Goal: Transaction & Acquisition: Purchase product/service

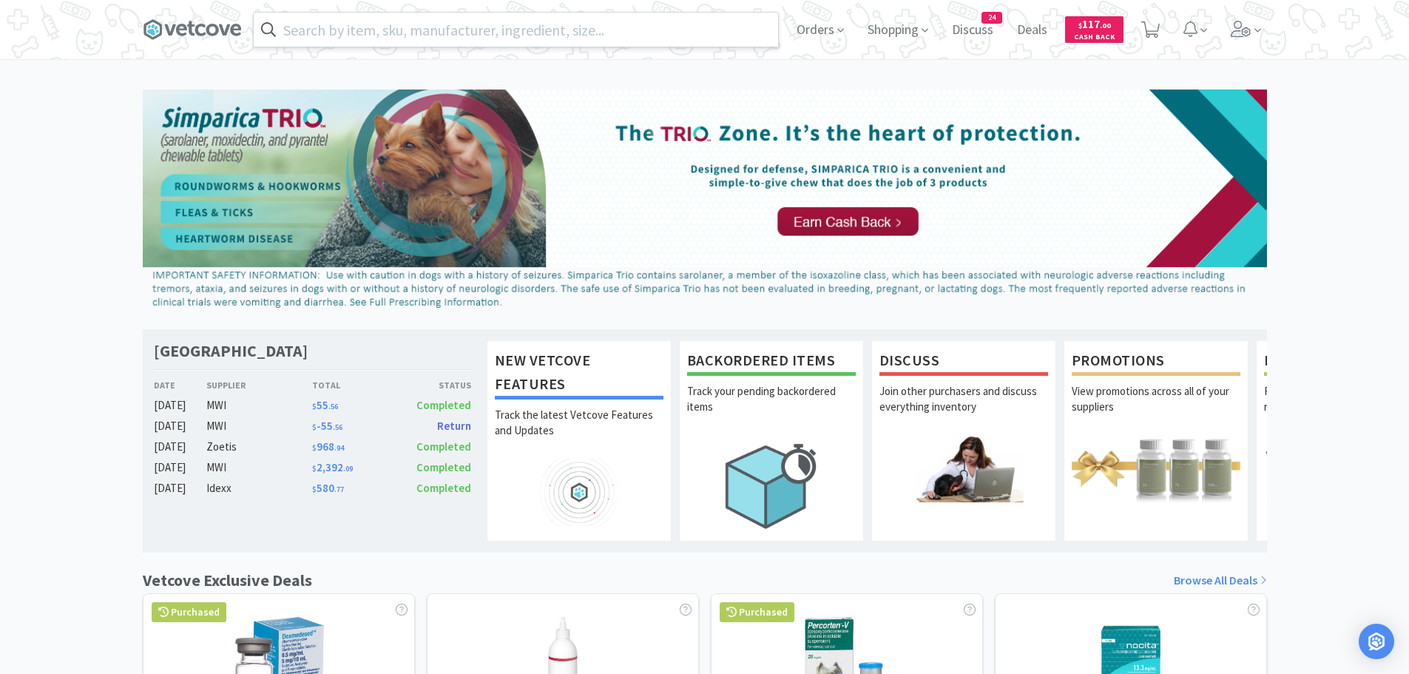
click at [339, 26] on input "text" at bounding box center [516, 30] width 524 height 34
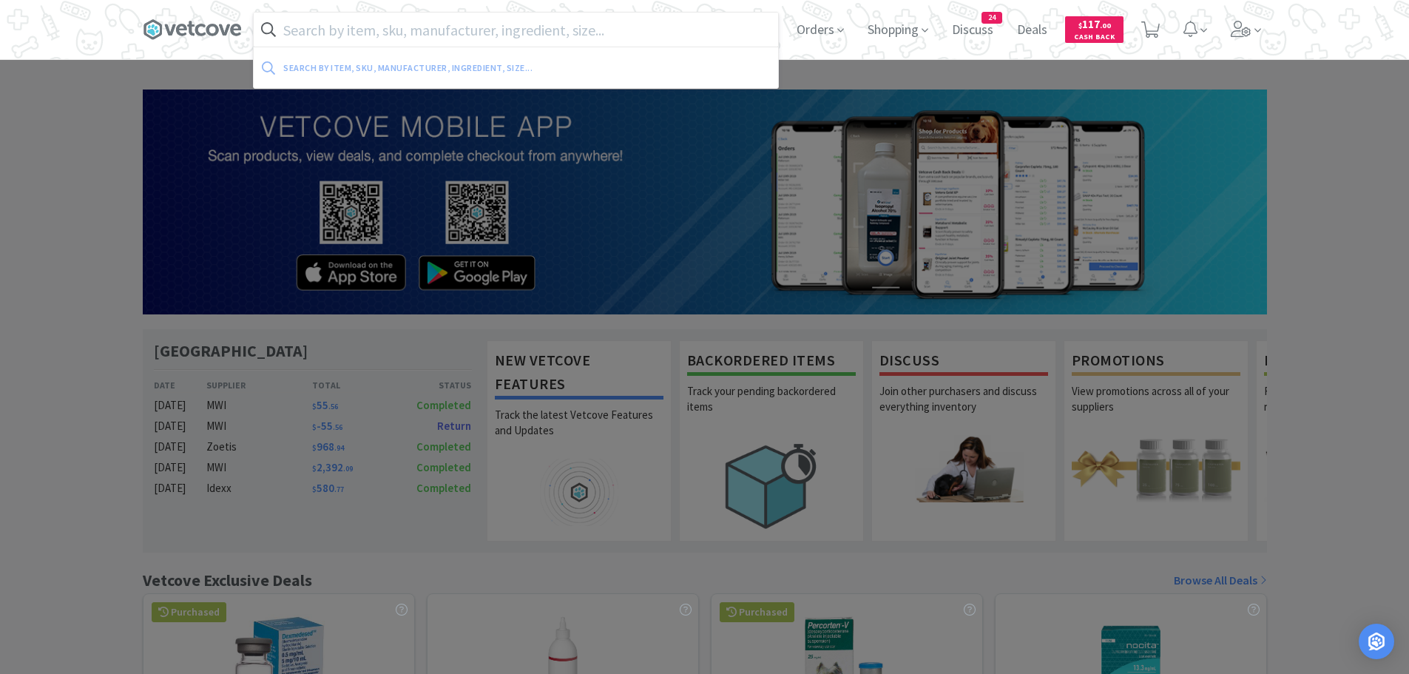
click at [90, 504] on div at bounding box center [704, 337] width 1409 height 674
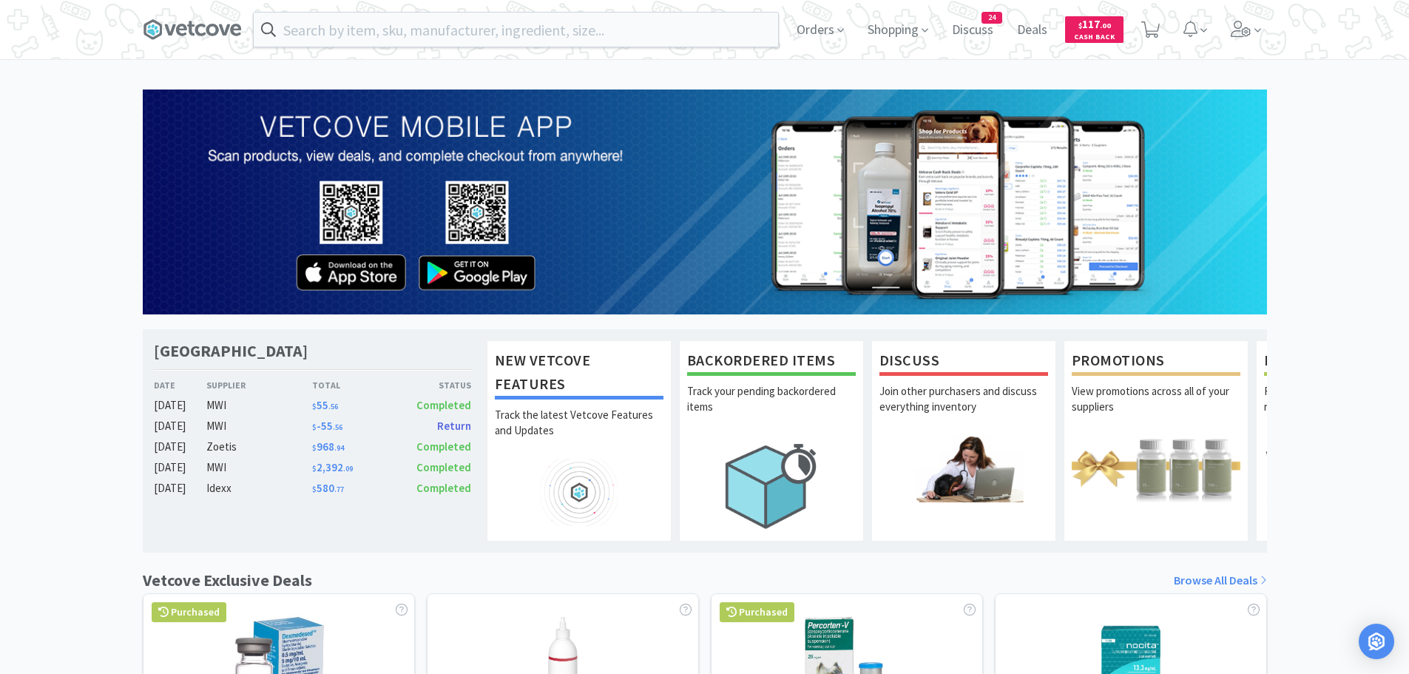
click at [450, 422] on span "Return" at bounding box center [454, 426] width 34 height 14
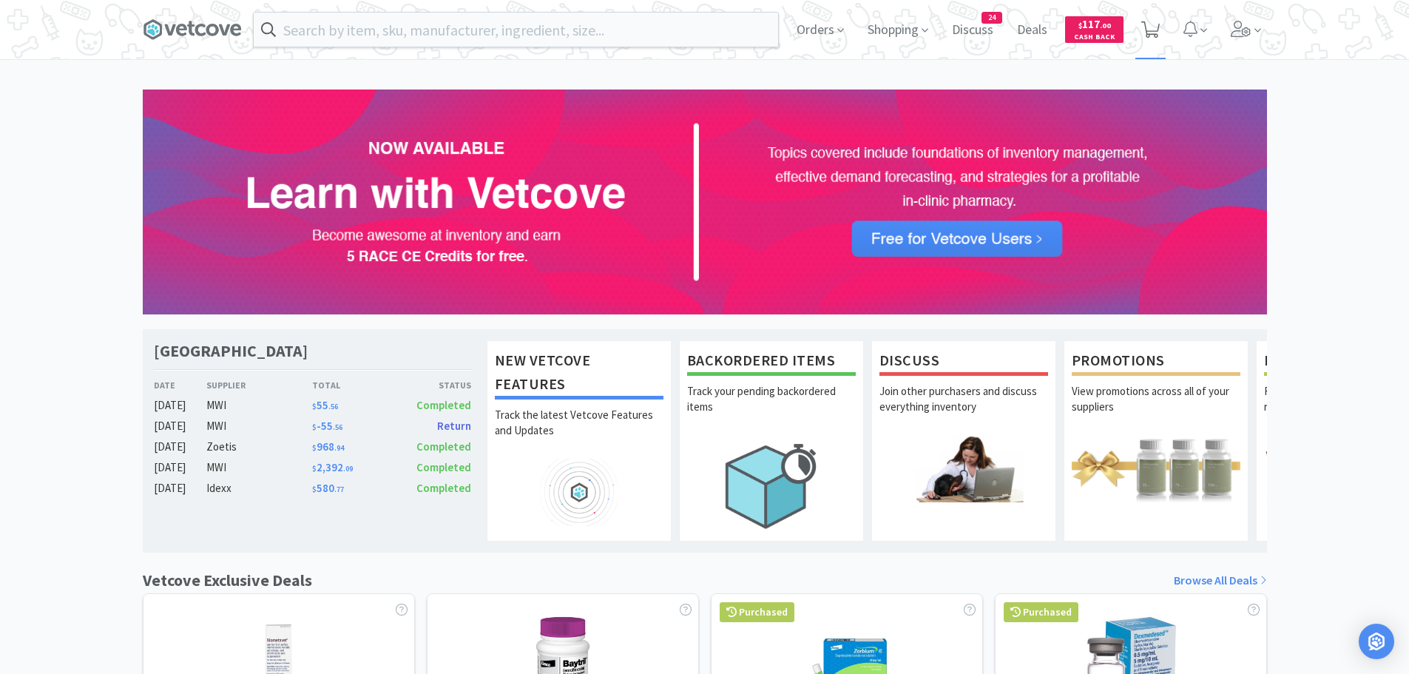
click at [1155, 33] on icon at bounding box center [1150, 29] width 18 height 16
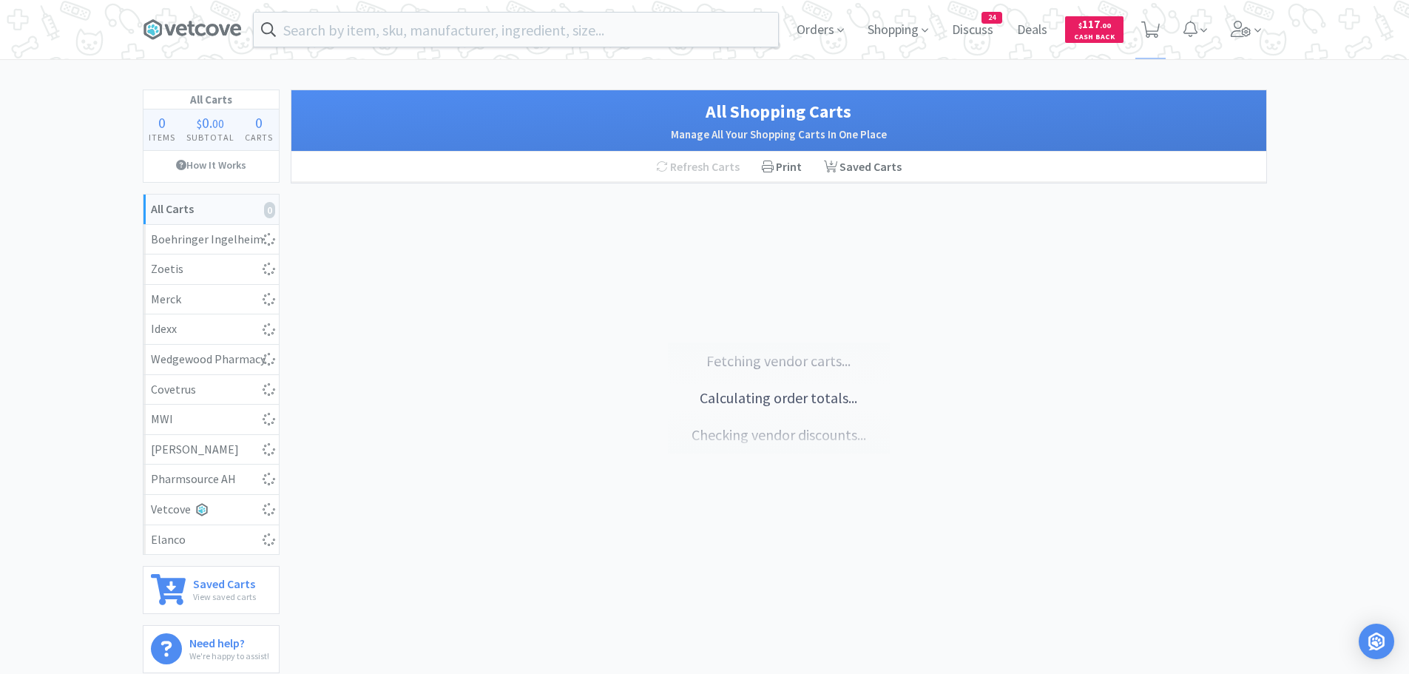
select select "10"
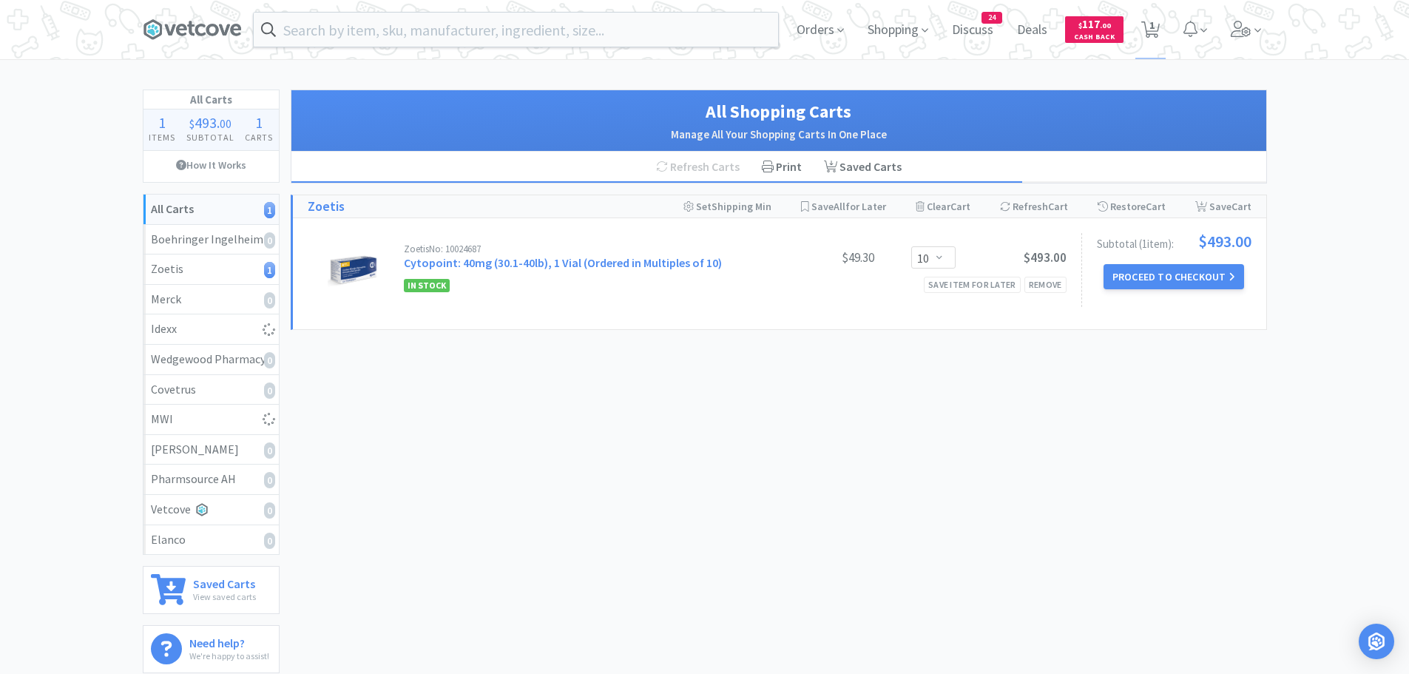
select select "3"
select select "1"
select select "4"
select select "1"
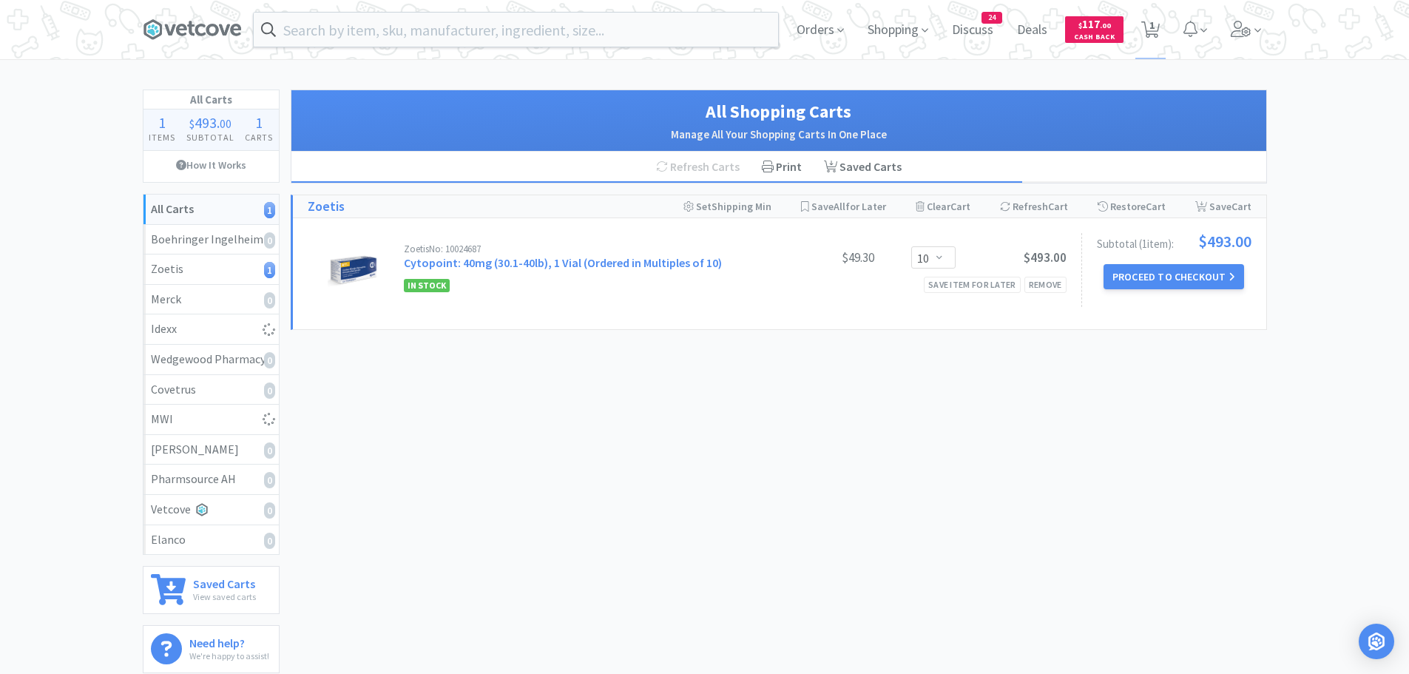
select select "1"
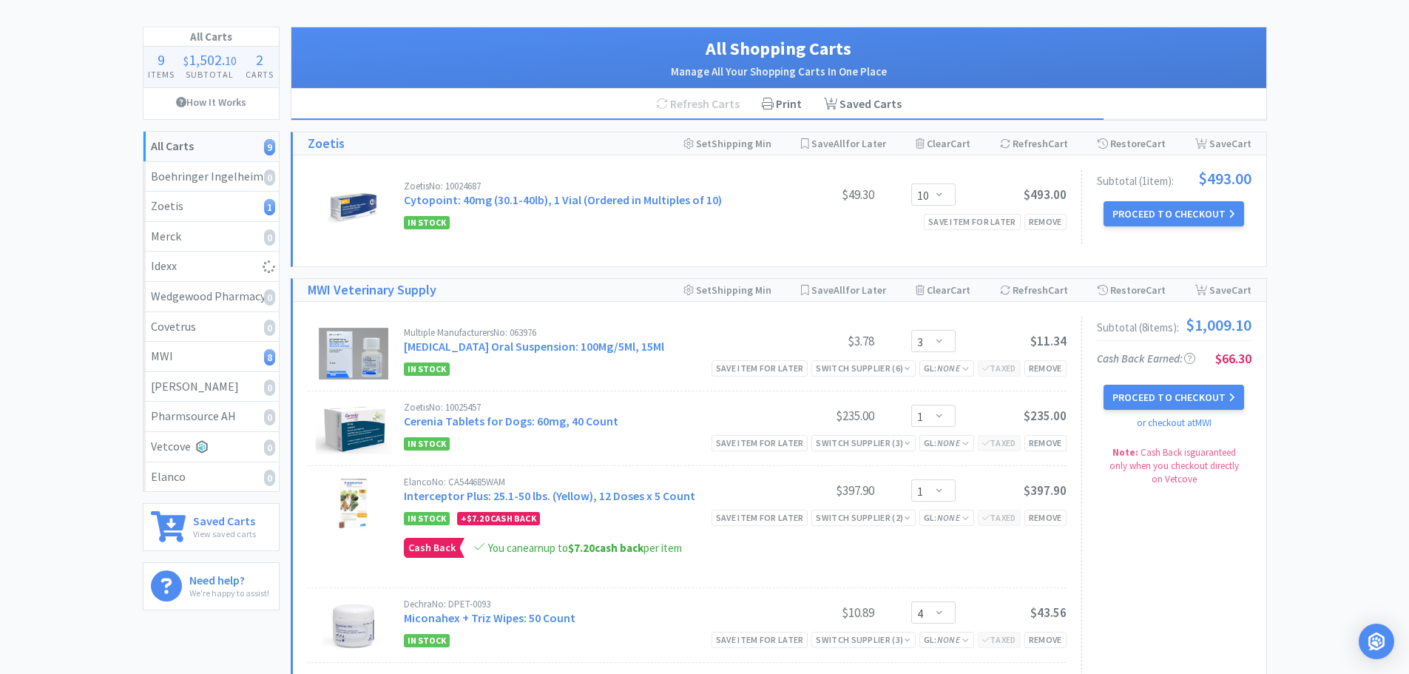
select select "5"
select select "1"
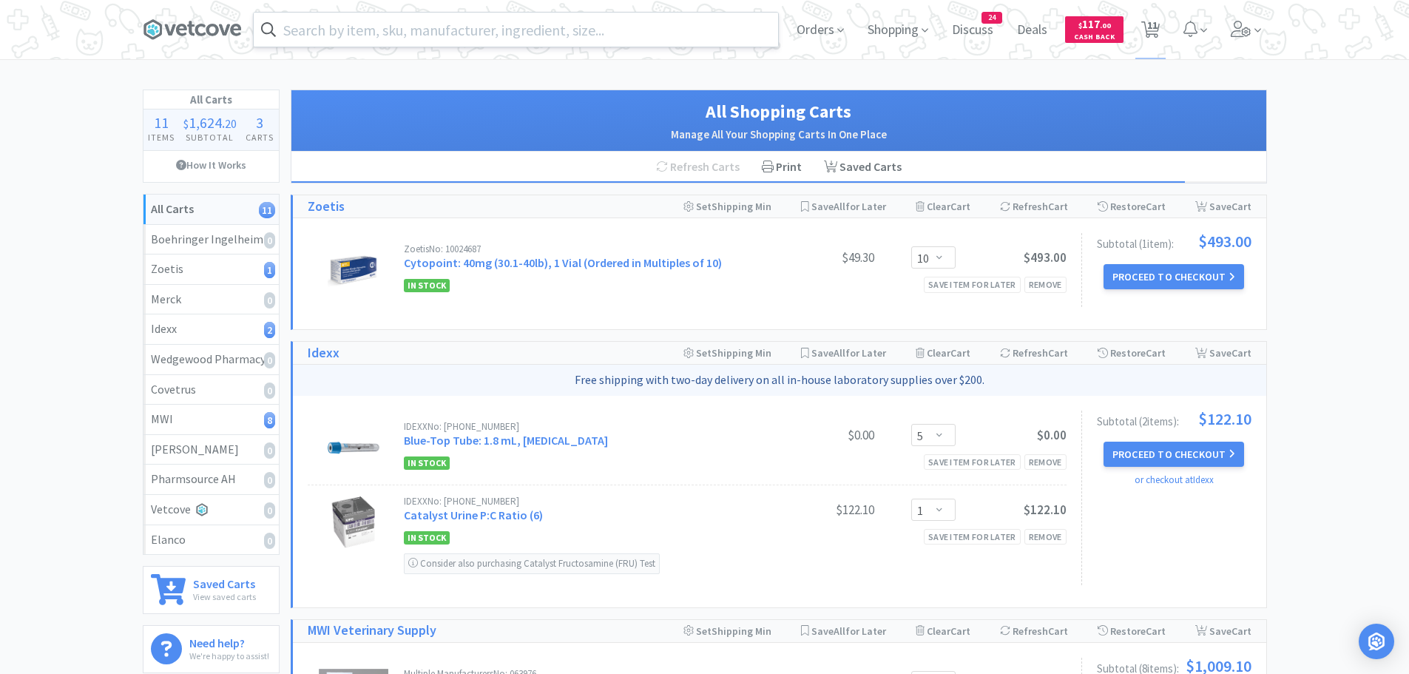
click at [442, 36] on input "text" at bounding box center [516, 30] width 524 height 34
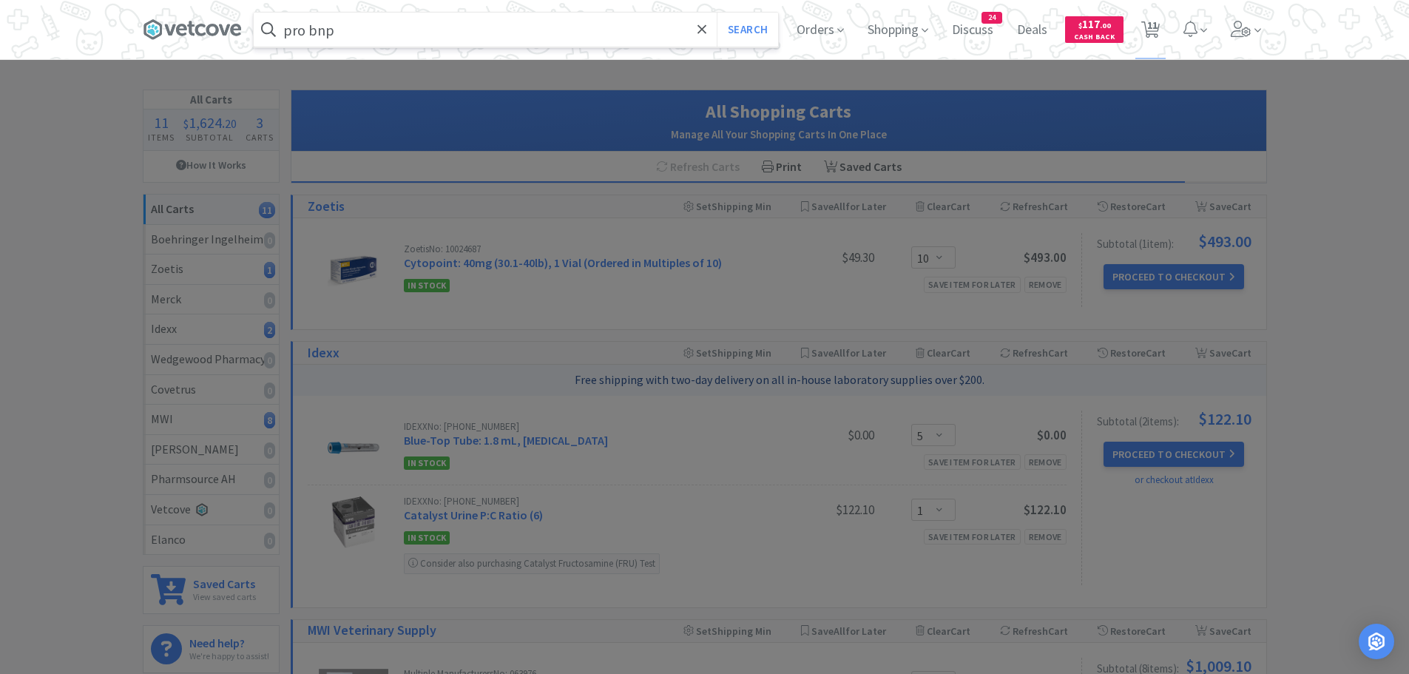
type input "pro bnp"
click at [717, 13] on button "Search" at bounding box center [747, 30] width 61 height 34
select select "3"
select select "1"
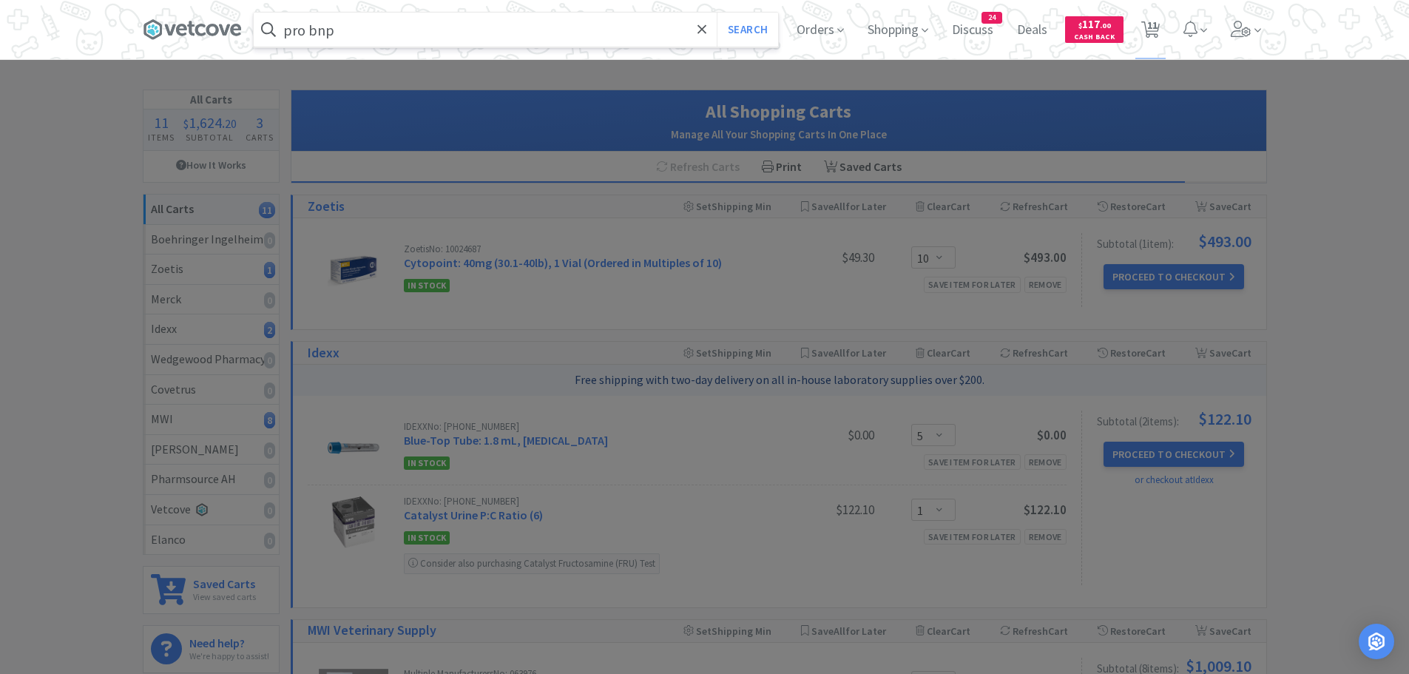
select select "4"
select select "1"
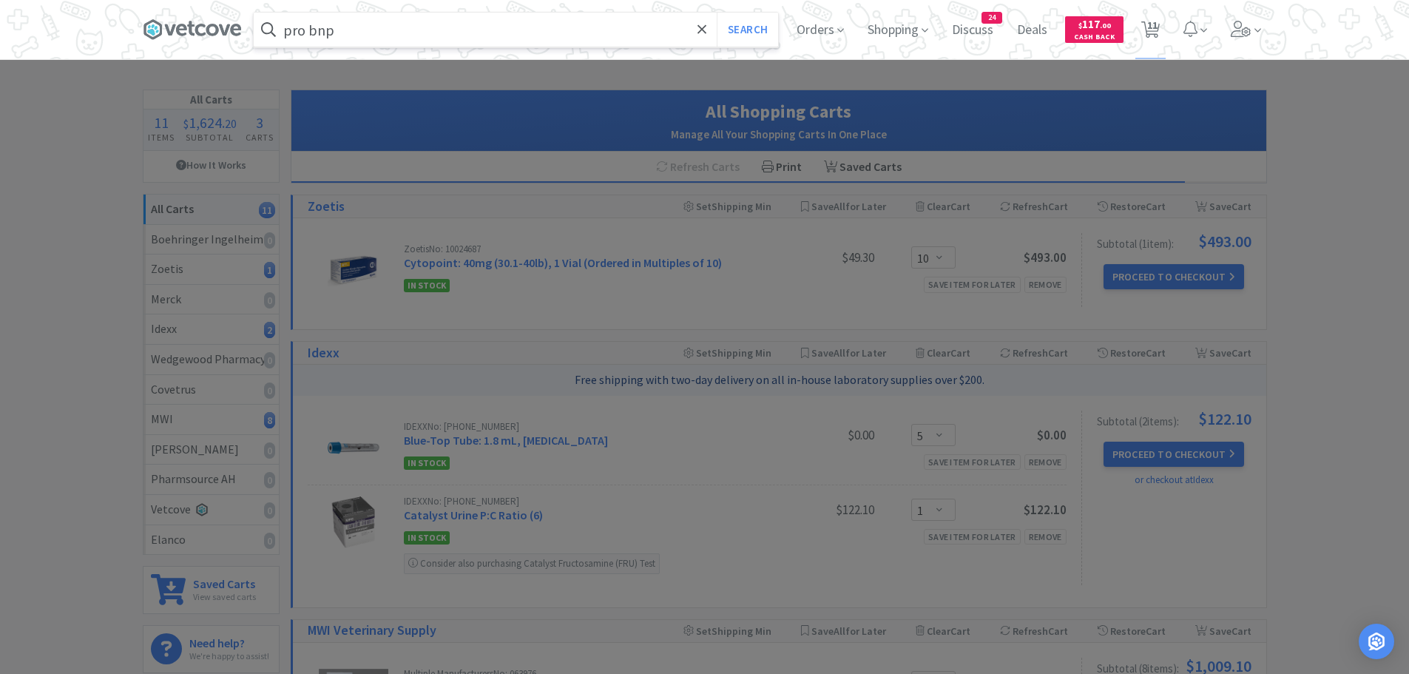
select select "5"
select select "1"
select select "10"
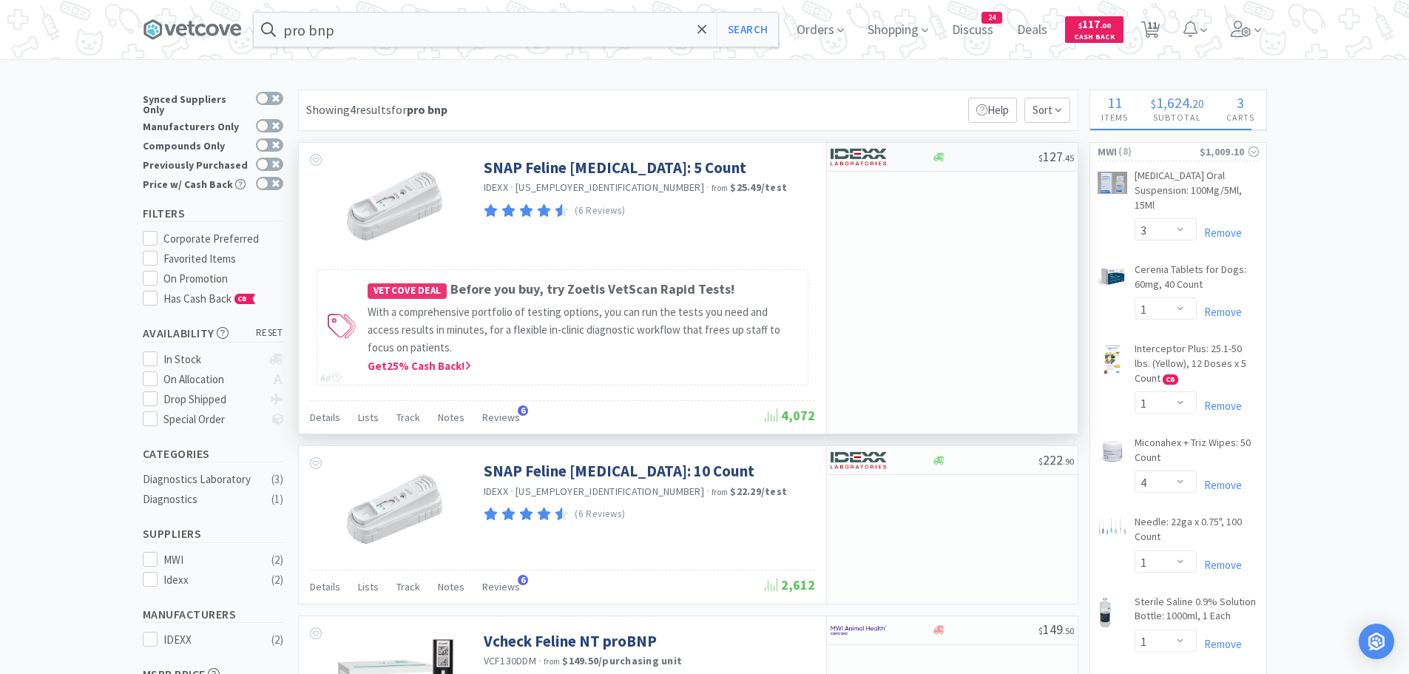
click at [877, 158] on img at bounding box center [858, 157] width 55 height 22
select select "1"
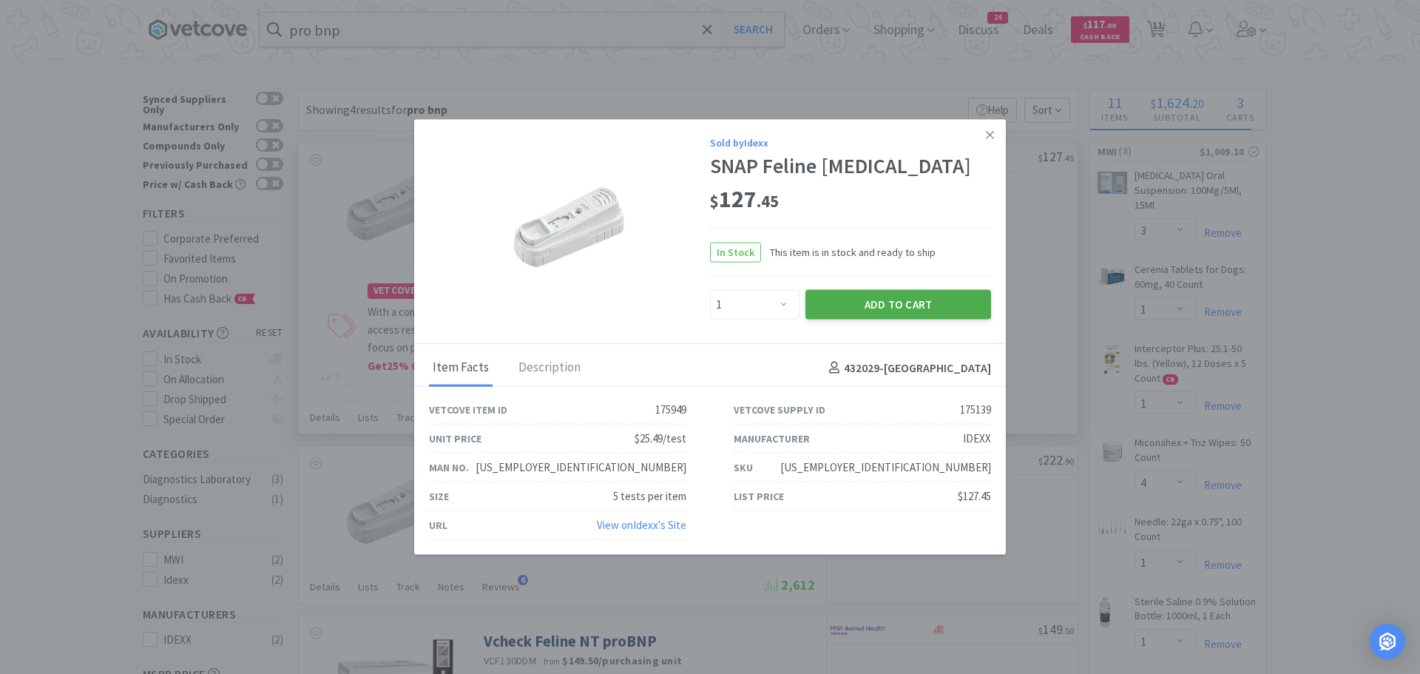
click at [870, 311] on button "Add to Cart" at bounding box center [898, 305] width 186 height 30
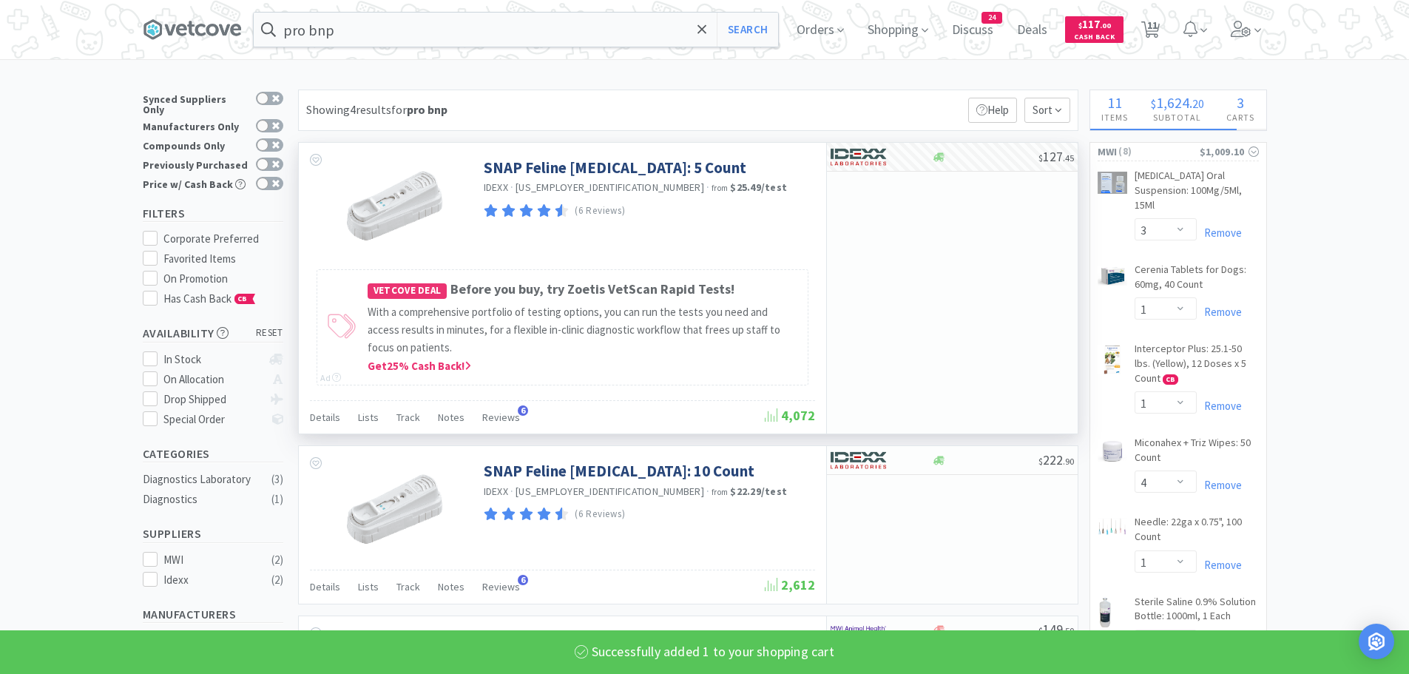
select select "1"
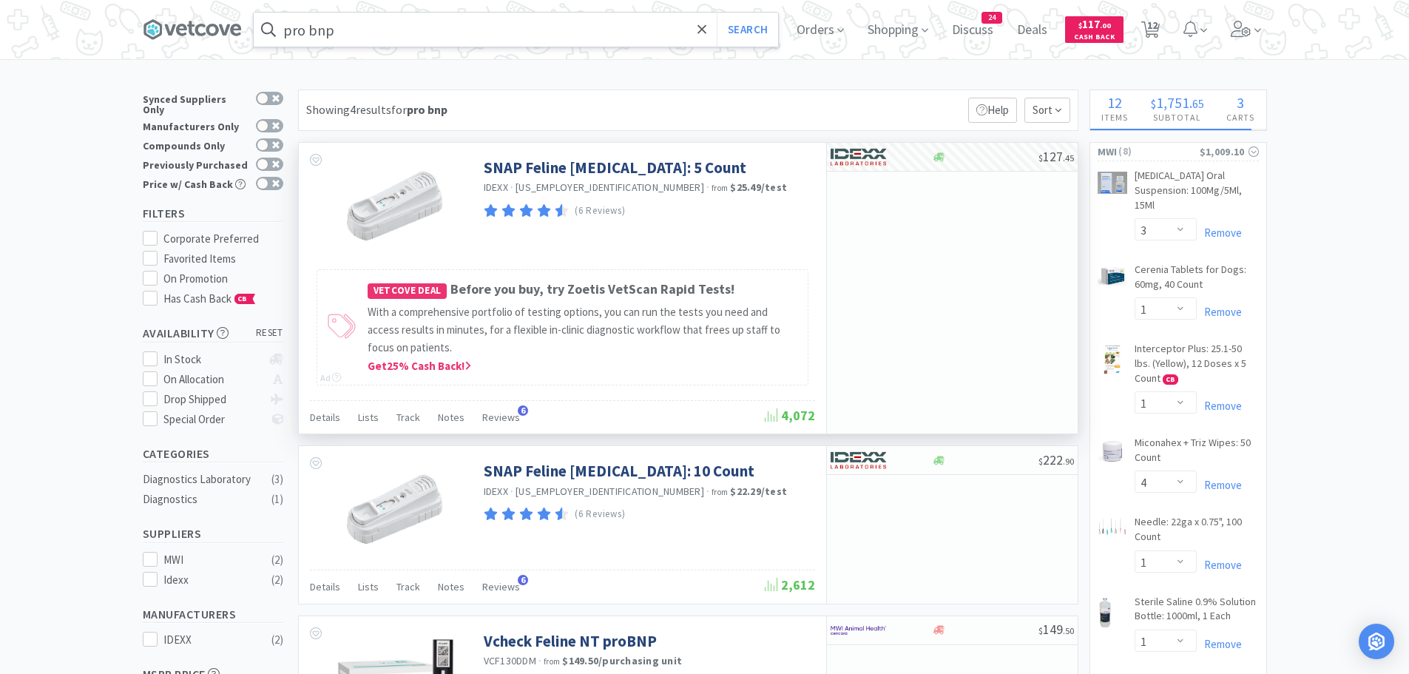
click at [696, 19] on input "pro bnp" at bounding box center [516, 30] width 524 height 34
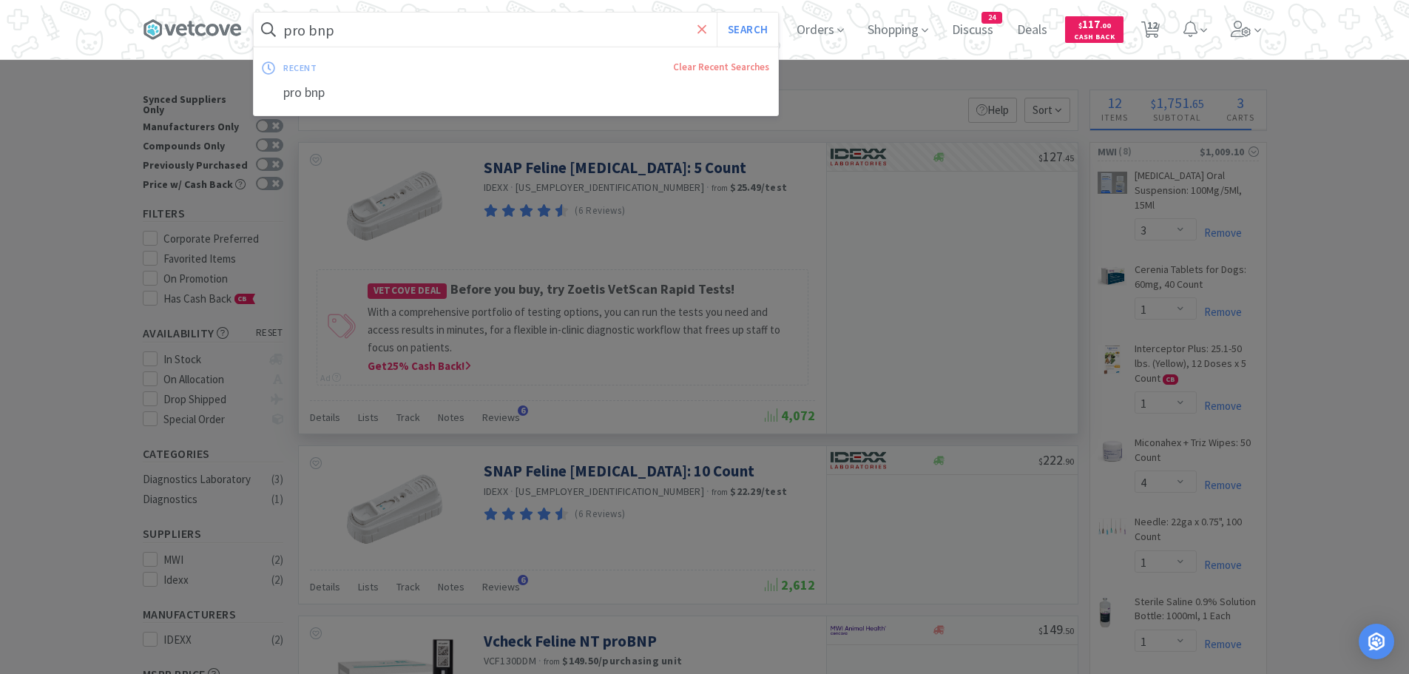
click at [704, 23] on icon at bounding box center [702, 29] width 10 height 15
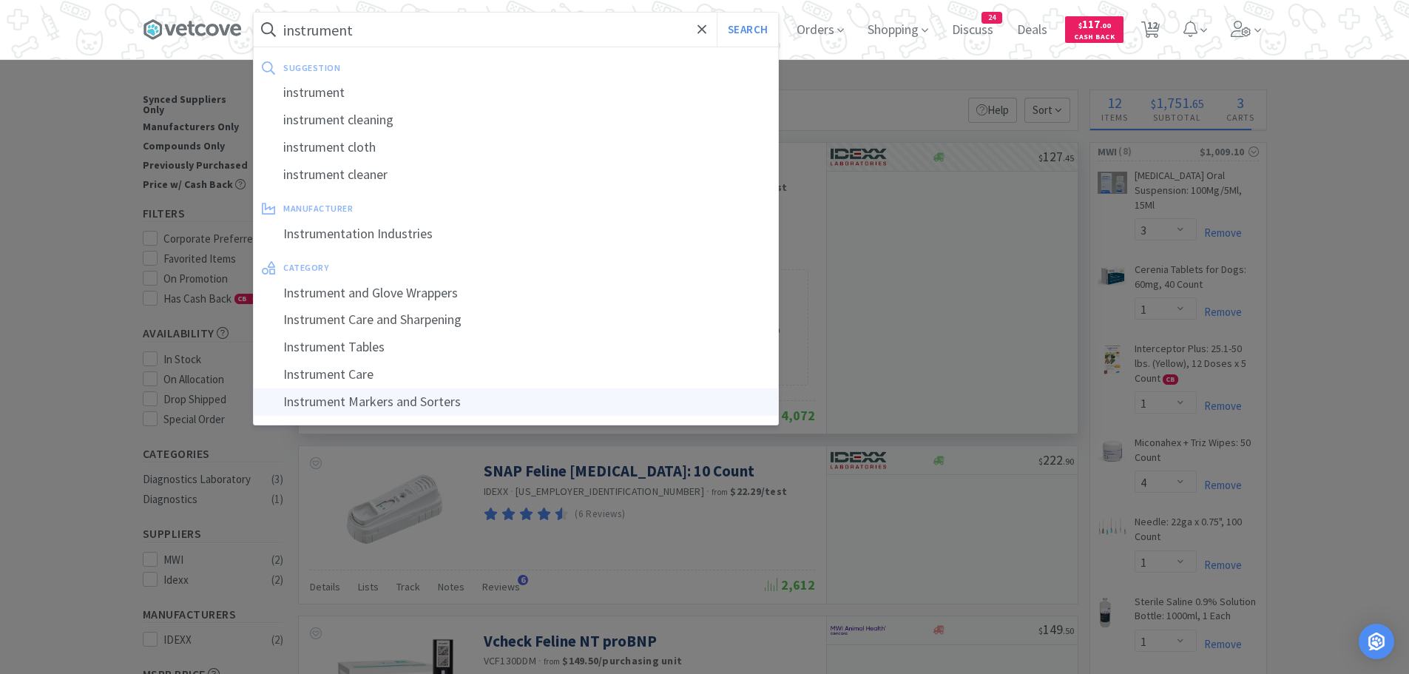
click at [483, 408] on div "Instrument Markers and Sorters" at bounding box center [516, 401] width 524 height 27
type input "Instrument Markers and Sorters"
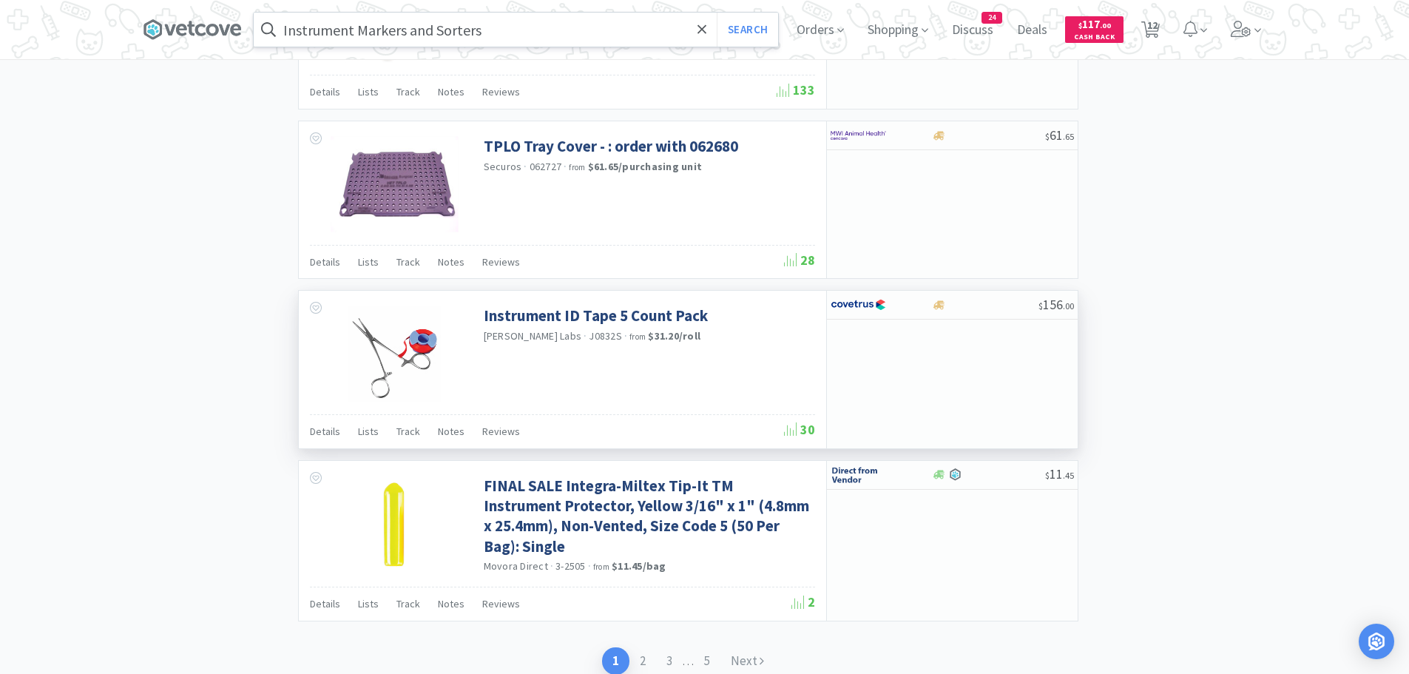
scroll to position [2137, 0]
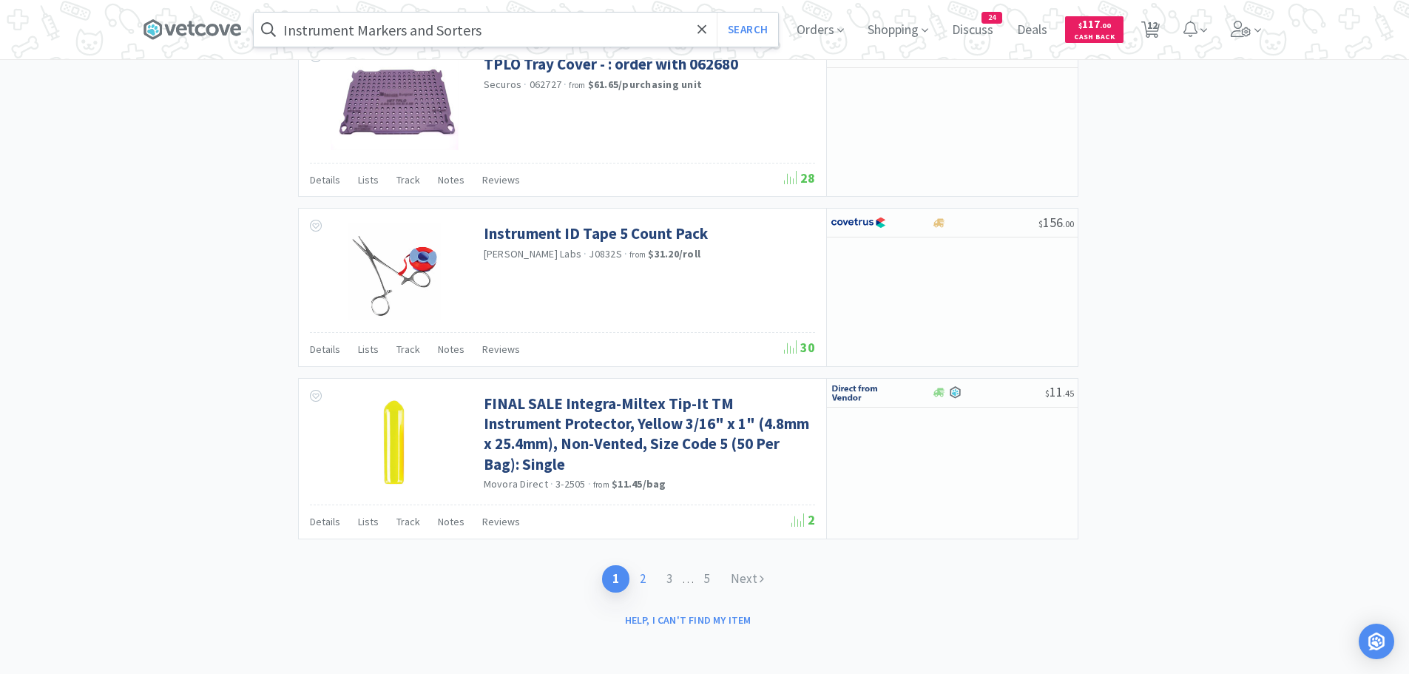
click at [644, 570] on link "2" at bounding box center [642, 578] width 27 height 27
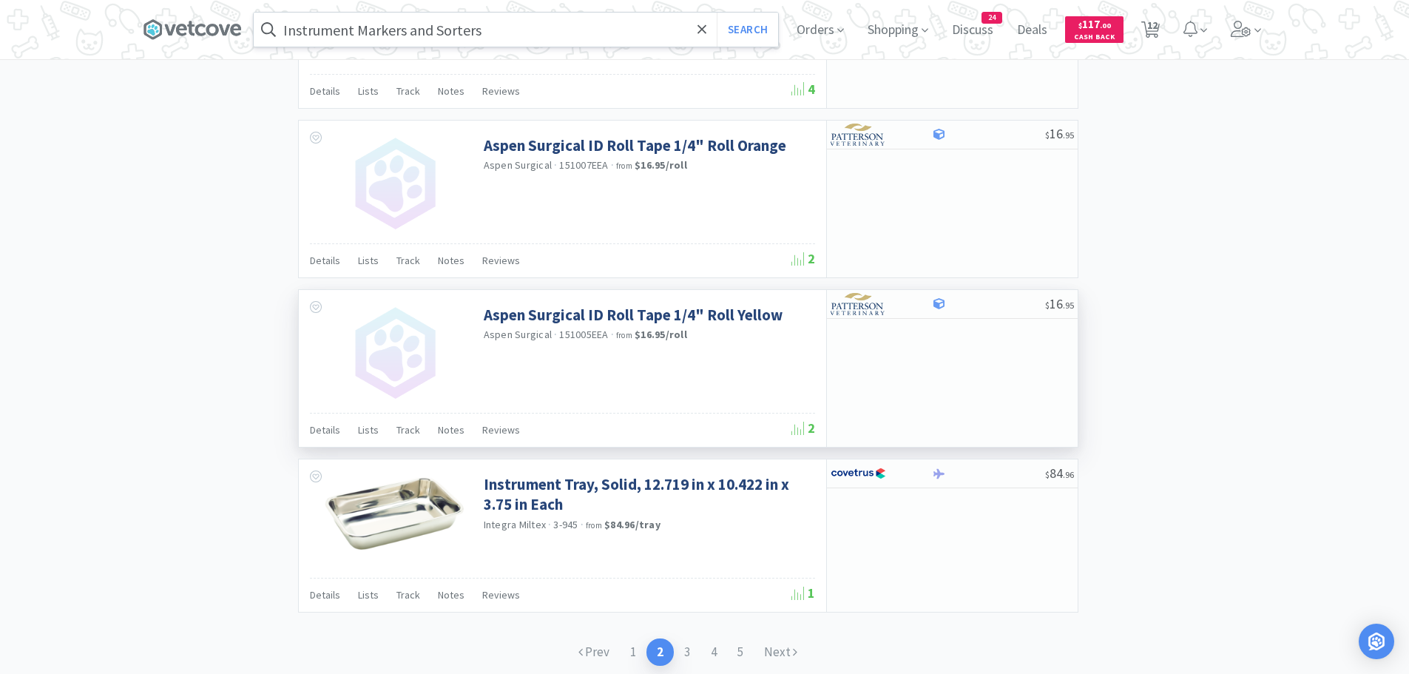
scroll to position [2128, 0]
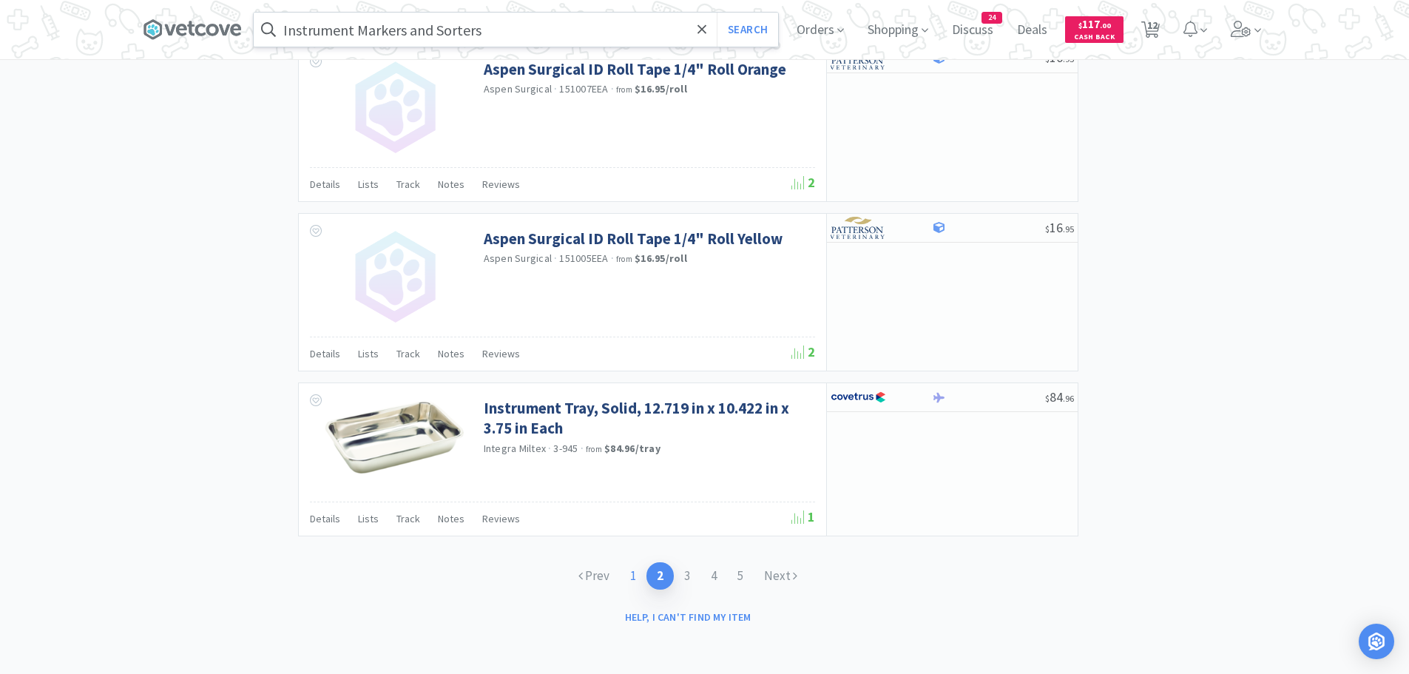
click at [633, 576] on link "1" at bounding box center [633, 575] width 27 height 27
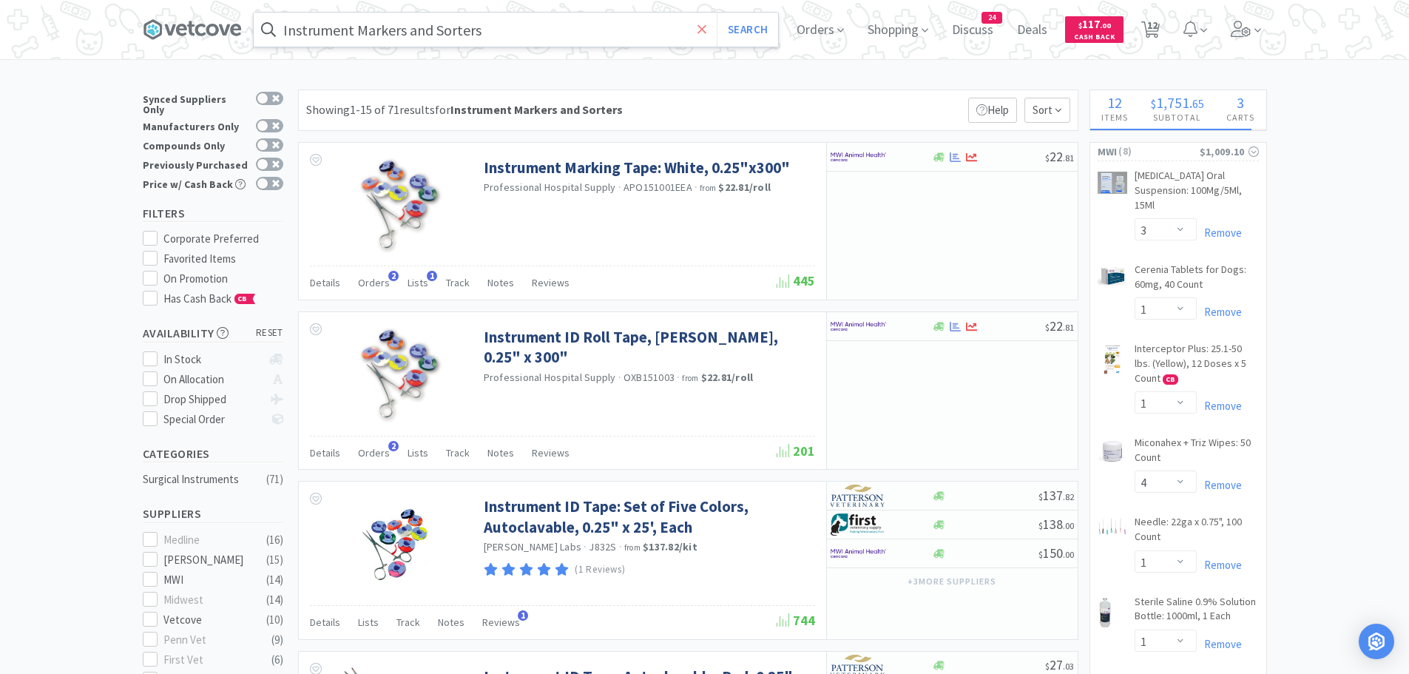
click at [705, 32] on icon at bounding box center [701, 28] width 9 height 9
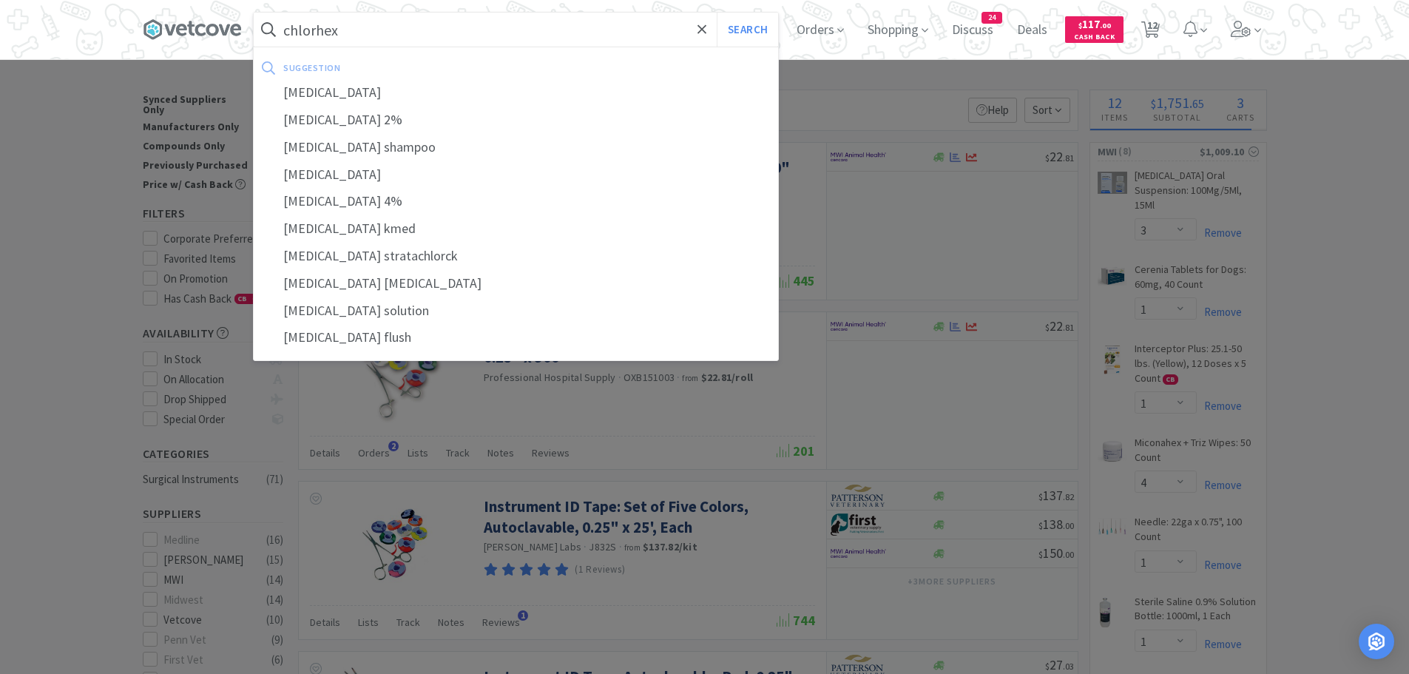
type input "chlorhex"
click at [717, 13] on button "Search" at bounding box center [747, 30] width 61 height 34
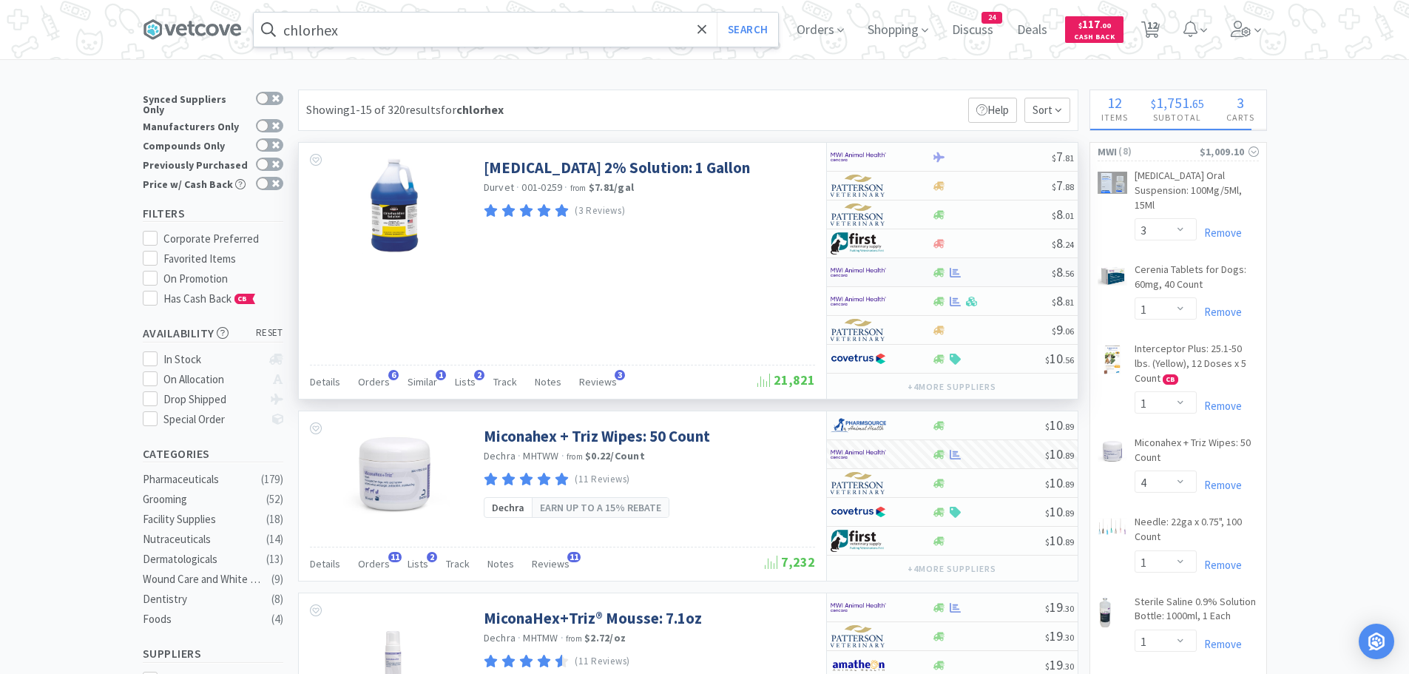
click at [892, 271] on div at bounding box center [871, 272] width 81 height 25
select select "1"
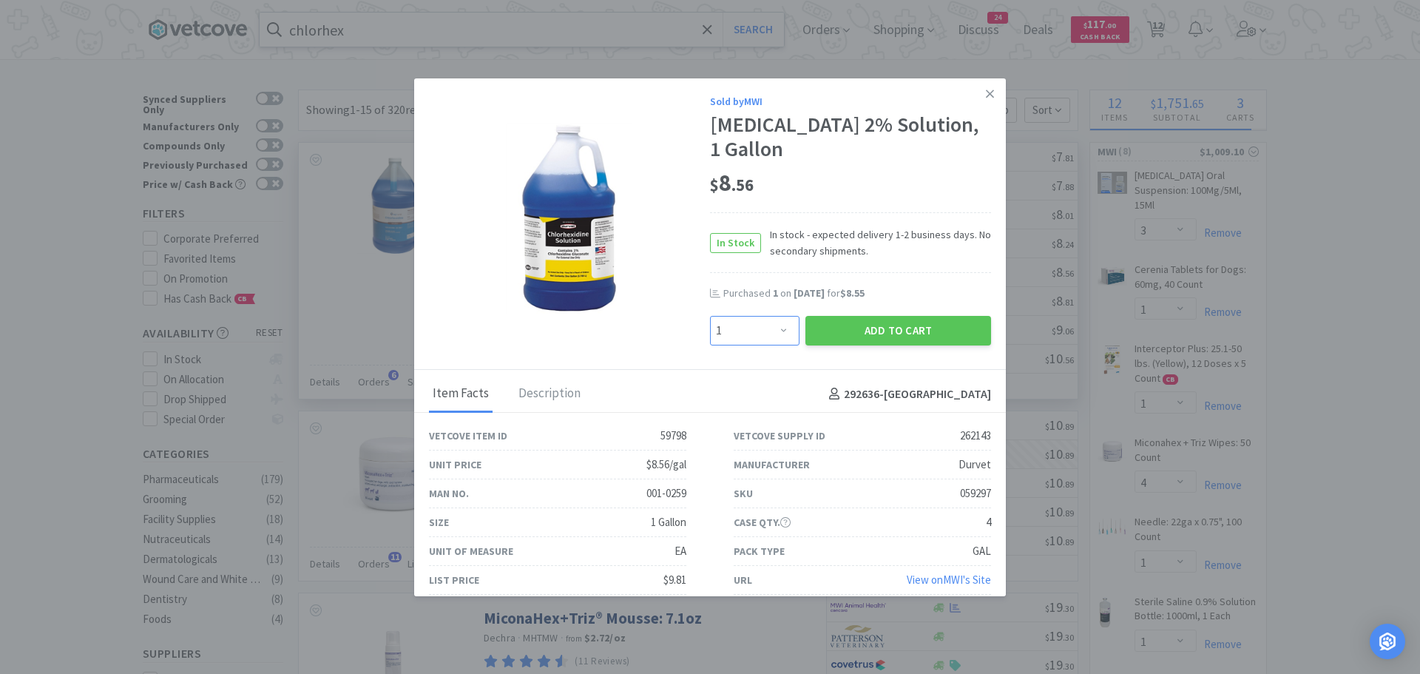
click at [782, 331] on select "Enter Quantity 1 2 3 4 5 6 7 8 9 10 11 12 13 14 15 16 17 18 19 20 Enter Quantity" at bounding box center [754, 331] width 89 height 30
drag, startPoint x: 642, startPoint y: 155, endPoint x: 768, endPoint y: 201, distance: 134.1
click at [643, 155] on div at bounding box center [569, 219] width 281 height 192
click at [986, 91] on icon at bounding box center [990, 93] width 8 height 8
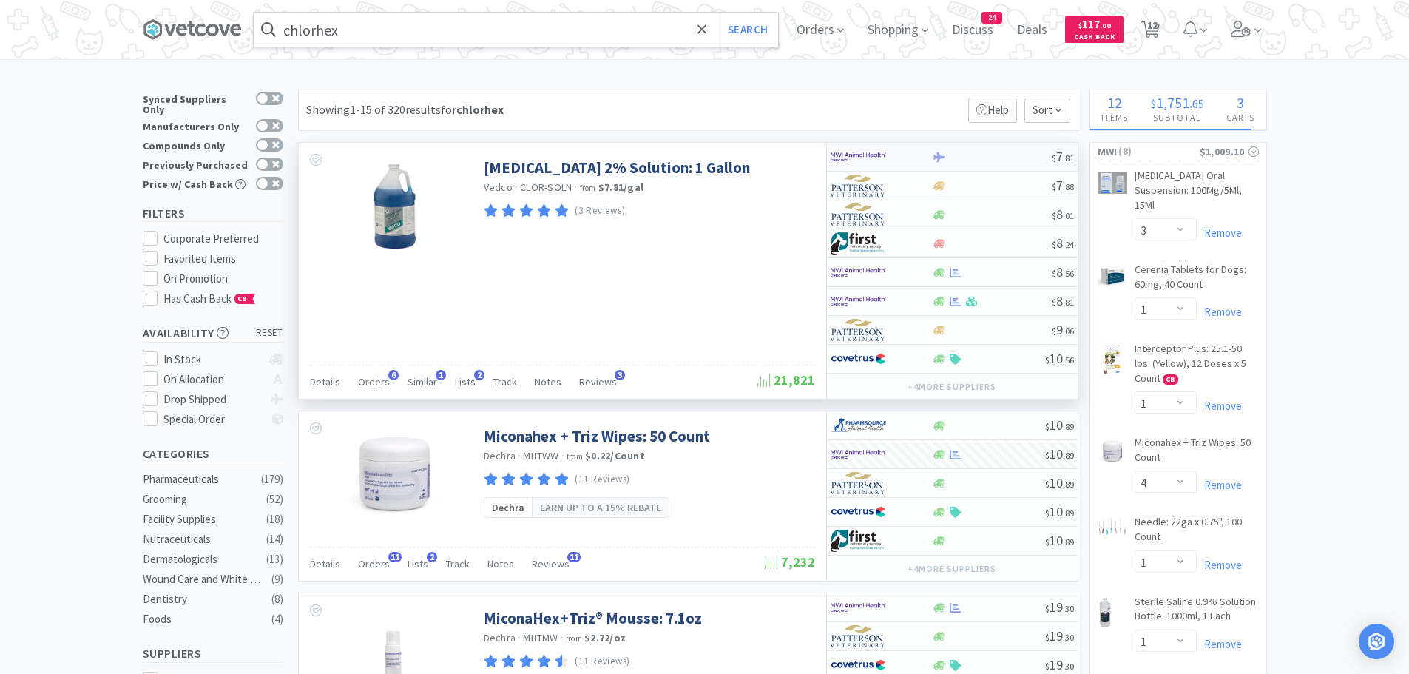
click at [887, 162] on div at bounding box center [871, 156] width 81 height 25
select select "4"
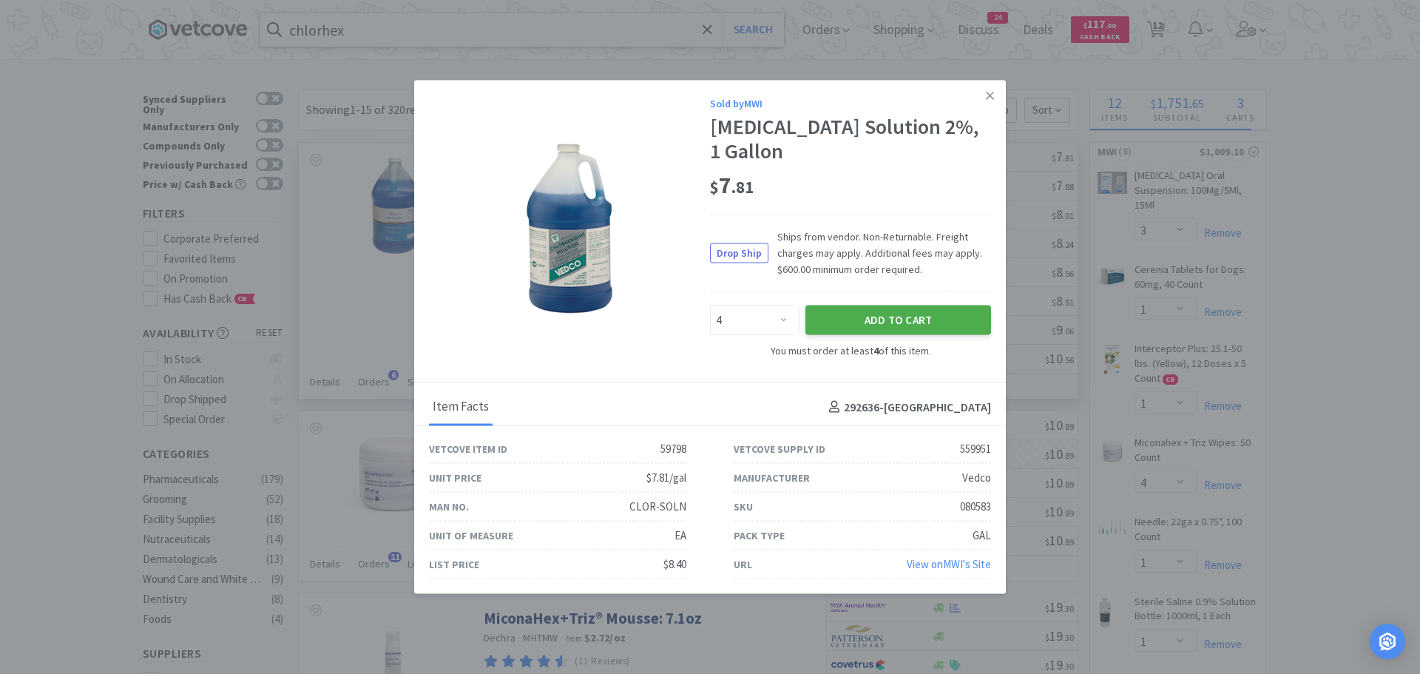
click at [805, 327] on button "Add to Cart" at bounding box center [898, 320] width 186 height 30
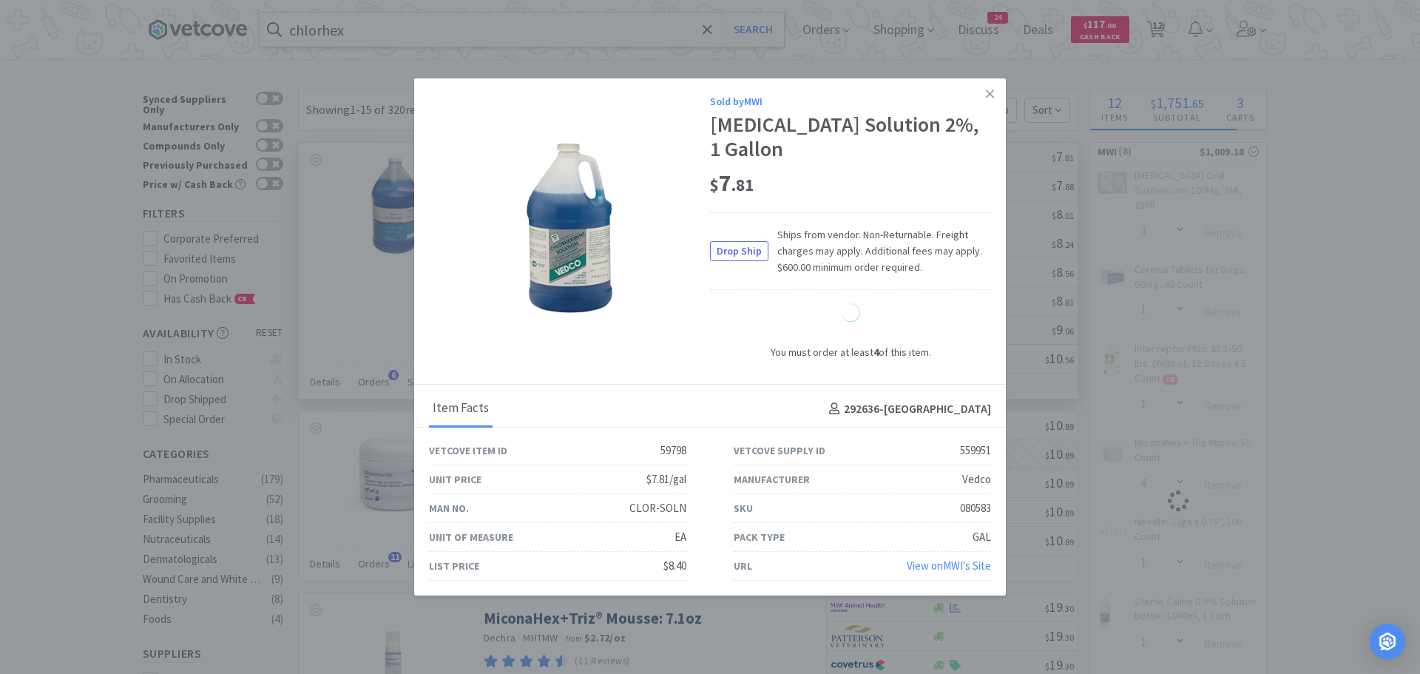
click at [784, 327] on div at bounding box center [850, 315] width 281 height 24
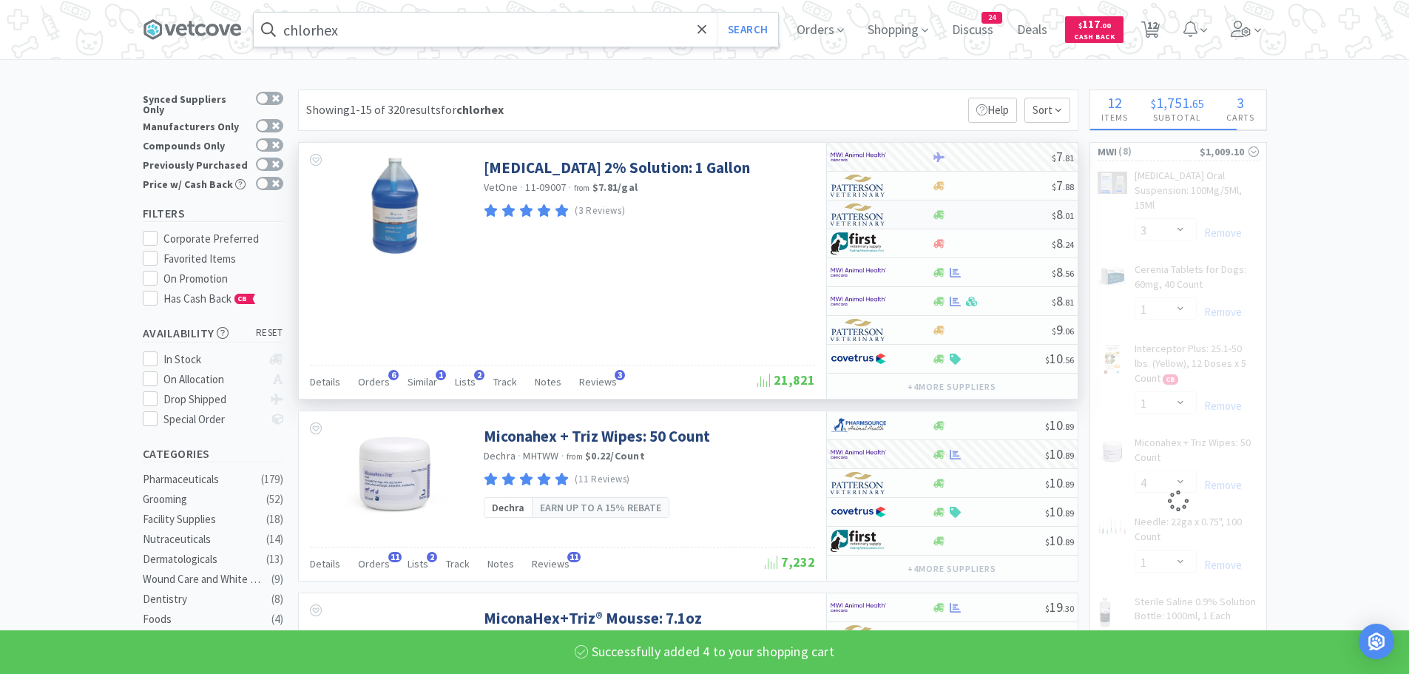
select select "4"
select select "1"
select select "4"
select select "1"
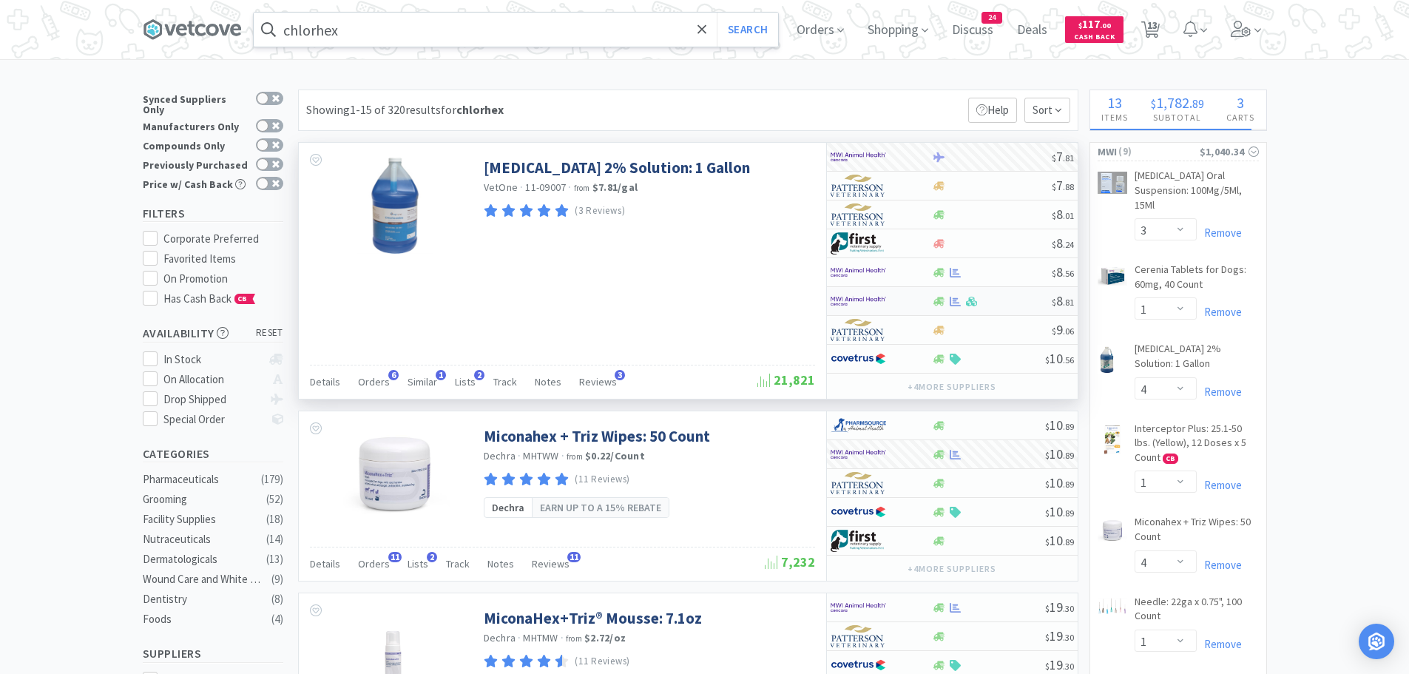
click at [913, 297] on div at bounding box center [881, 300] width 101 height 25
select select "1"
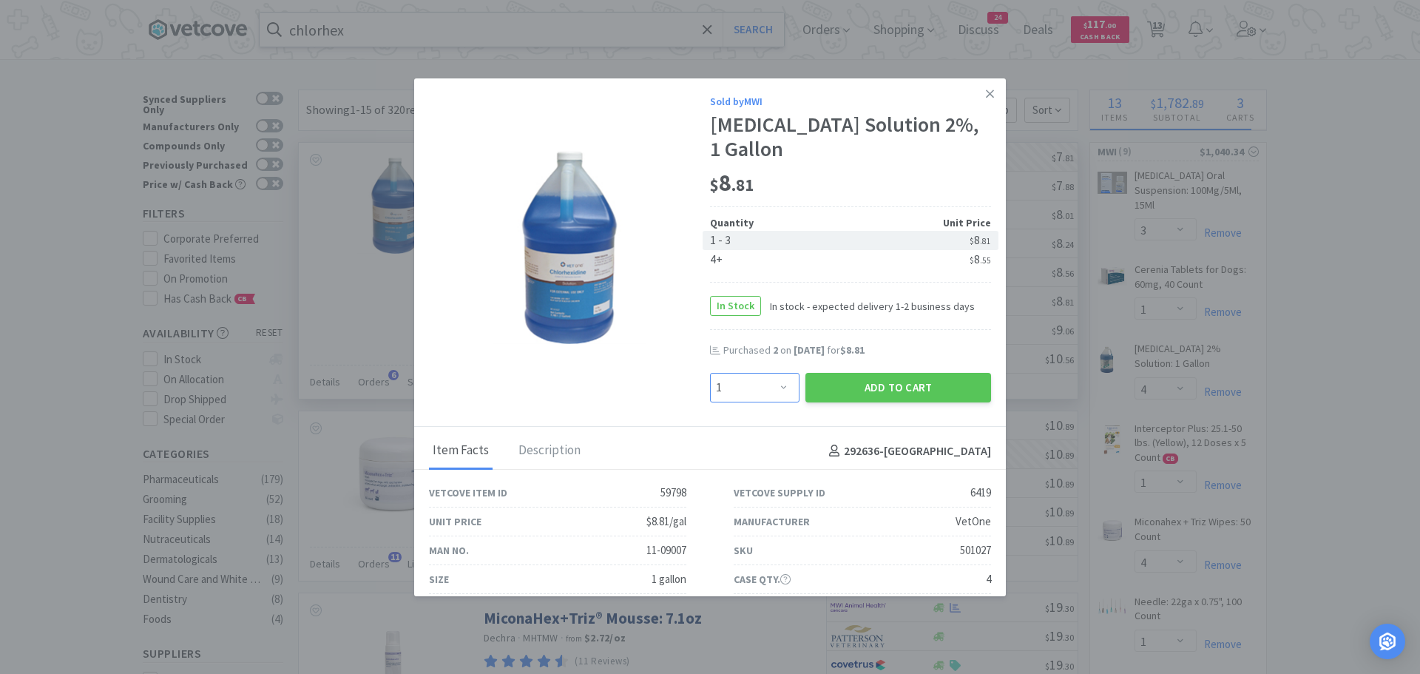
click at [785, 394] on select "Enter Quantity 1 2 3 4 5 6 7 8 9 10 11 12 13 14 15 16 17 18 19 20 Enter Quantity" at bounding box center [754, 388] width 89 height 30
click at [866, 128] on div "[MEDICAL_DATA] Solution 2%, 1 Gallon" at bounding box center [850, 137] width 281 height 50
click at [876, 390] on button "Add to Cart" at bounding box center [898, 388] width 186 height 30
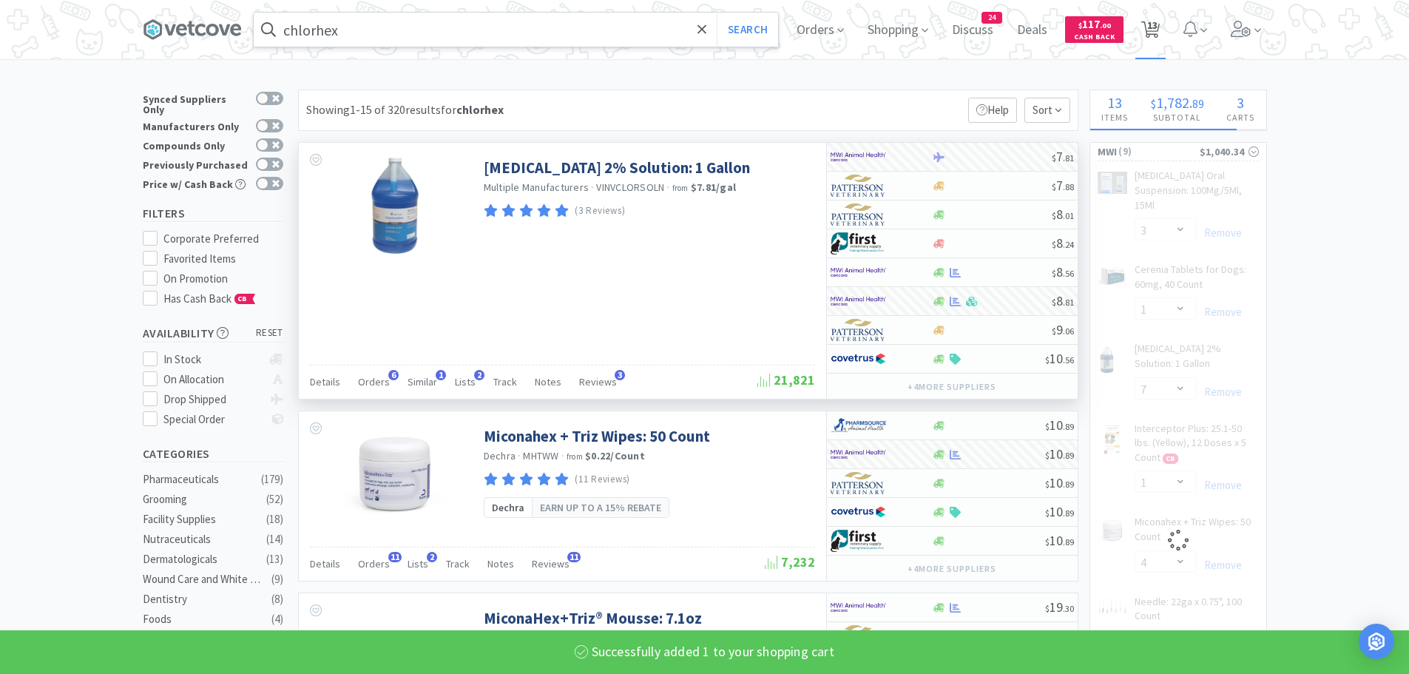
click at [1155, 32] on span "13" at bounding box center [1152, 25] width 10 height 59
select select "10"
select select "5"
select select "1"
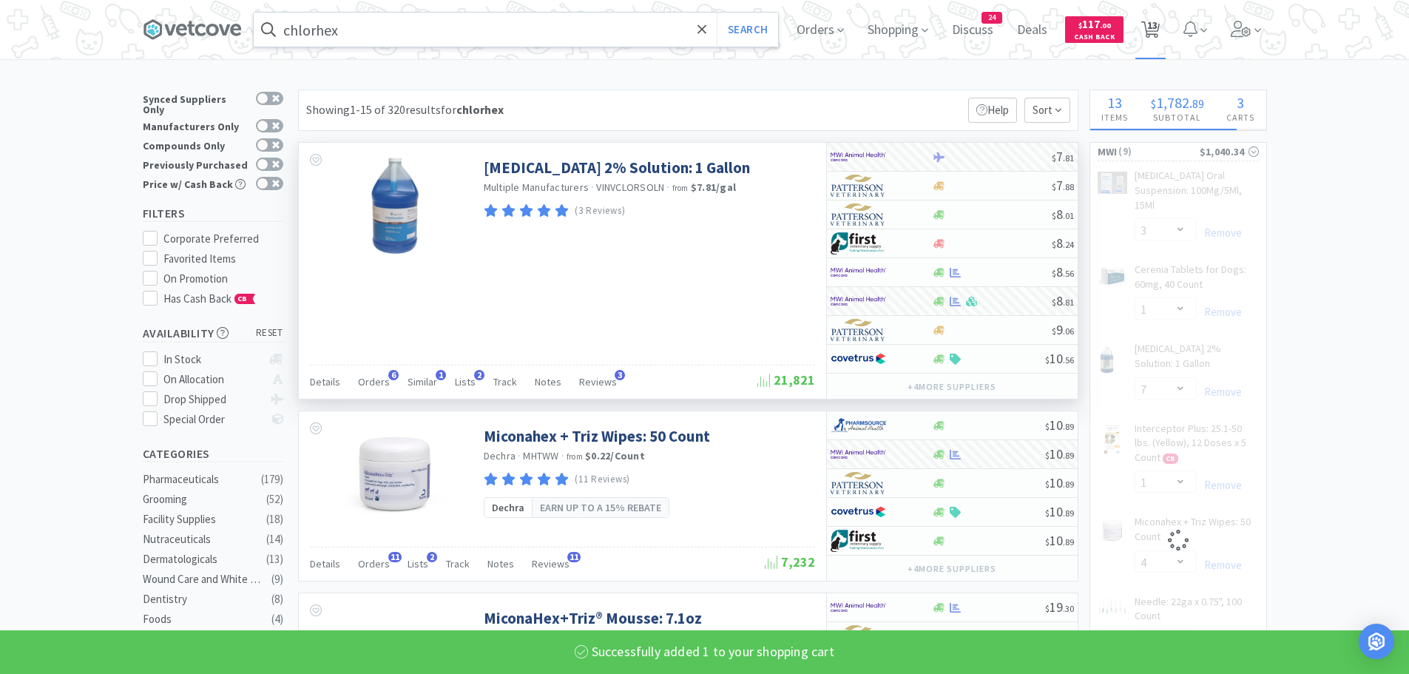
select select "3"
select select "1"
select select "4"
select select "1"
select select "4"
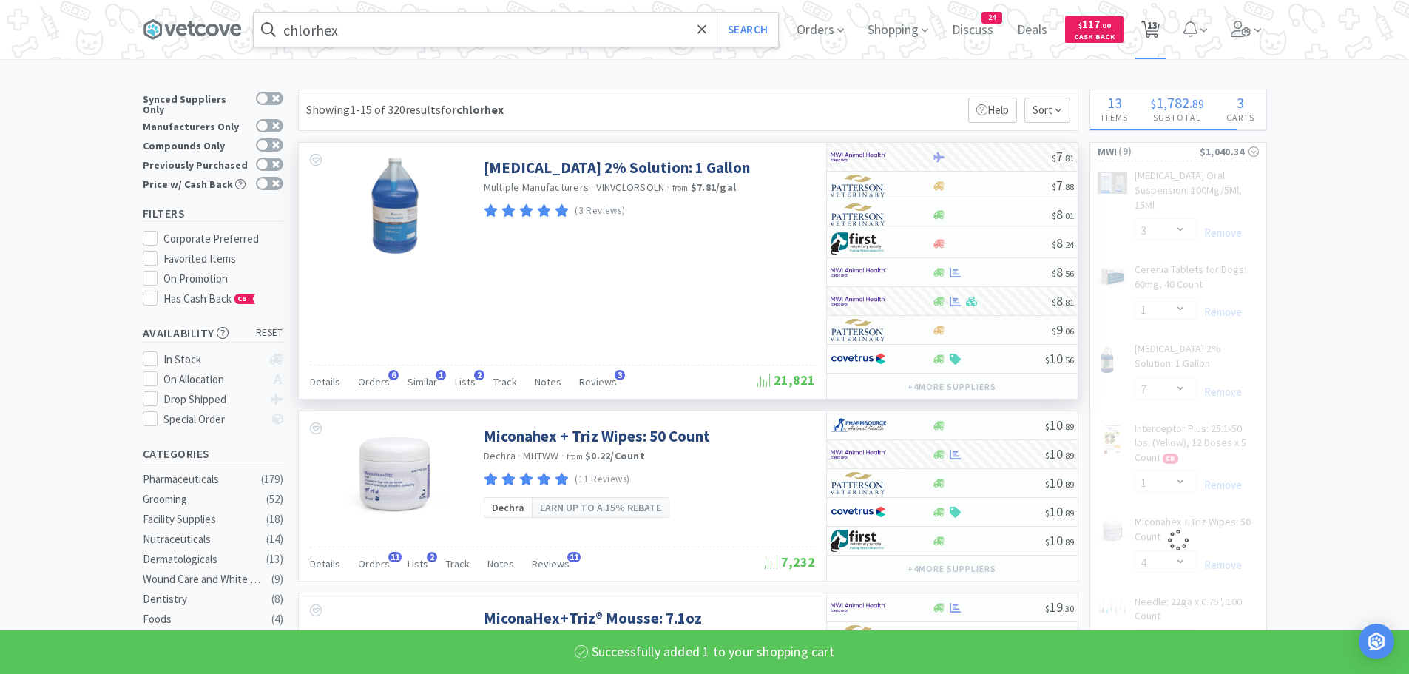
select select "1"
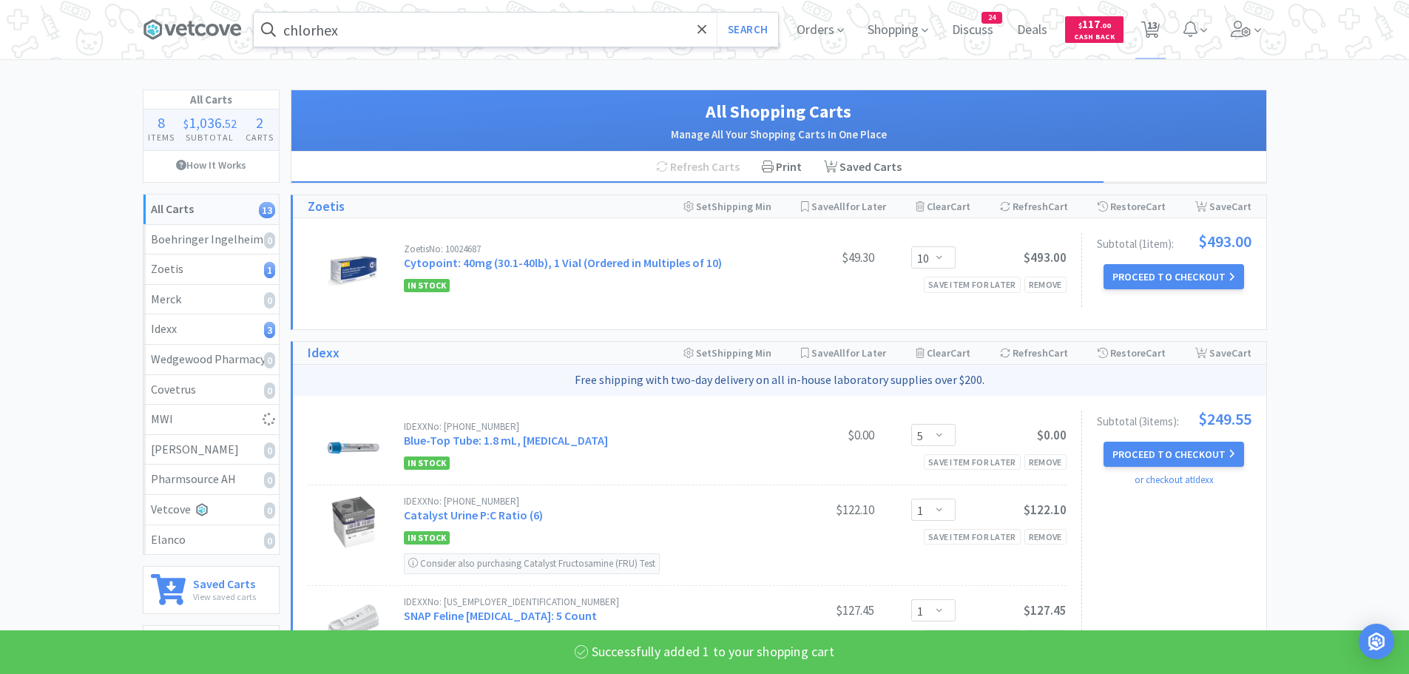
select select "4"
select select "1"
select select "4"
select select "1"
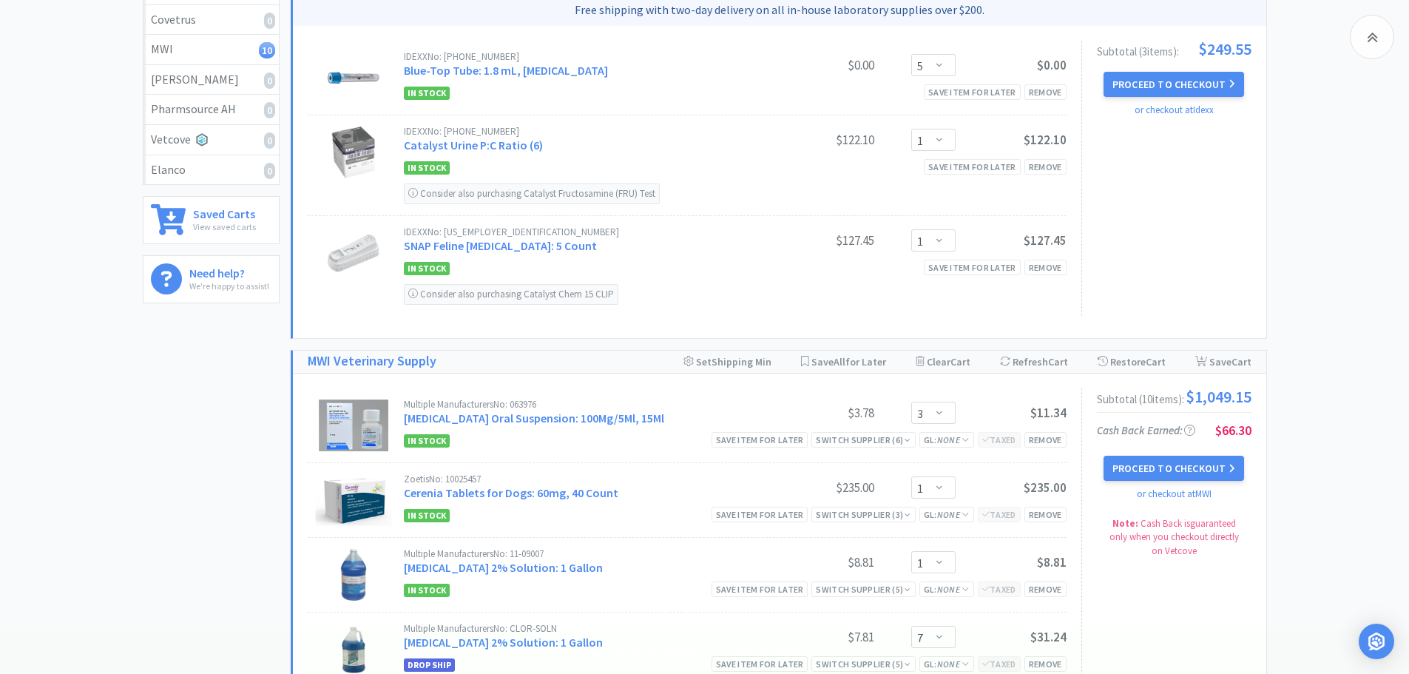
scroll to position [666, 0]
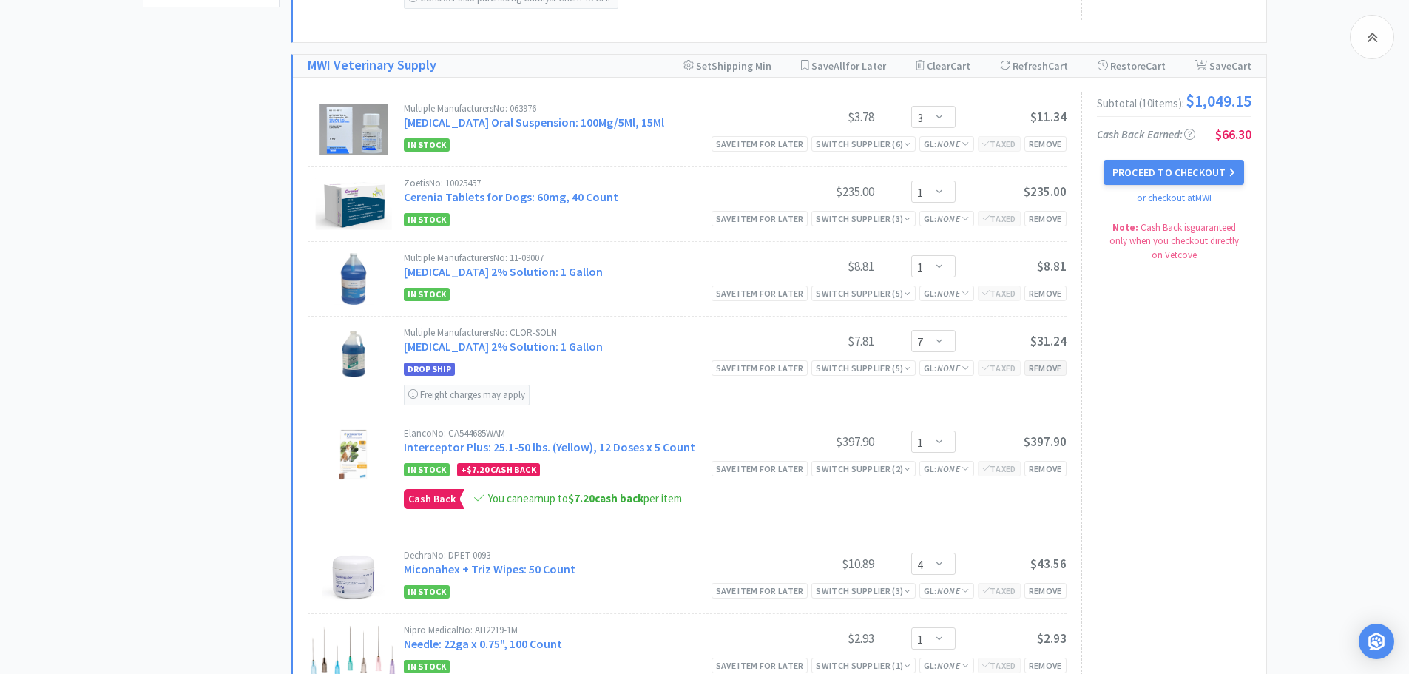
click at [1042, 371] on div "Remove" at bounding box center [1045, 368] width 42 height 16
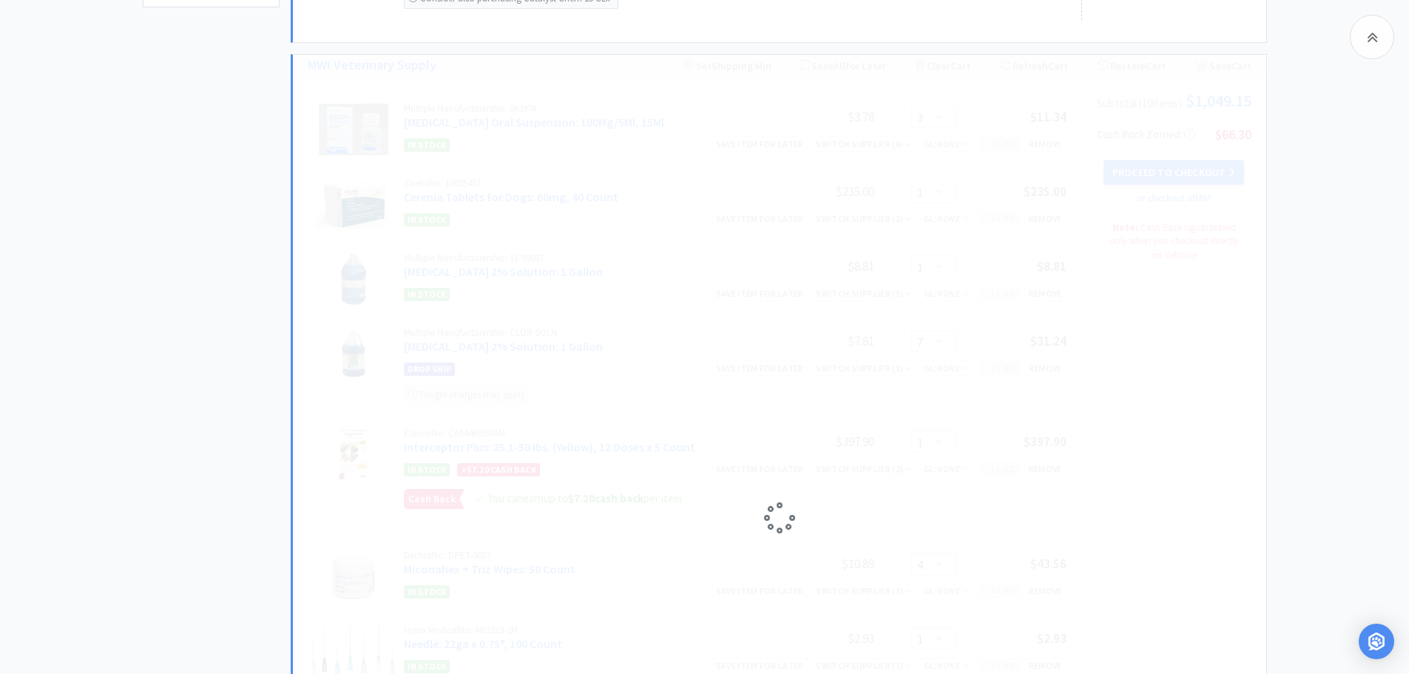
select select "4"
select select "1"
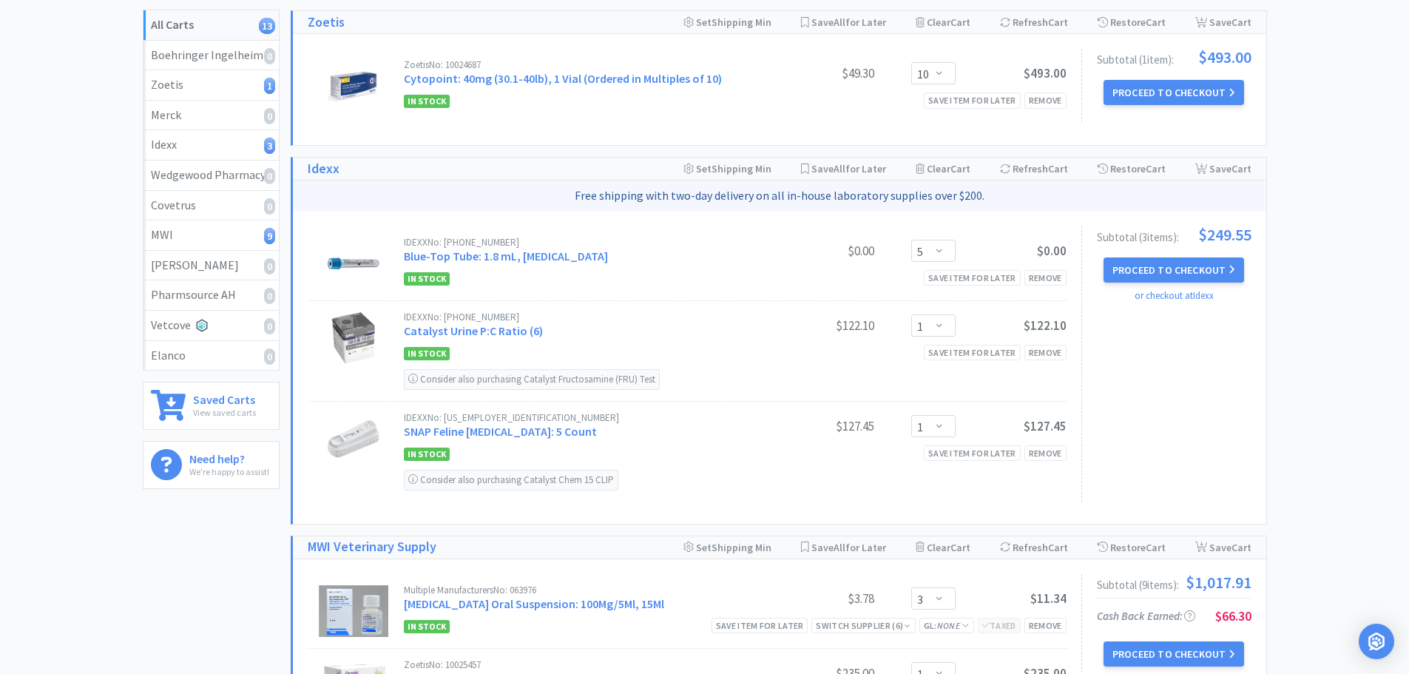
scroll to position [0, 0]
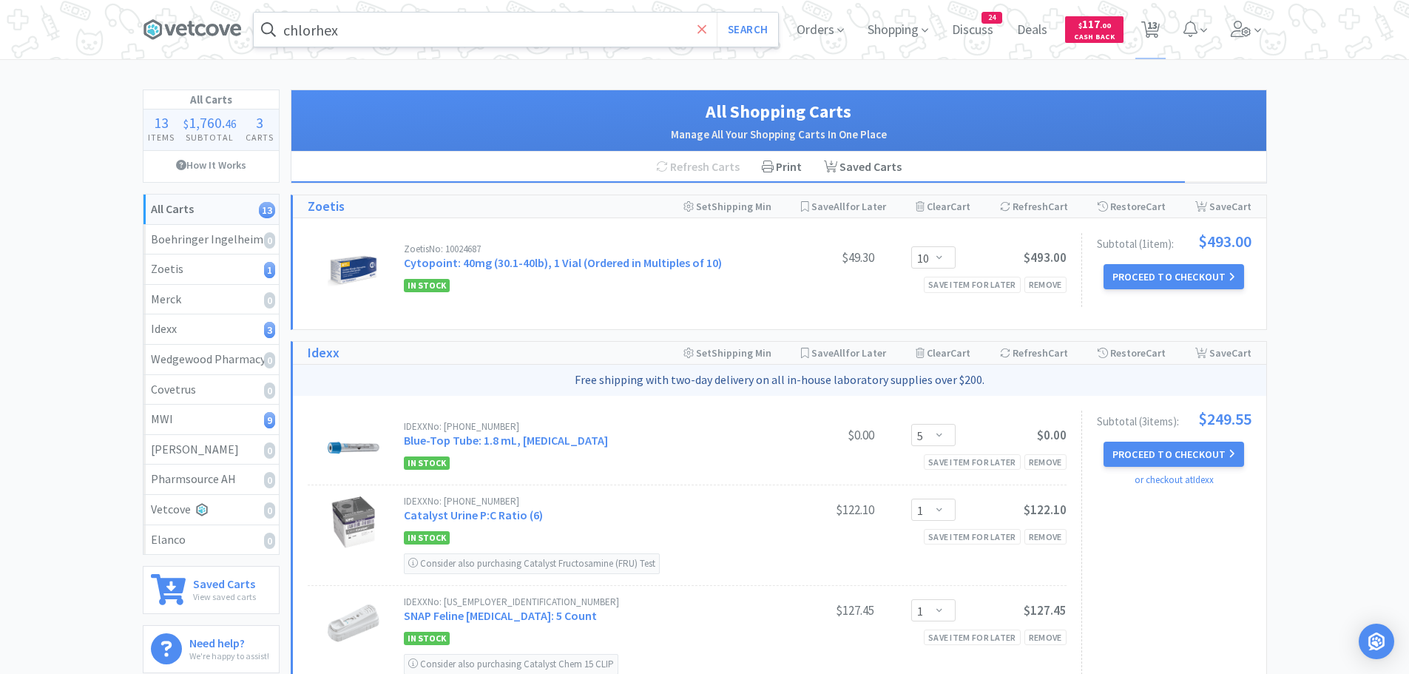
click at [705, 31] on icon at bounding box center [702, 29] width 10 height 15
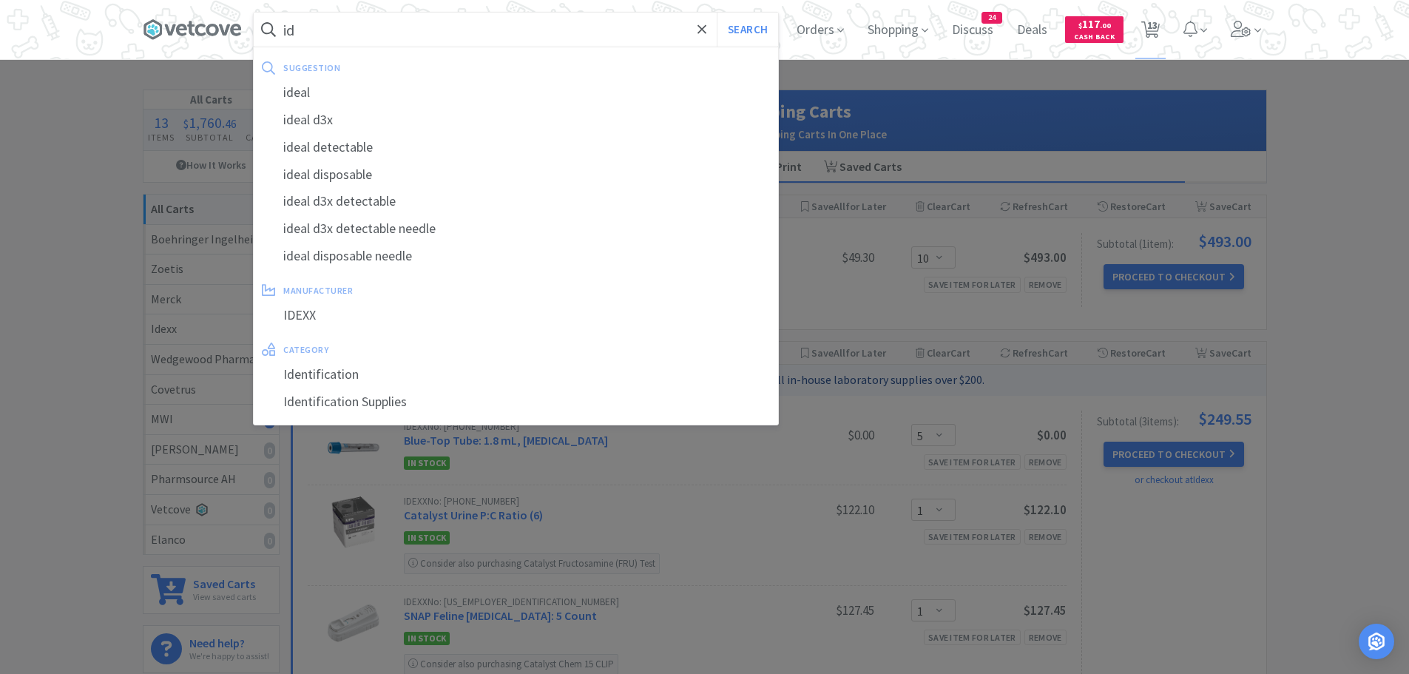
type input "i"
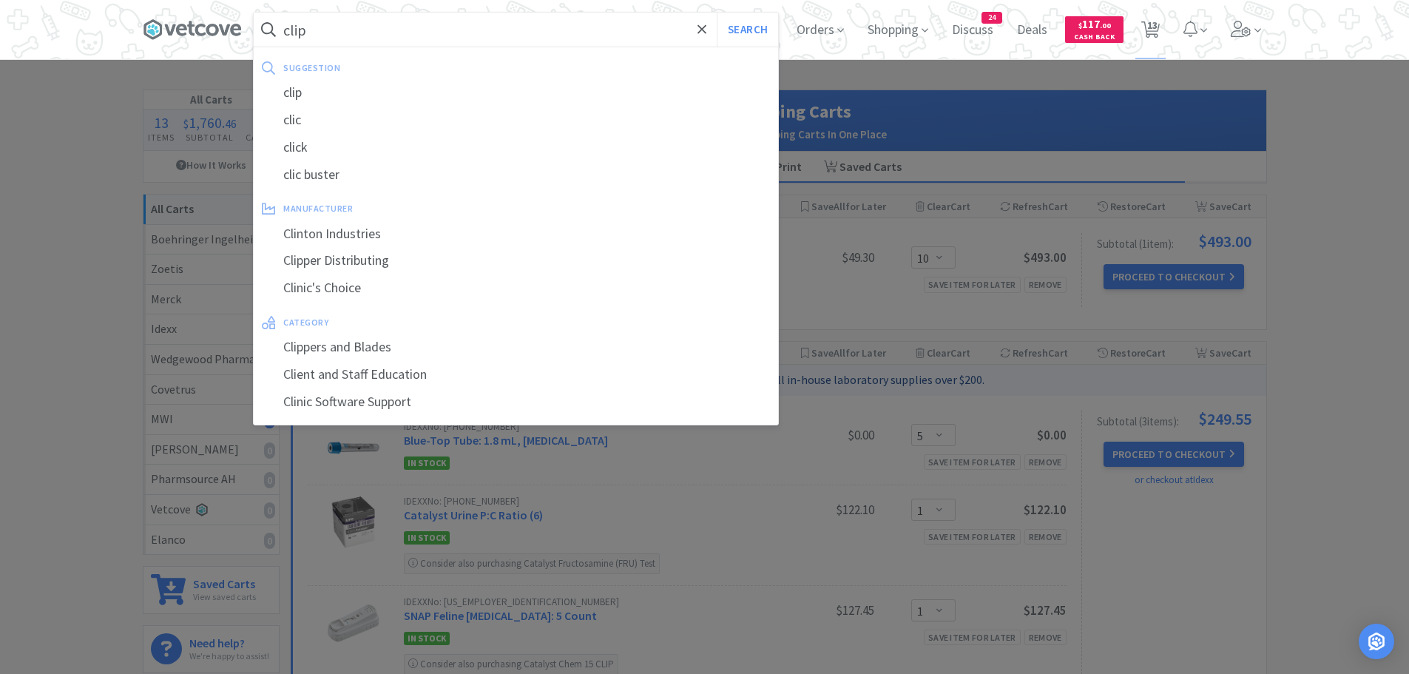
type input "clip"
click at [717, 13] on button "Search" at bounding box center [747, 30] width 61 height 34
select select "3"
select select "1"
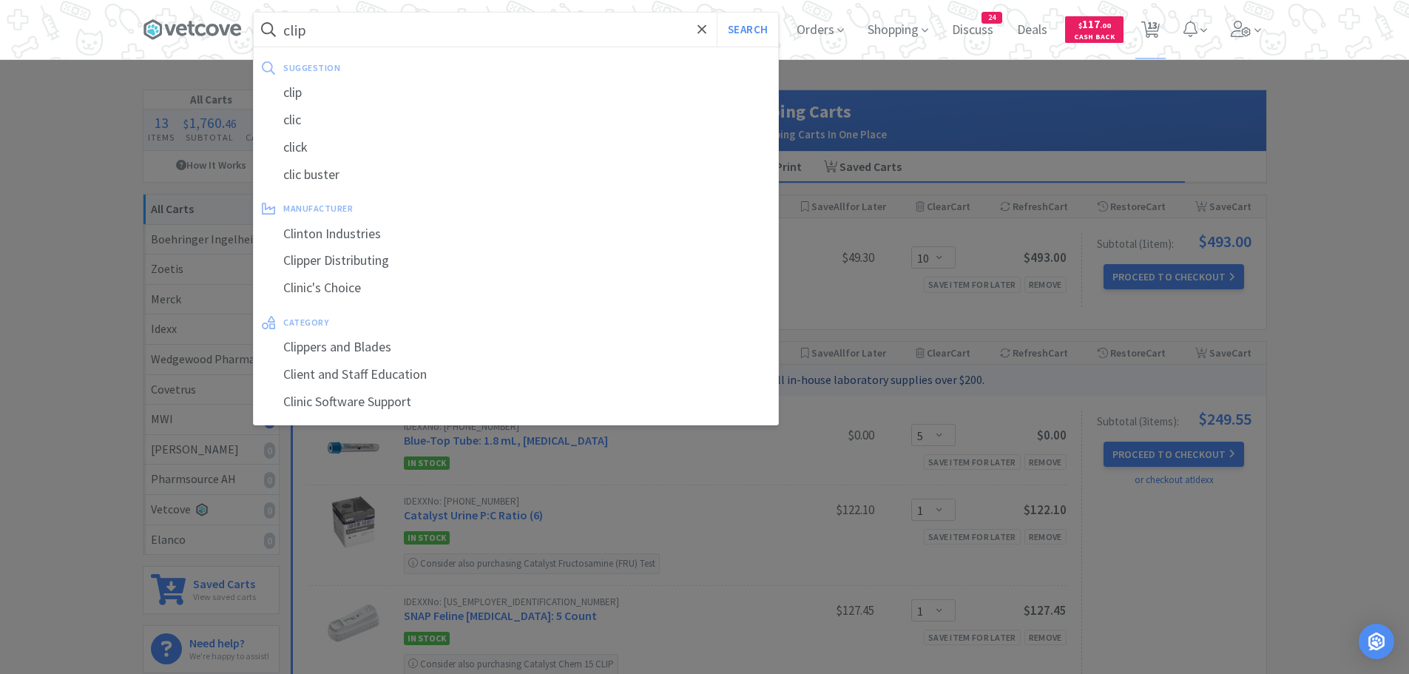
select select "1"
select select "4"
select select "1"
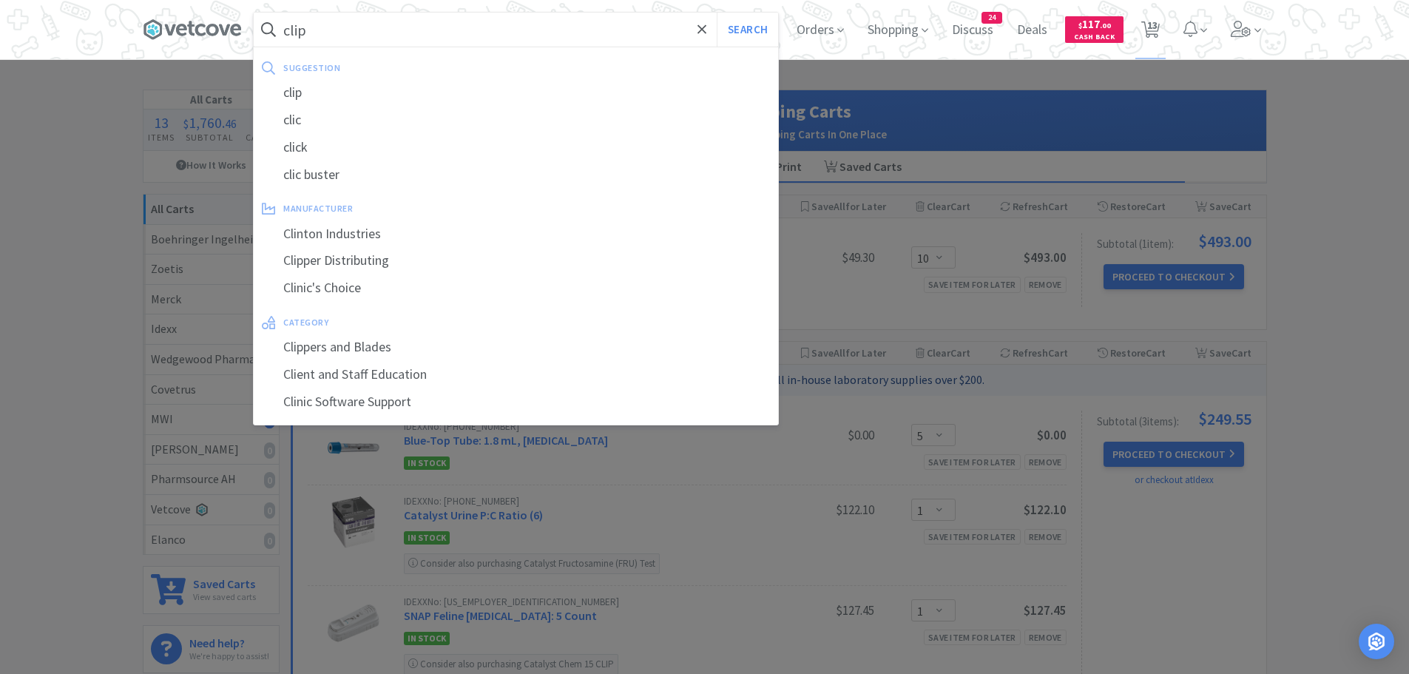
select select "1"
select select "5"
select select "1"
select select "10"
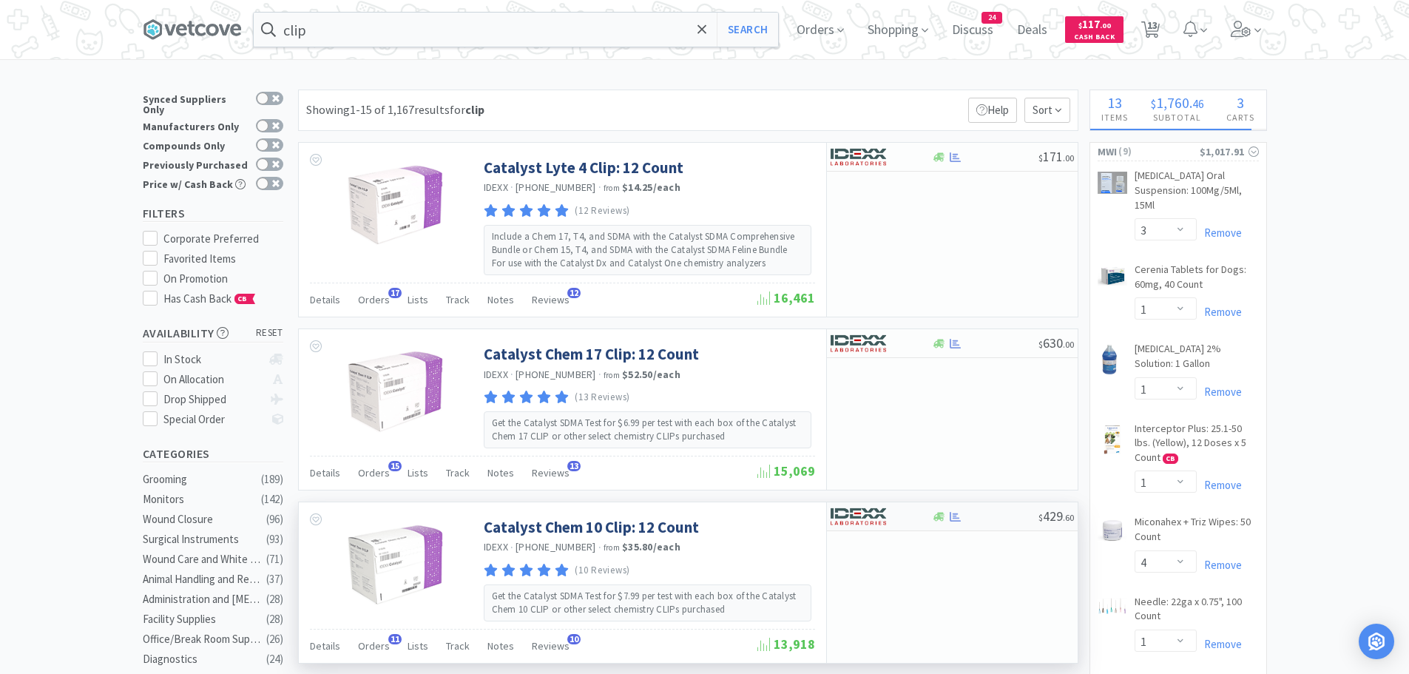
click at [865, 521] on img at bounding box center [858, 516] width 55 height 22
select select "1"
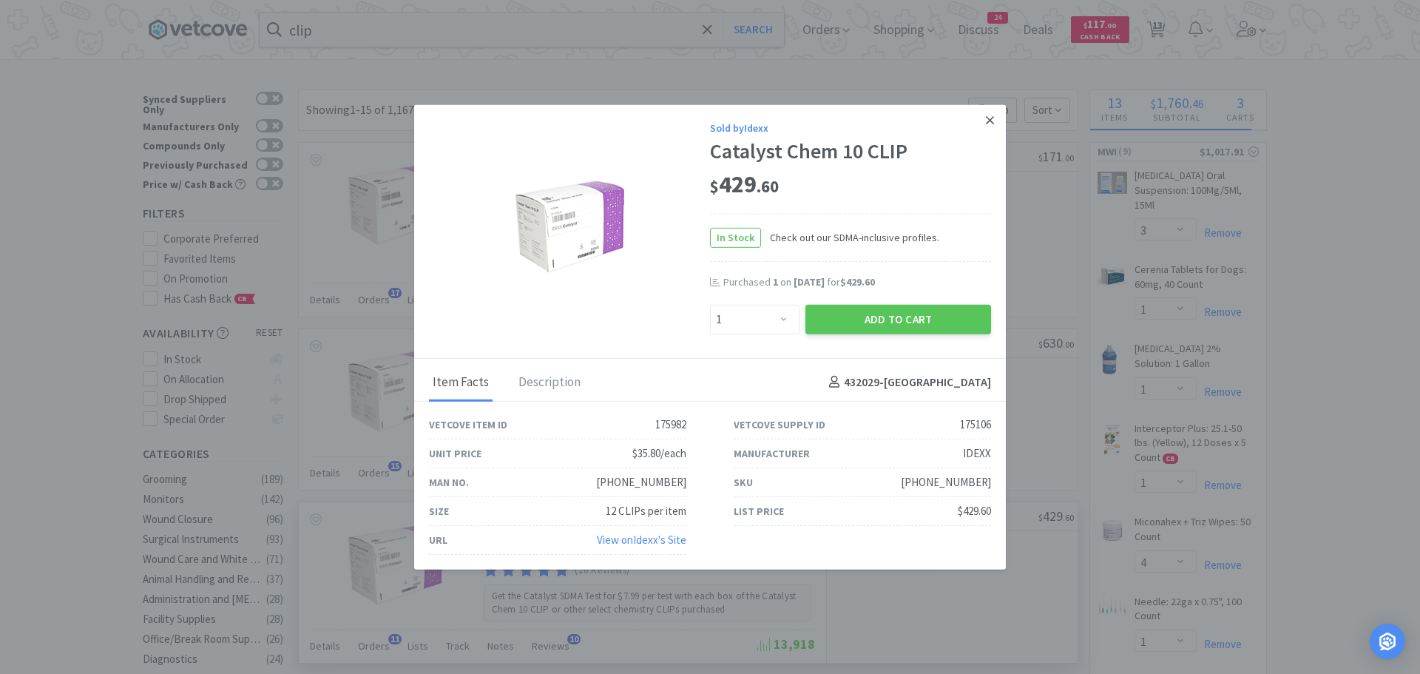
click at [992, 118] on icon at bounding box center [990, 120] width 8 height 8
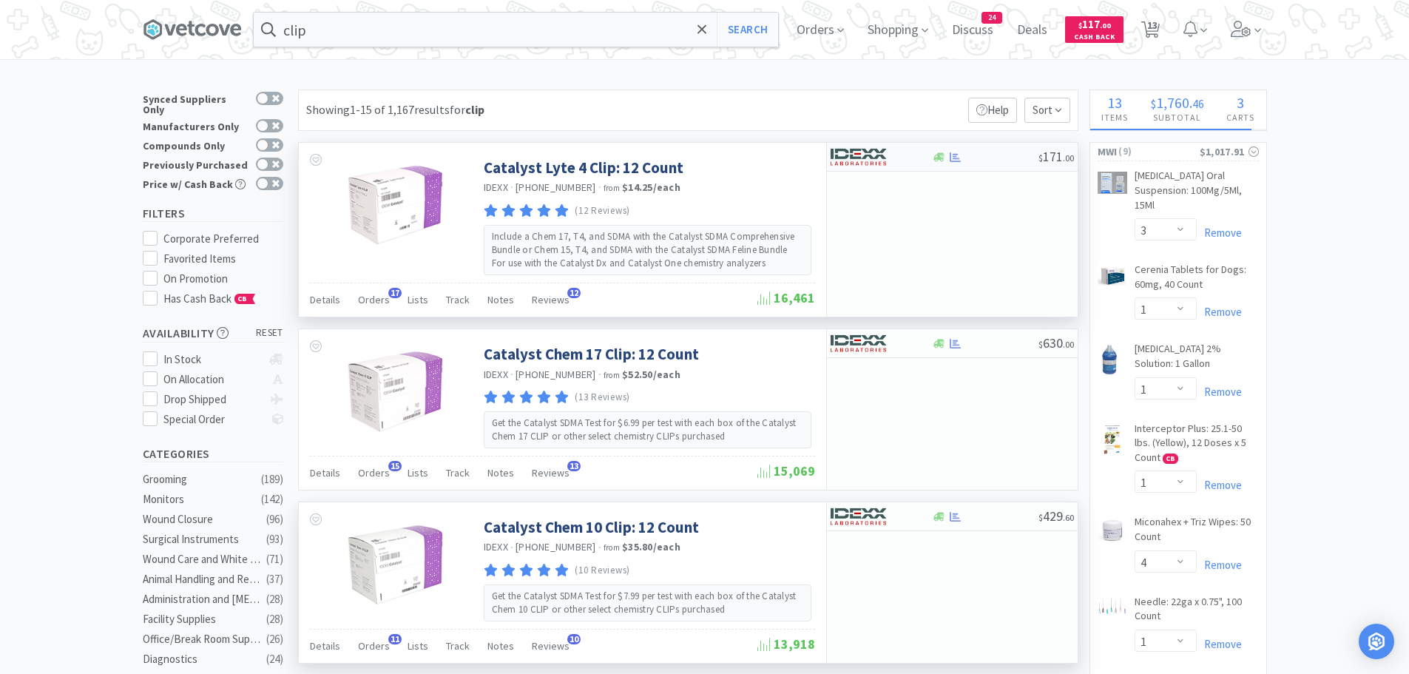
click at [965, 157] on div at bounding box center [985, 157] width 106 height 11
select select "1"
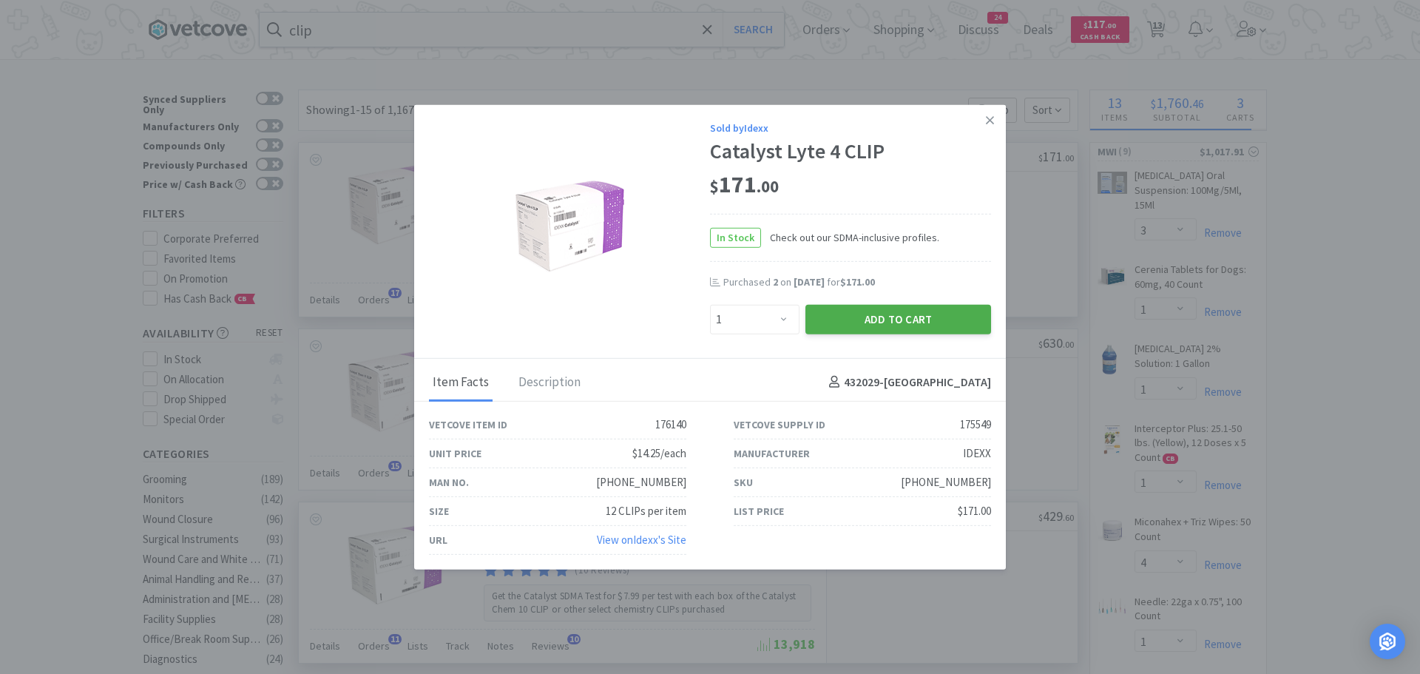
click at [861, 334] on button "Add to Cart" at bounding box center [898, 319] width 186 height 30
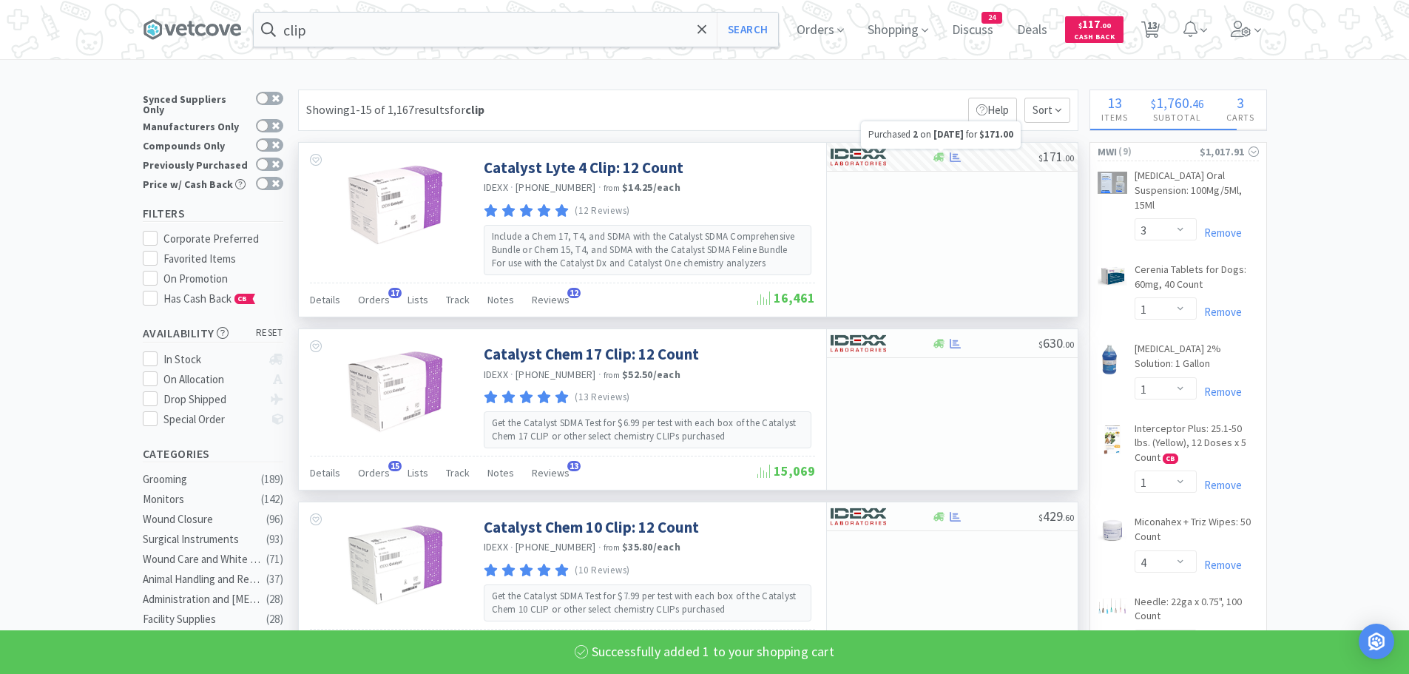
select select "1"
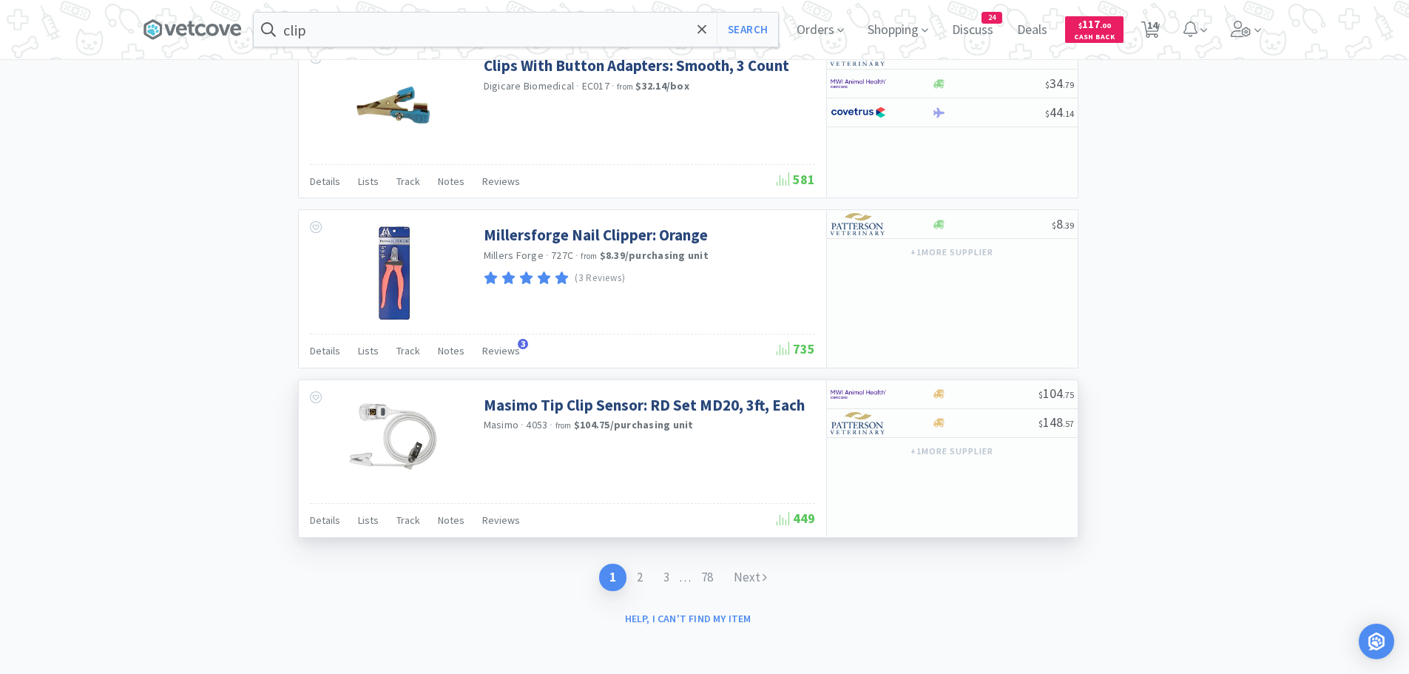
scroll to position [2165, 0]
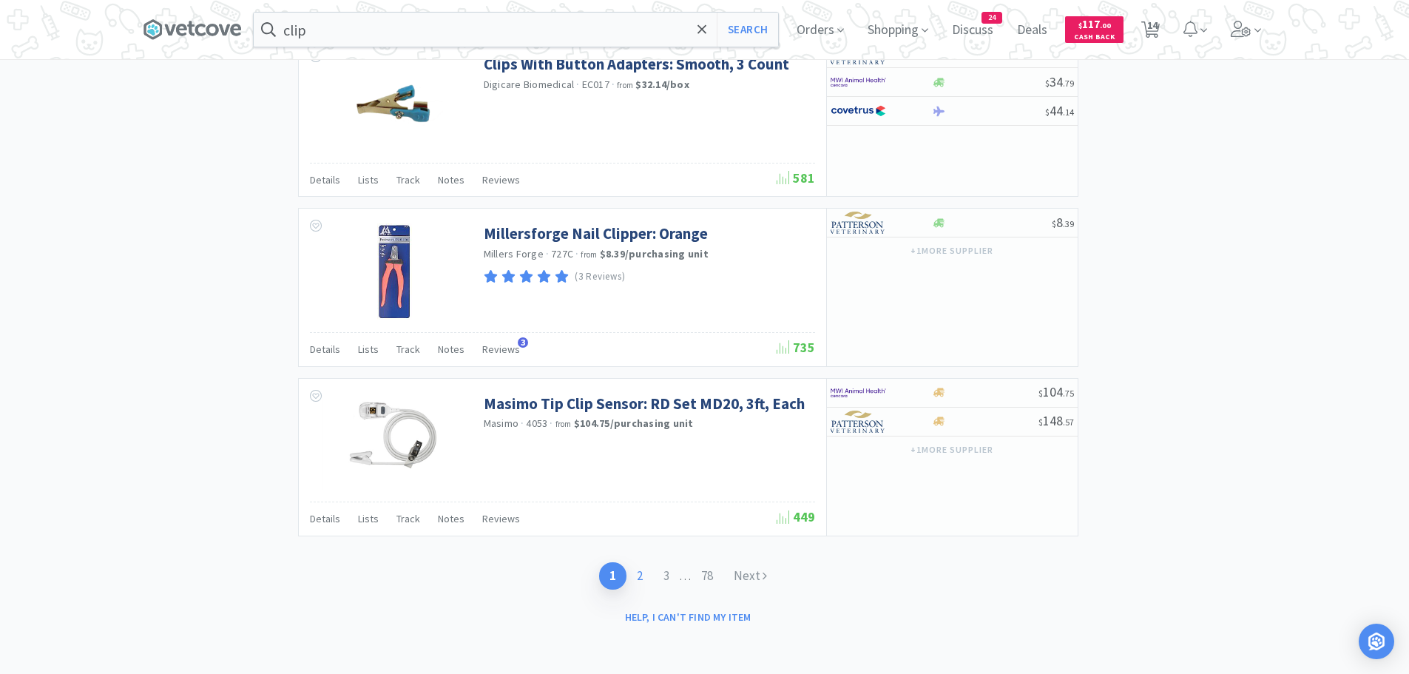
click at [637, 578] on link "2" at bounding box center [639, 575] width 27 height 27
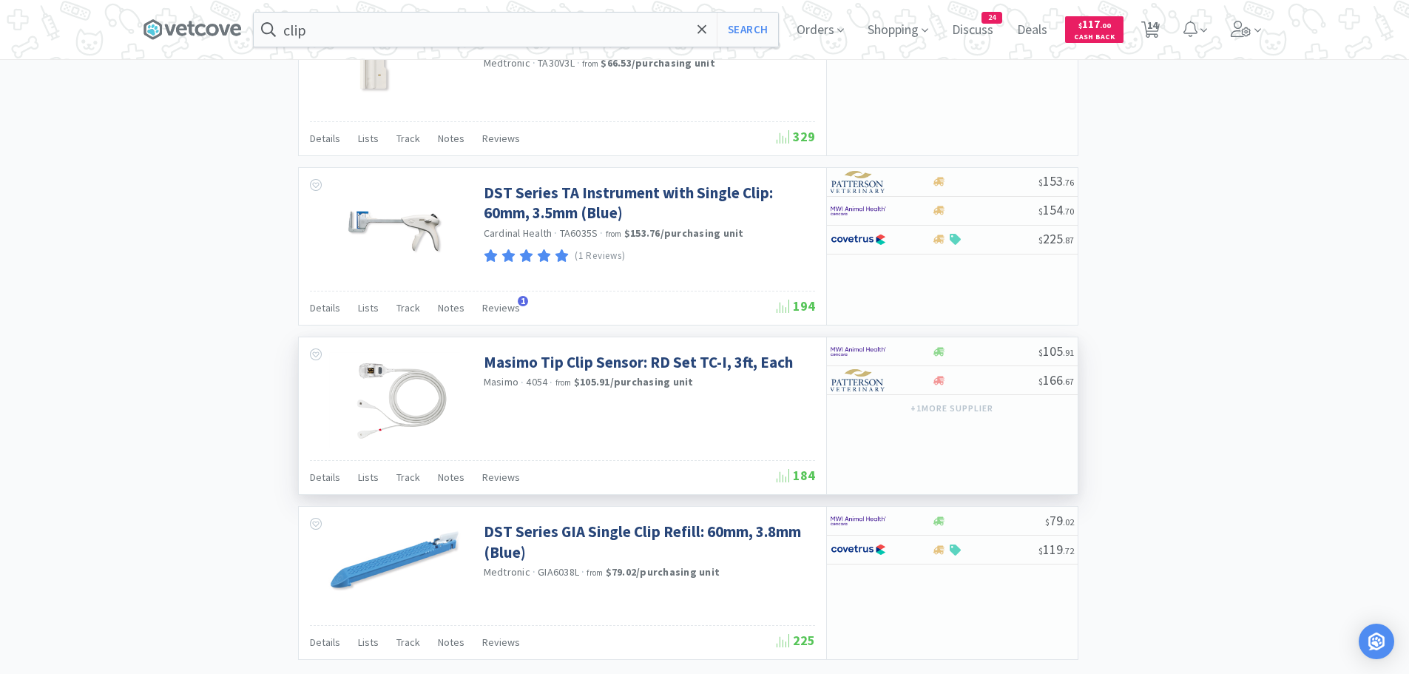
scroll to position [2071, 0]
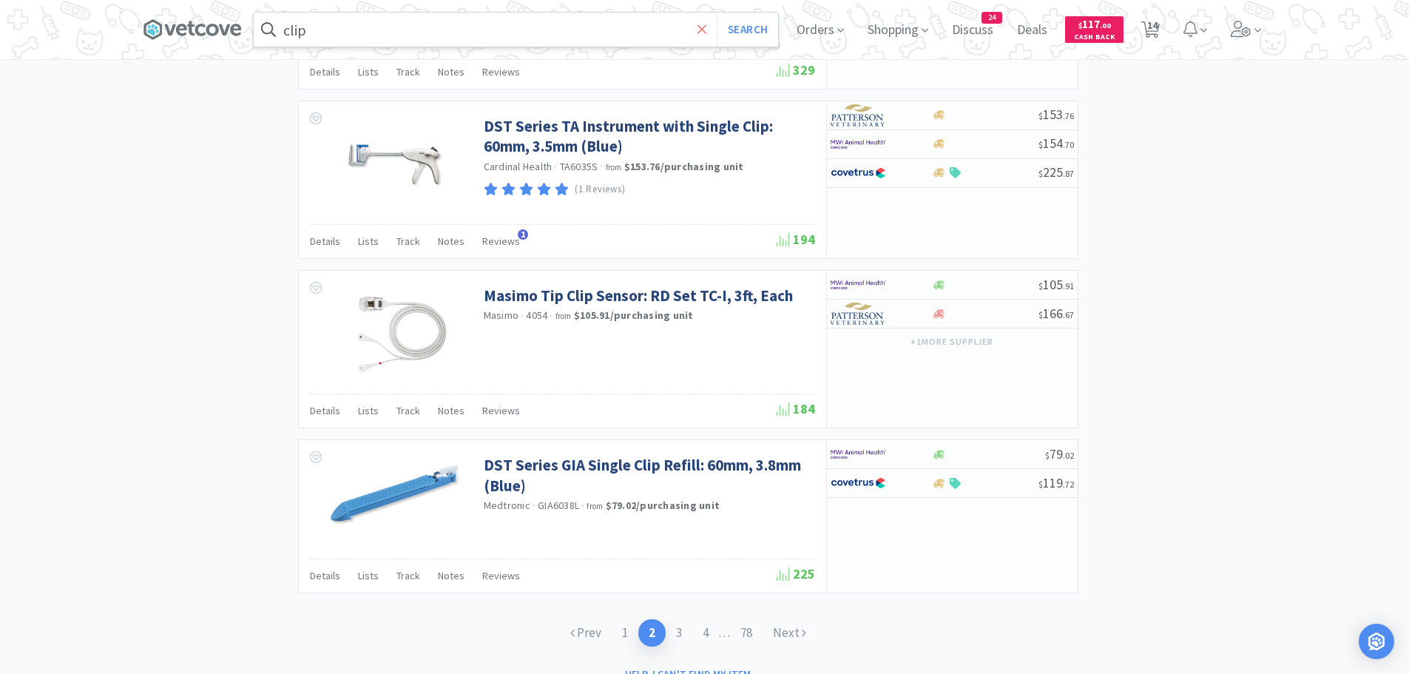
click at [703, 27] on icon at bounding box center [702, 29] width 10 height 15
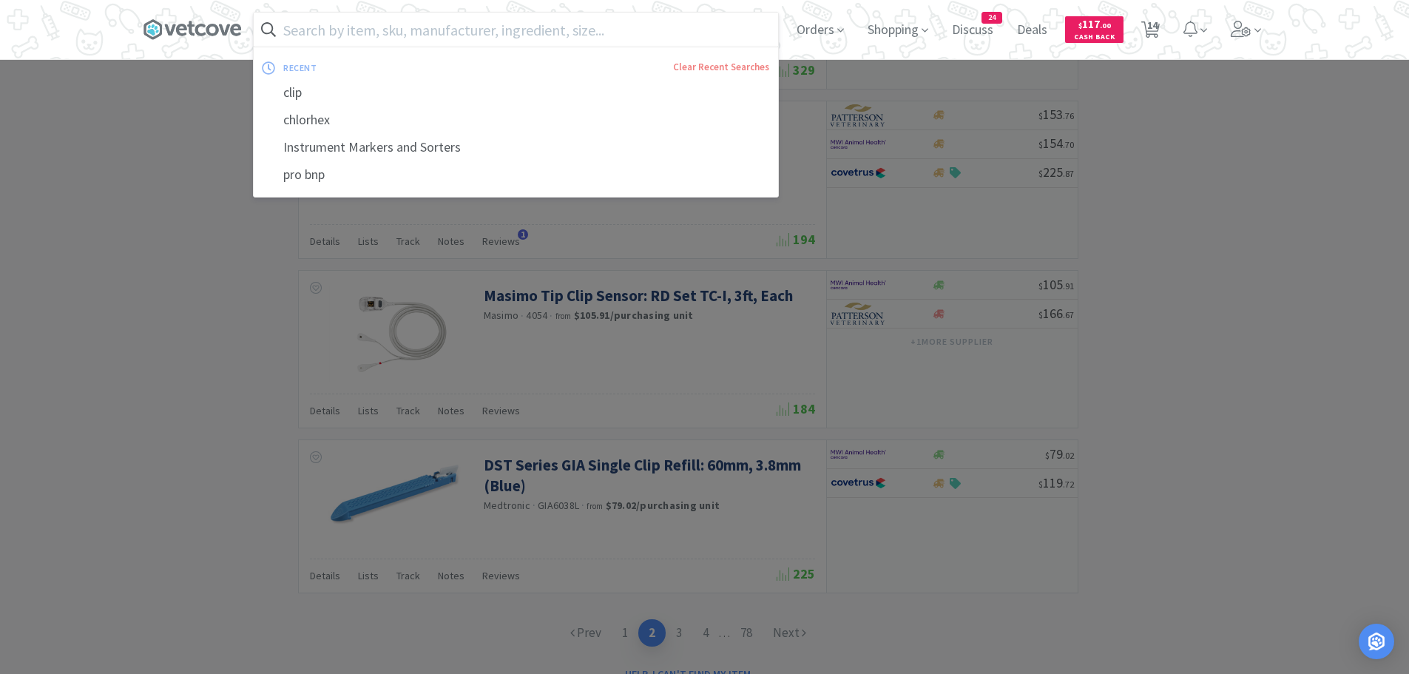
click at [155, 104] on div at bounding box center [704, 337] width 1409 height 674
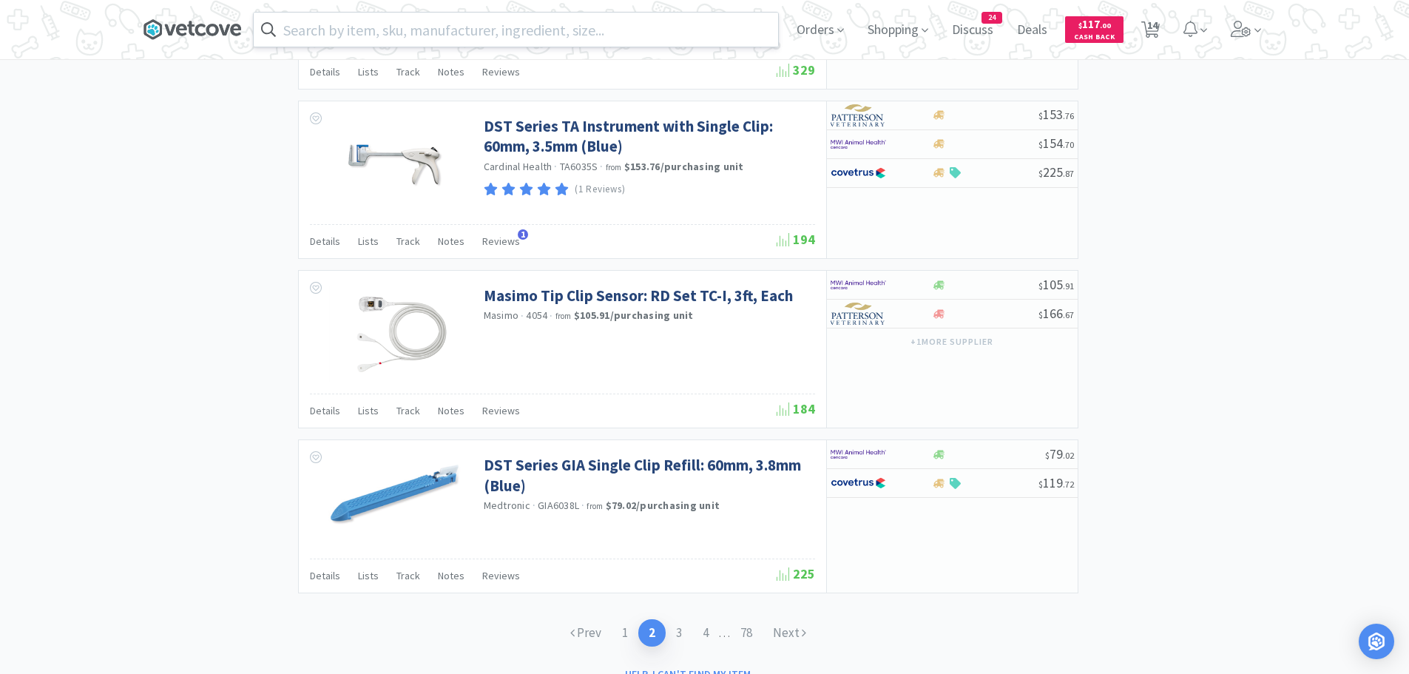
click at [195, 21] on icon at bounding box center [192, 29] width 99 height 22
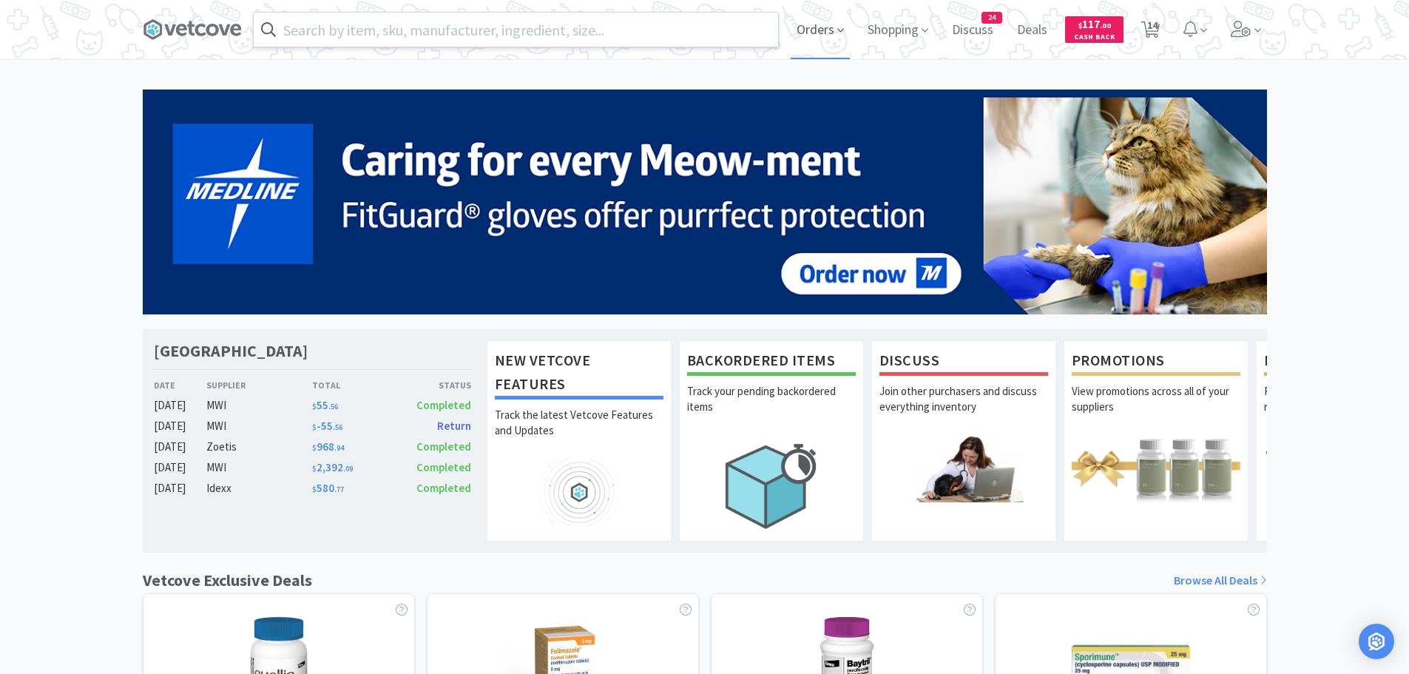
click at [824, 34] on span "Orders" at bounding box center [820, 29] width 59 height 59
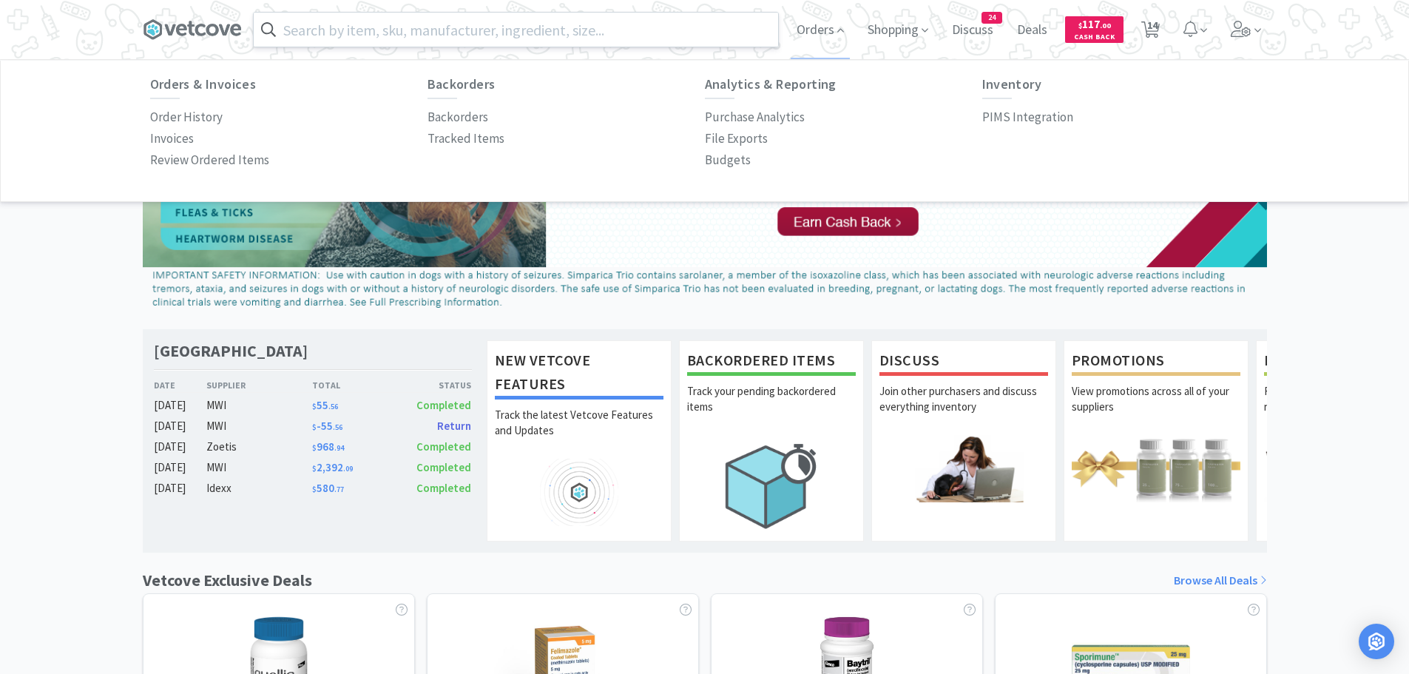
click at [108, 535] on div "[GEOGRAPHIC_DATA] Westland Date Supplier Total Status [DATE] MWI $ 55 . 56 Comp…" at bounding box center [704, 652] width 1409 height 1126
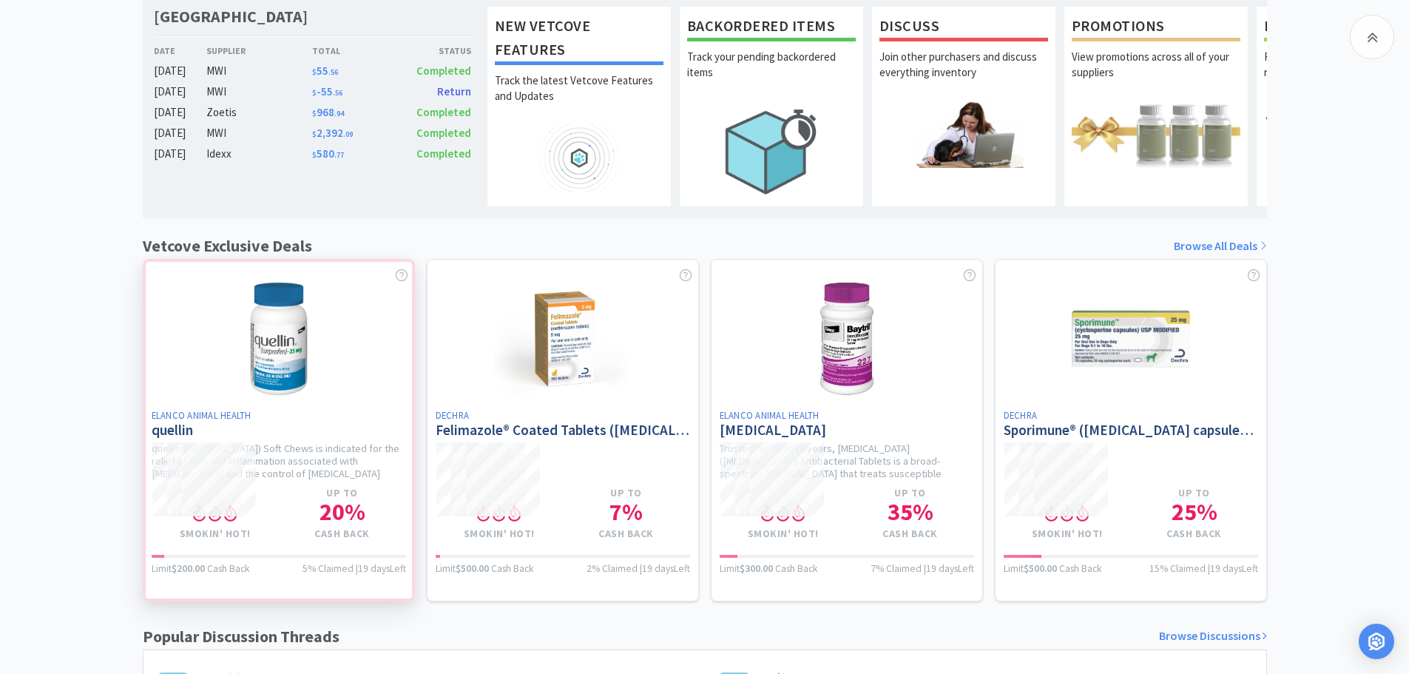
scroll to position [370, 0]
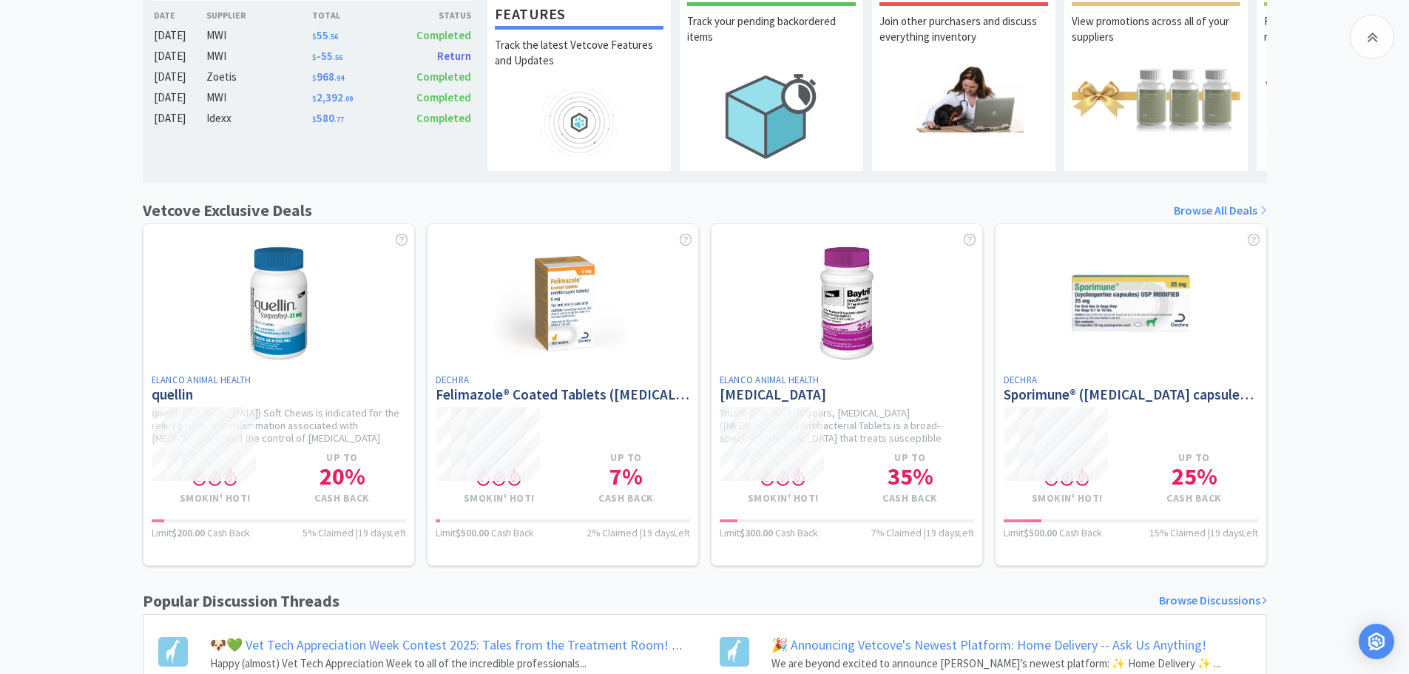
click at [1189, 220] on link "Browse All Deals" at bounding box center [1220, 210] width 93 height 19
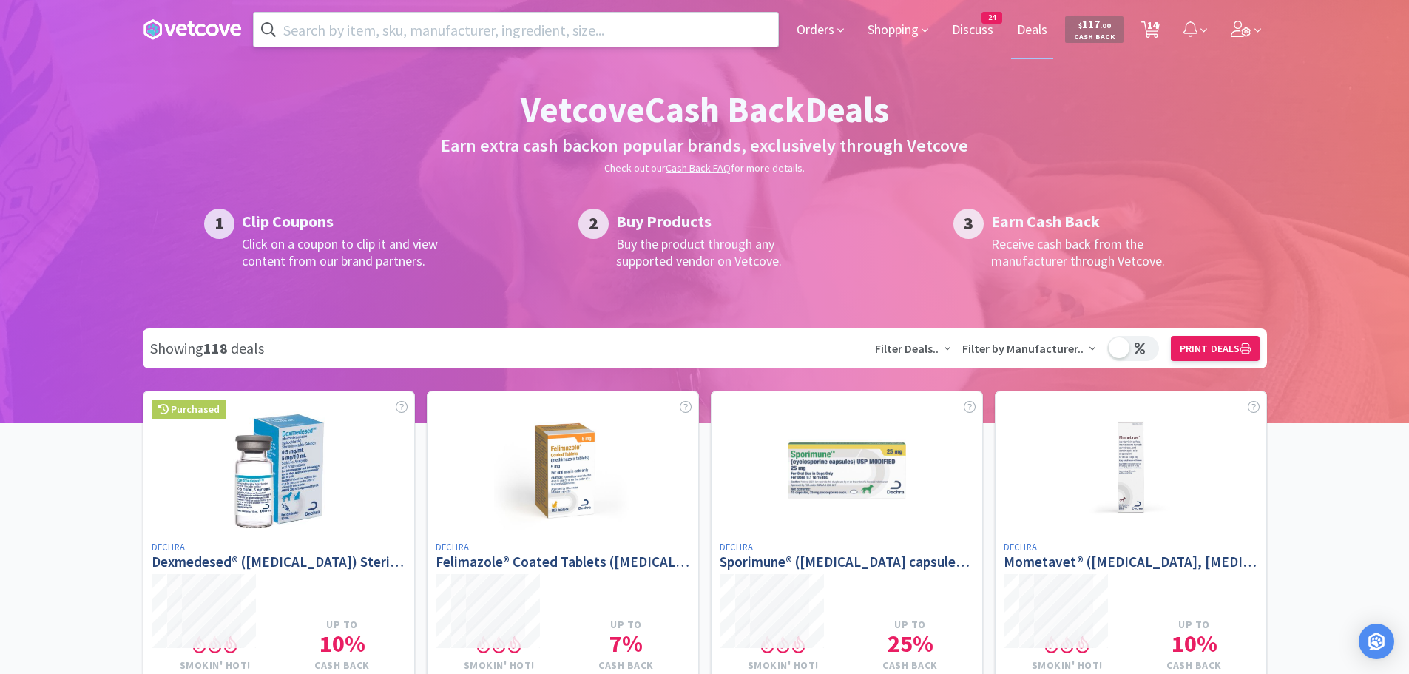
click at [419, 45] on input "text" at bounding box center [516, 30] width 524 height 34
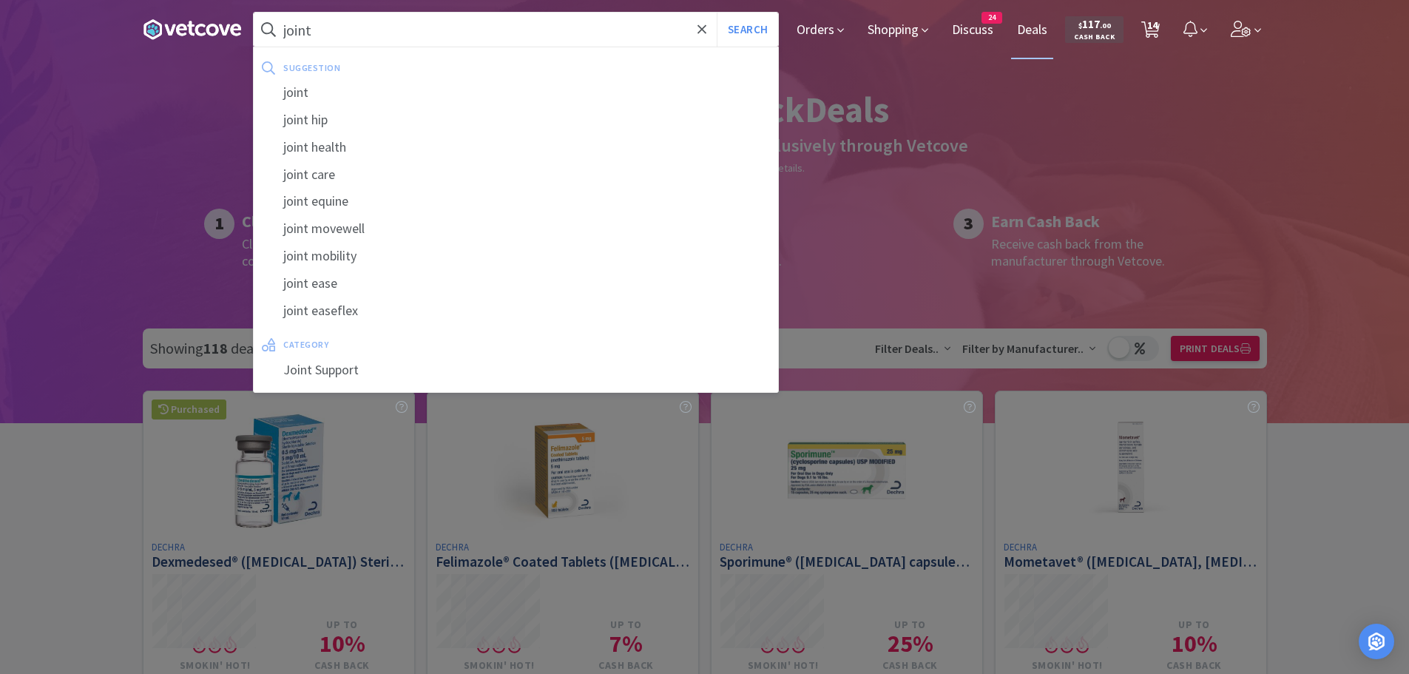
click at [342, 141] on div "joint health" at bounding box center [516, 147] width 524 height 27
type input "joint health"
select select "3"
select select "1"
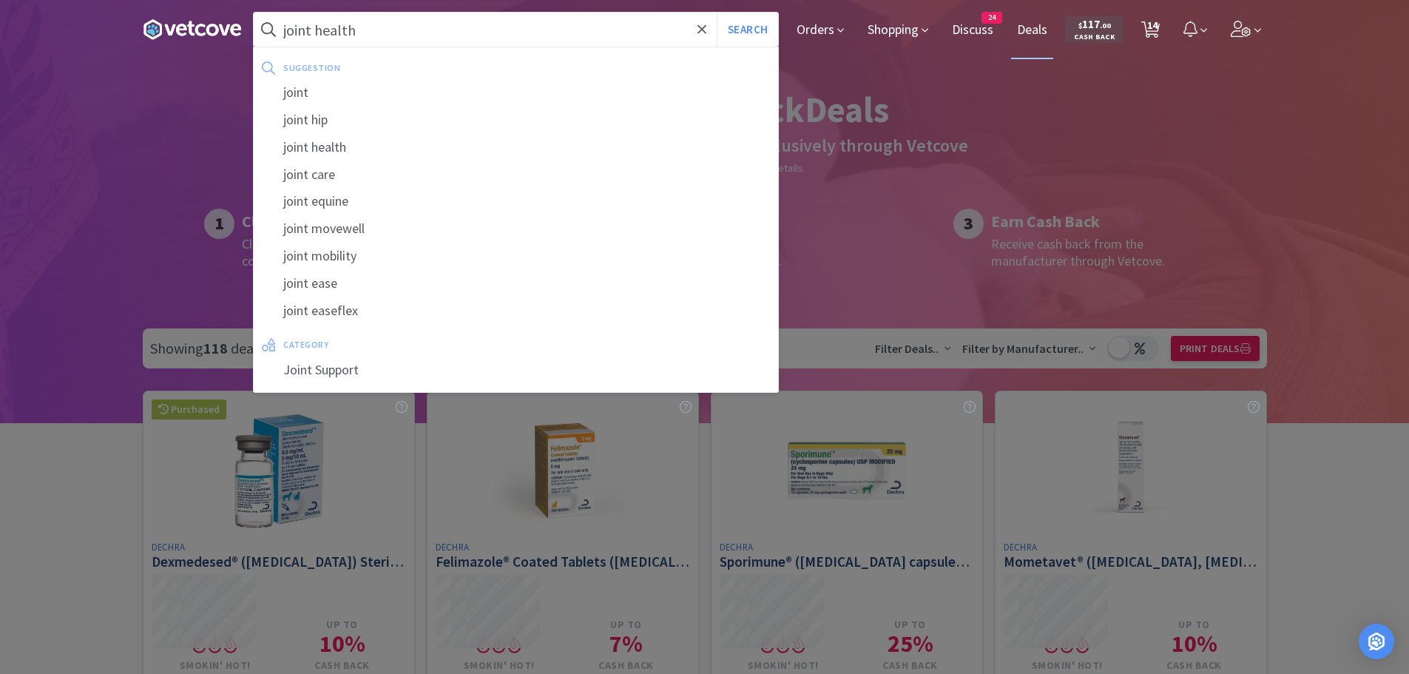
select select "1"
select select "4"
select select "1"
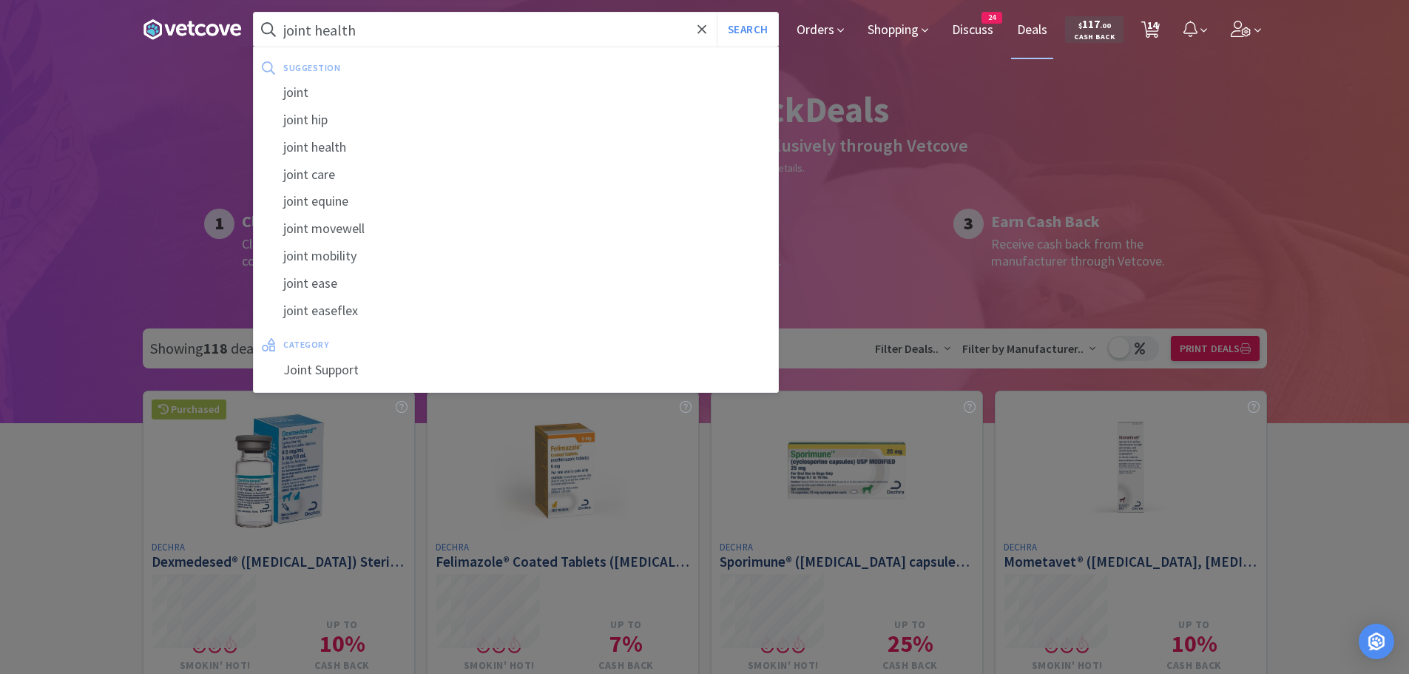
select select "1"
select select "5"
select select "1"
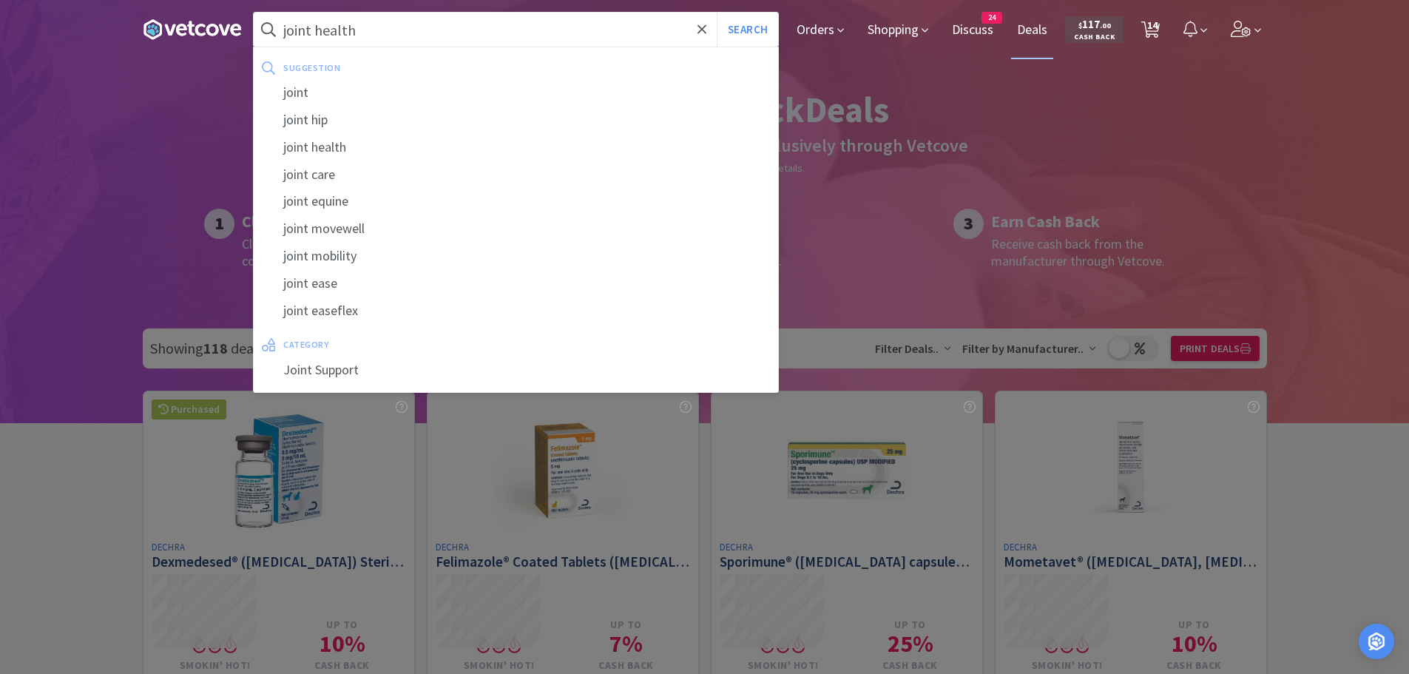
select select "10"
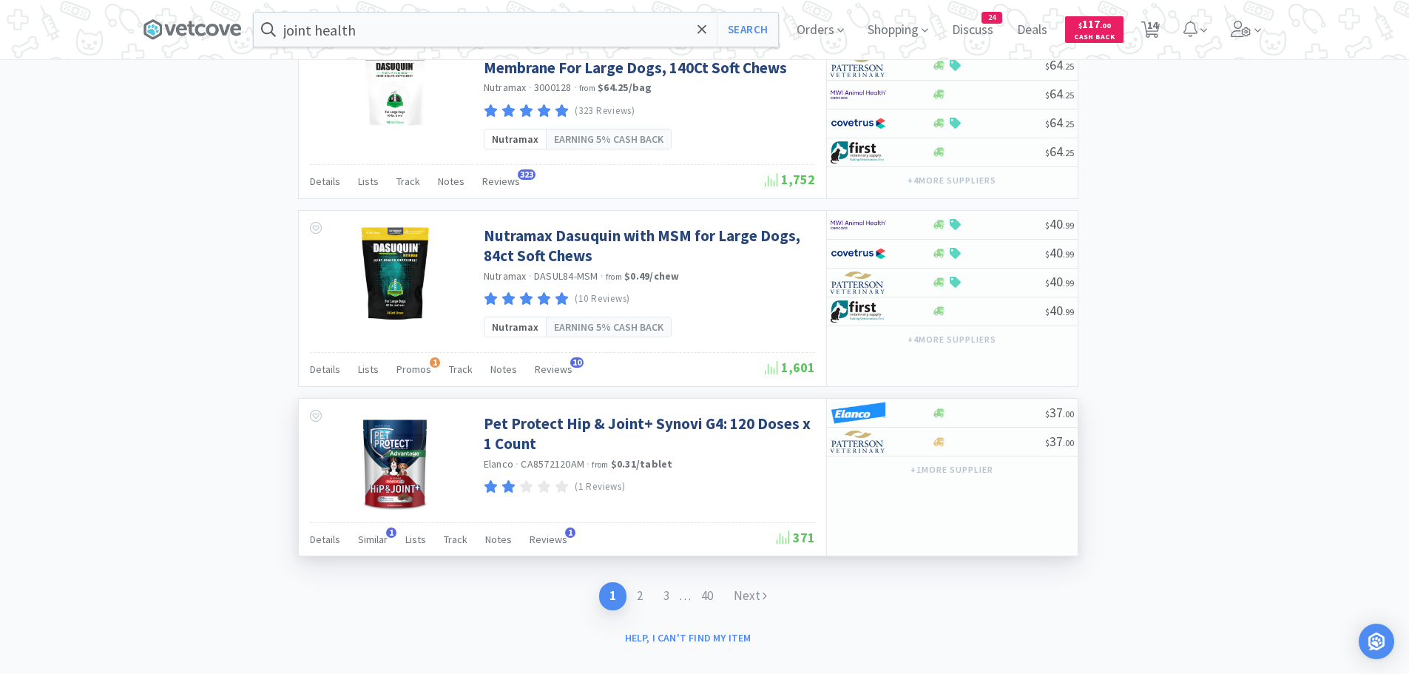
scroll to position [2625, 0]
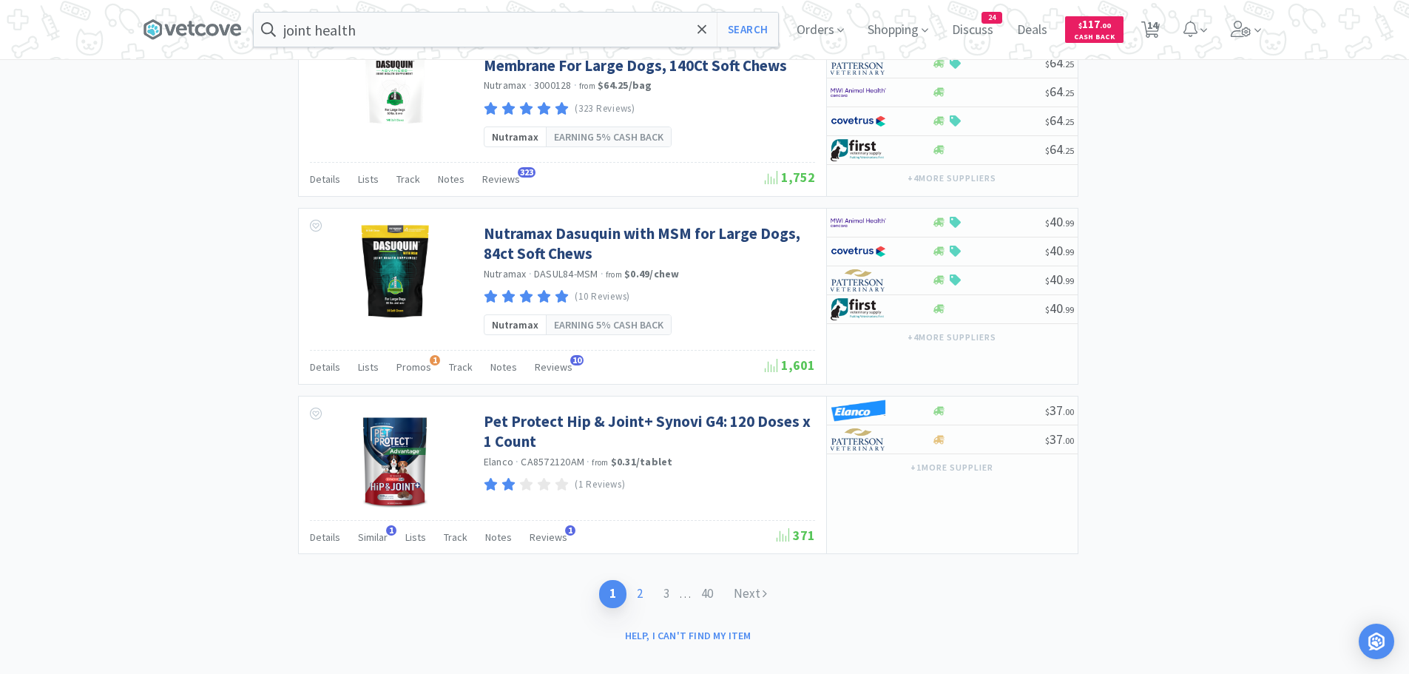
click at [639, 580] on link "2" at bounding box center [639, 593] width 27 height 27
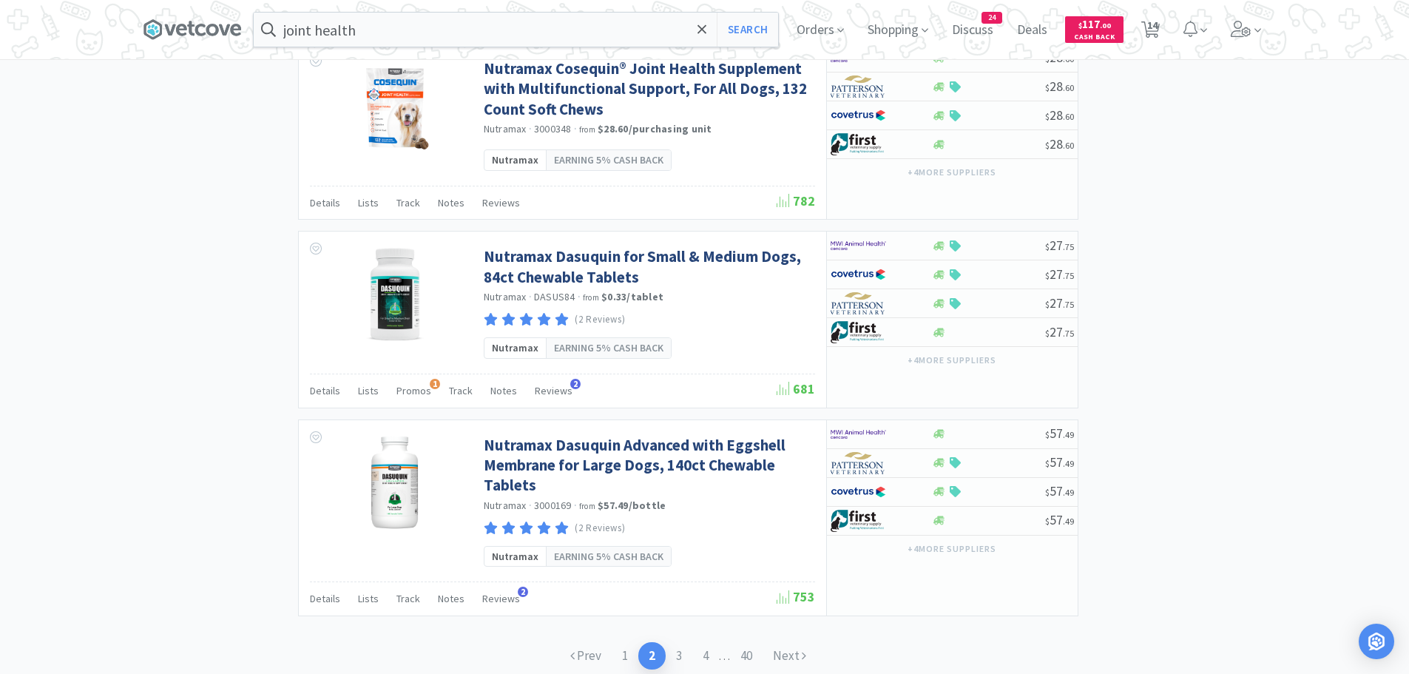
scroll to position [2484, 0]
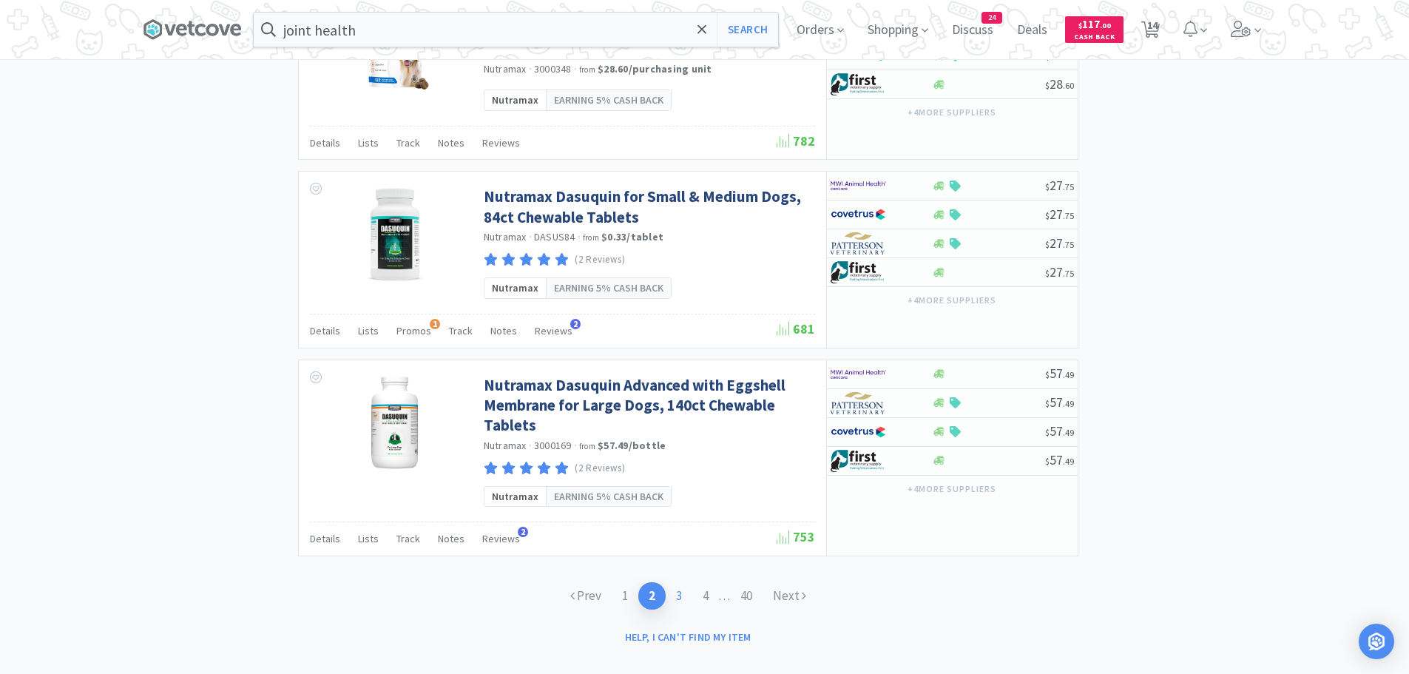
click at [678, 582] on link "3" at bounding box center [679, 595] width 27 height 27
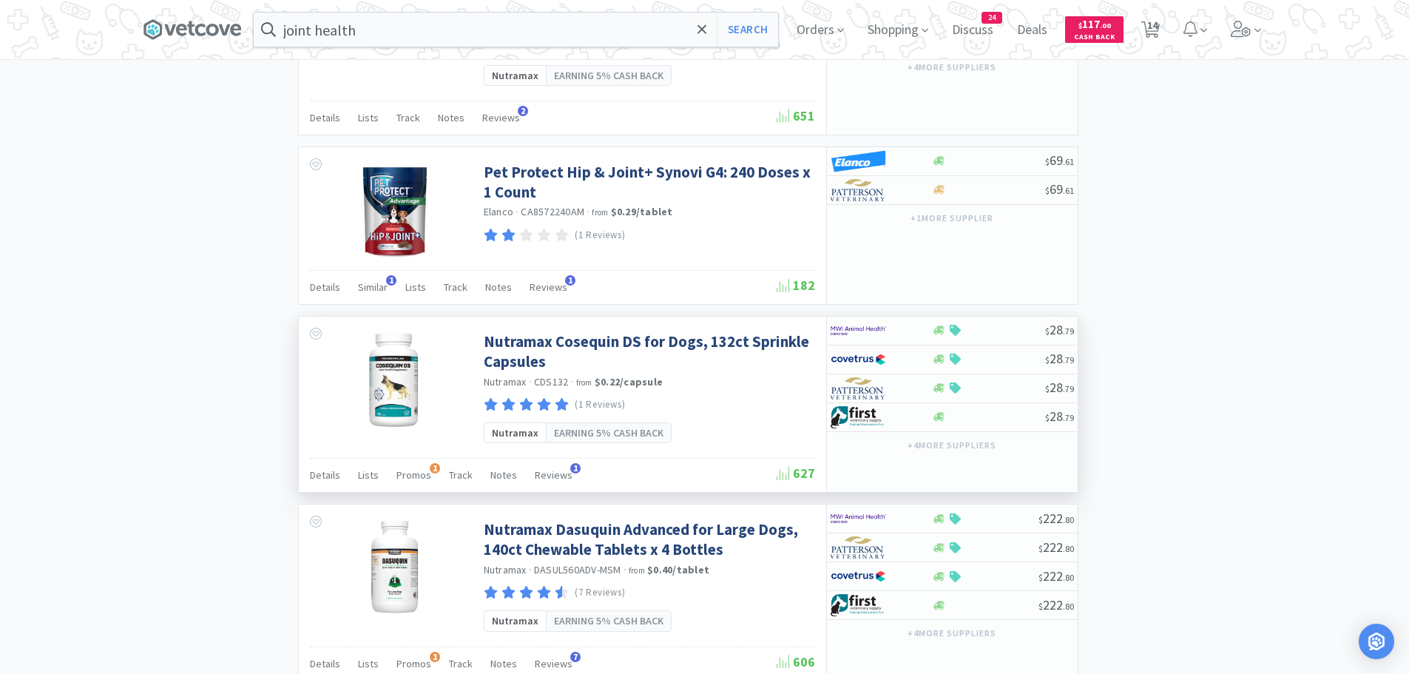
scroll to position [1405, 0]
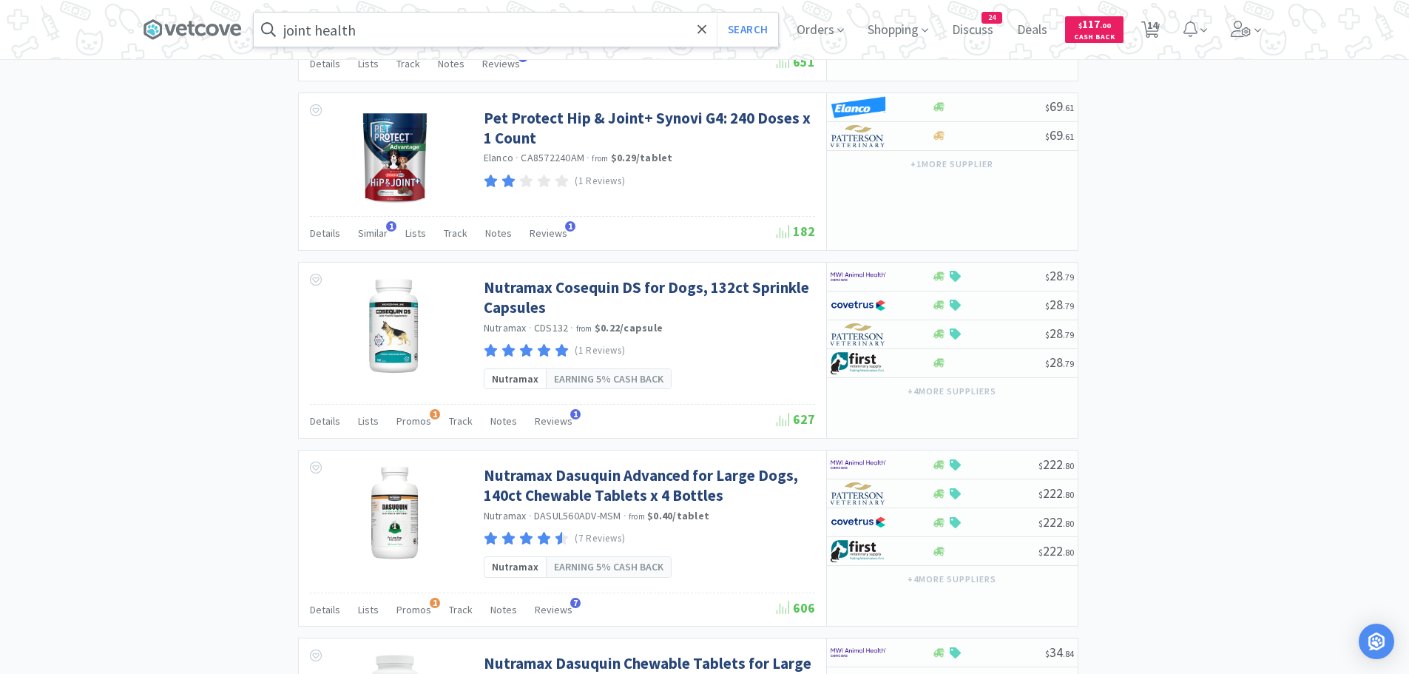
click at [510, 42] on input "joint health" at bounding box center [516, 30] width 524 height 34
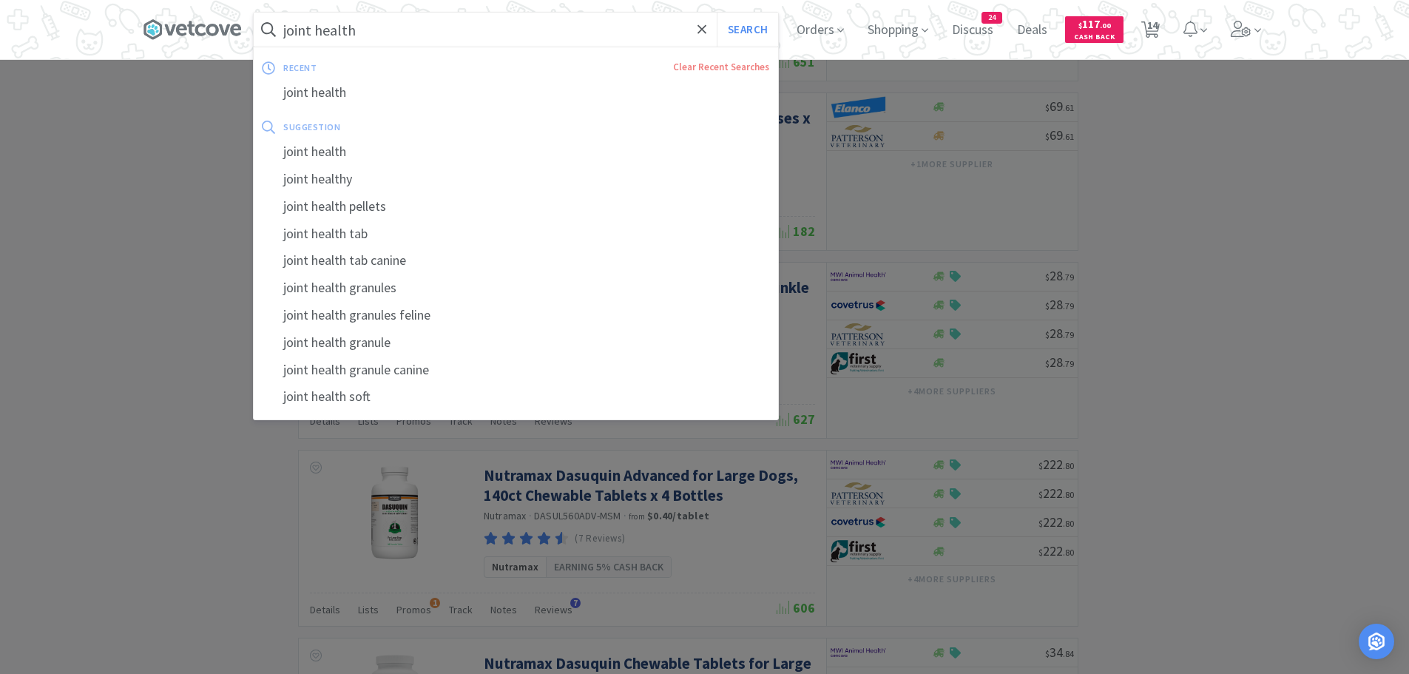
click at [493, 37] on input "joint health" at bounding box center [516, 30] width 524 height 34
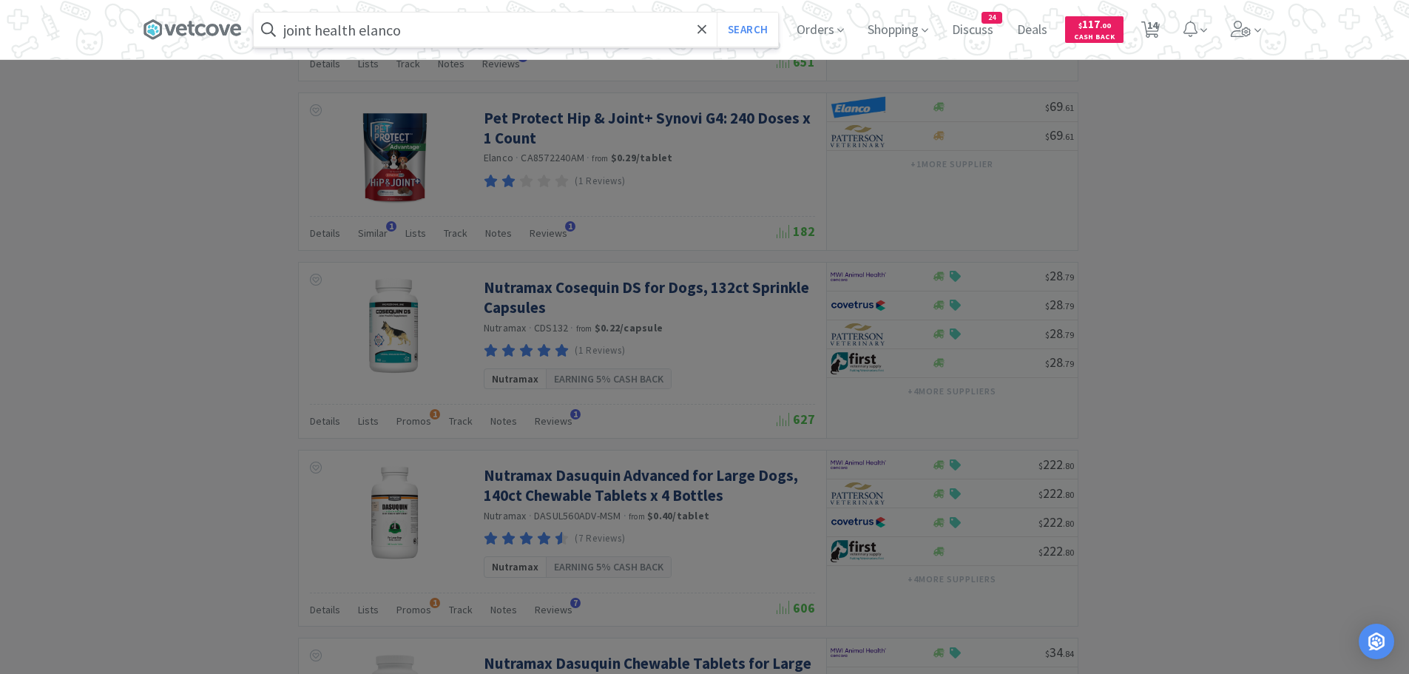
type input "joint health elanco"
click at [717, 13] on button "Search" at bounding box center [747, 30] width 61 height 34
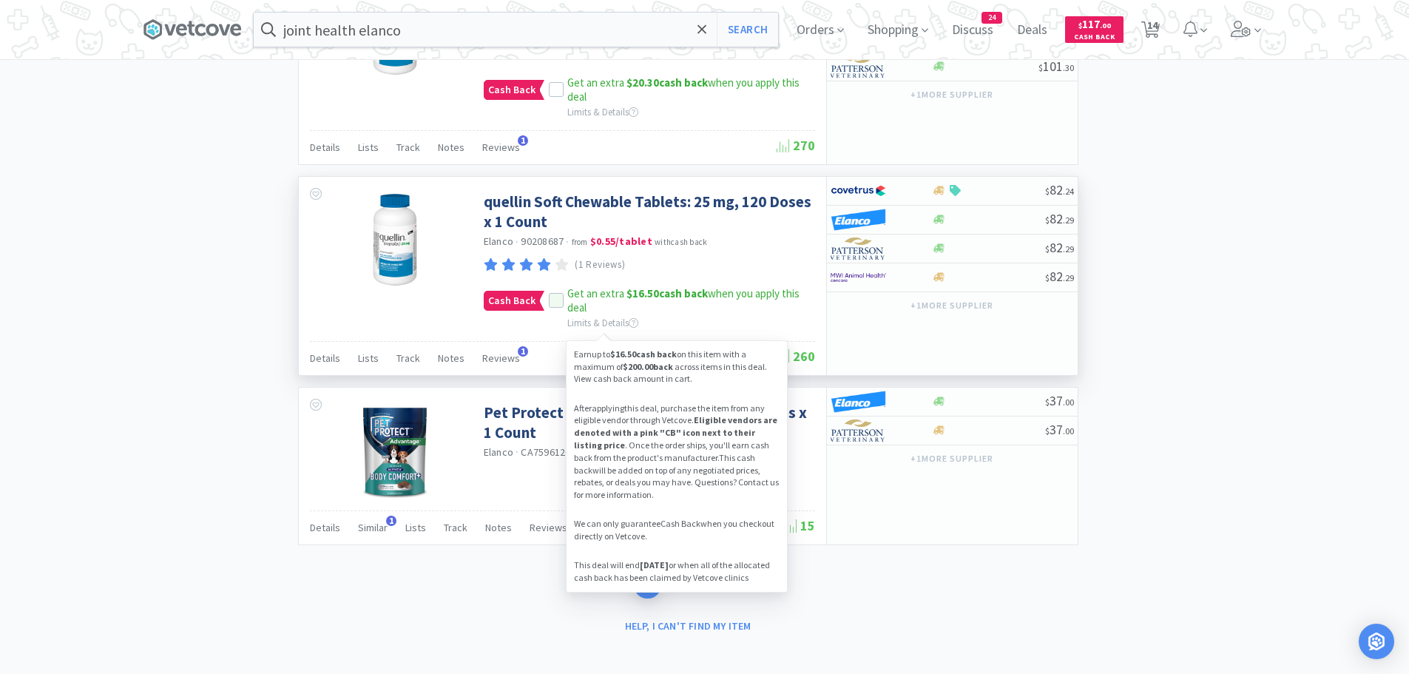
scroll to position [2467, 0]
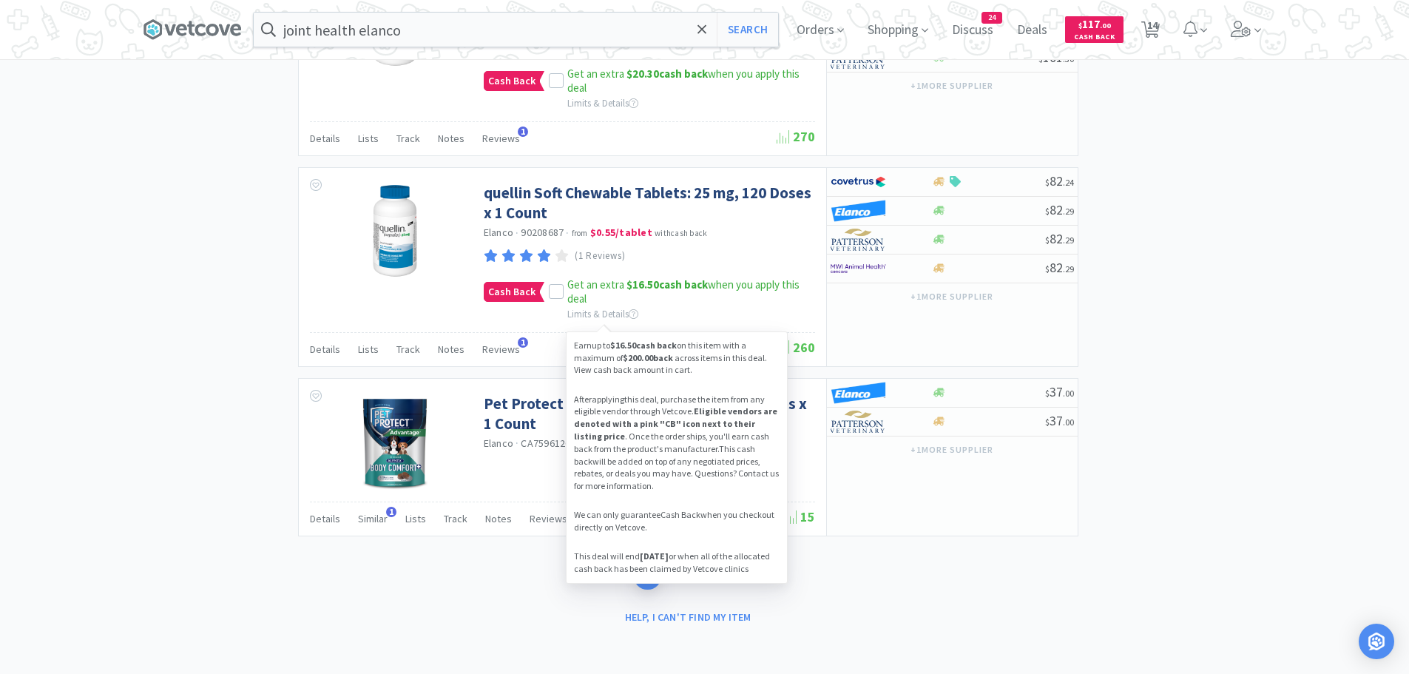
click at [675, 578] on link "2" at bounding box center [674, 575] width 27 height 27
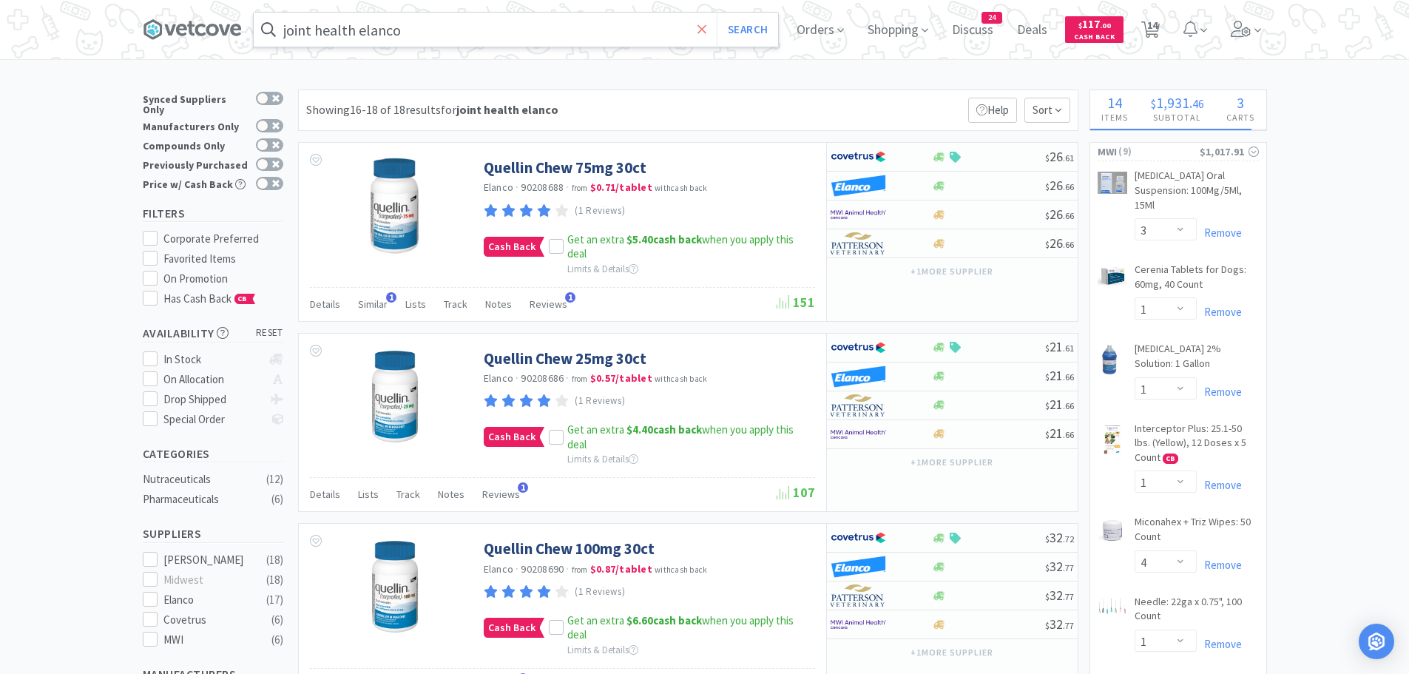
click at [706, 29] on icon at bounding box center [701, 28] width 9 height 9
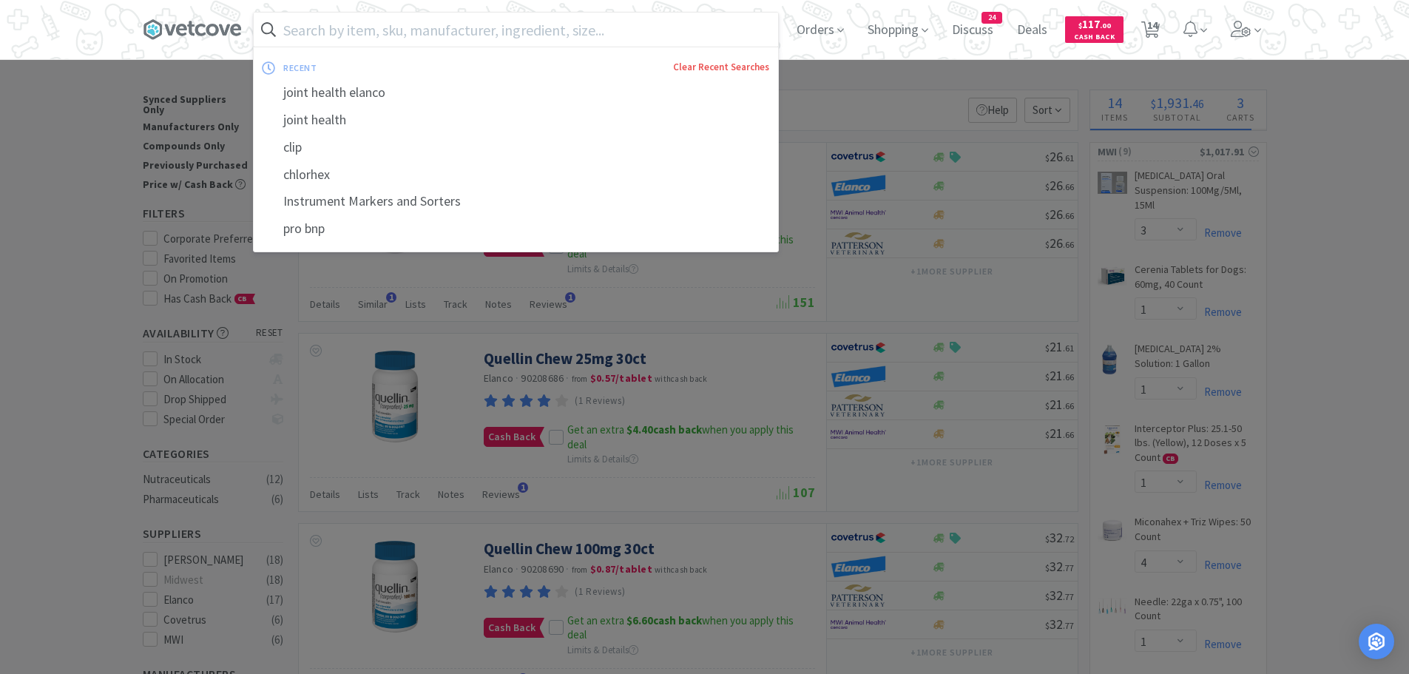
click at [696, 72] on link "Clear Recent Searches" at bounding box center [721, 67] width 96 height 13
